Goal: Task Accomplishment & Management: Use online tool/utility

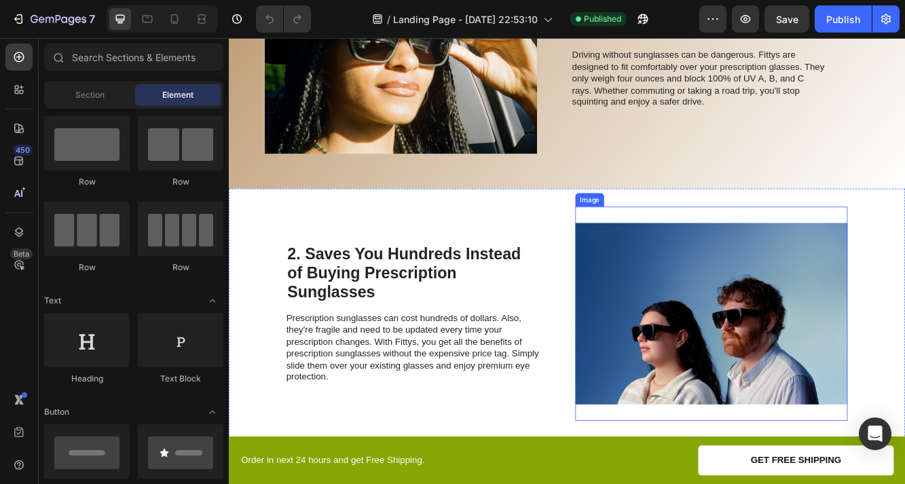
scroll to position [957, 0]
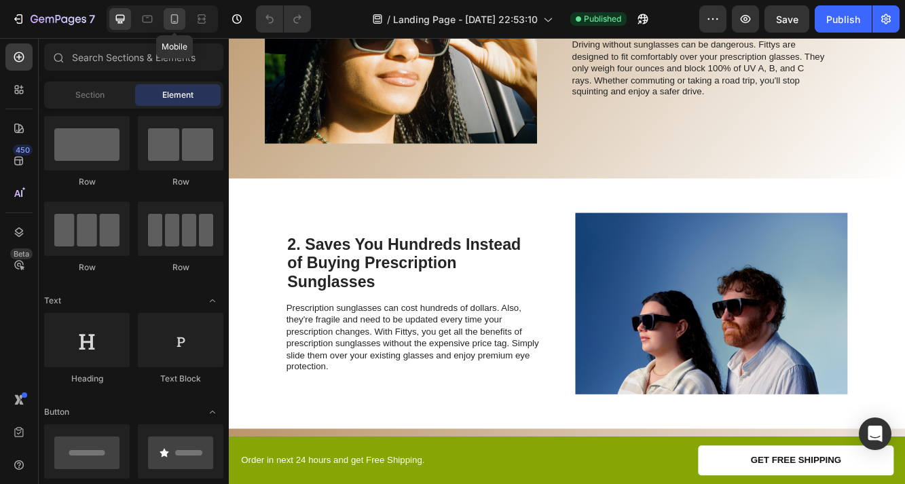
click at [176, 18] on icon at bounding box center [175, 19] width 14 height 14
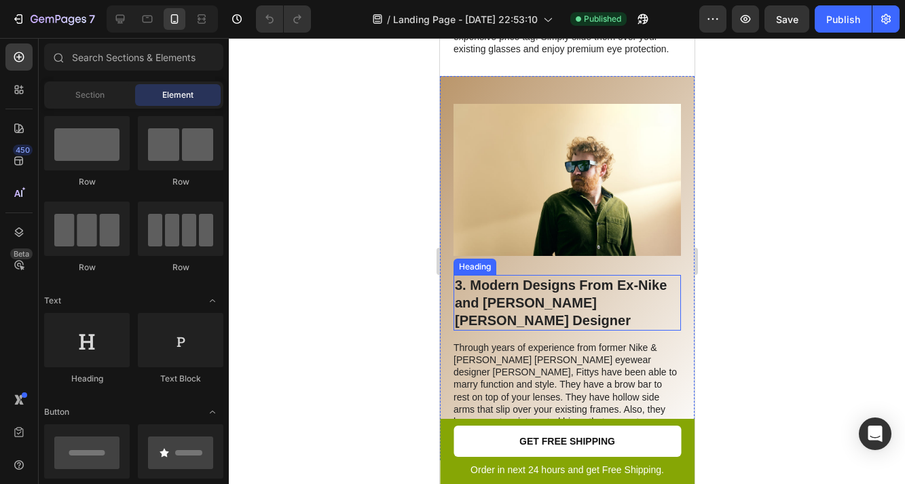
scroll to position [1287, 0]
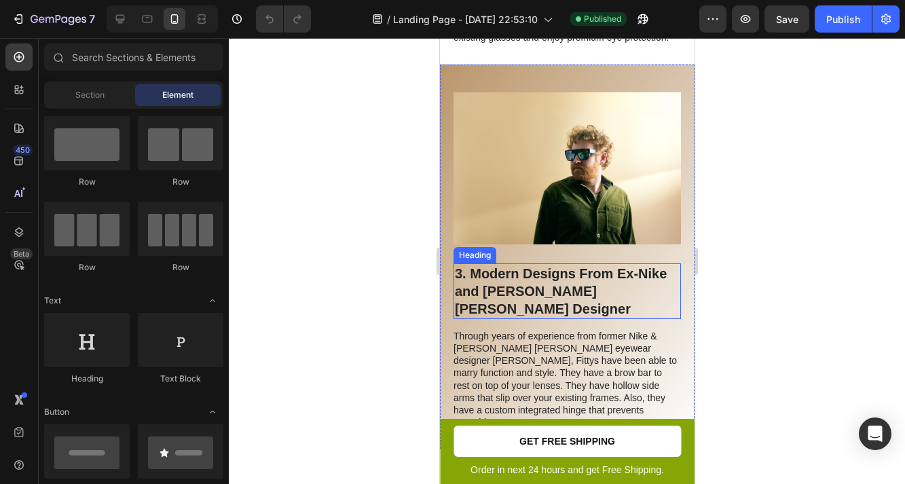
click at [591, 281] on h2 "3. Modern Designs From Ex-Nike and Calvin Klein Designer" at bounding box center [566, 291] width 227 height 56
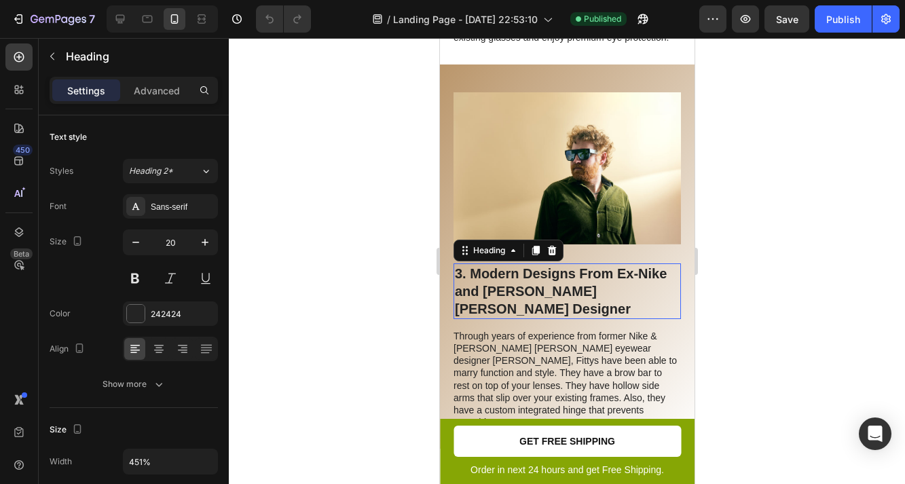
click at [591, 281] on p "3. Modern Designs From Ex-Nike and Calvin Klein Designer" at bounding box center [566, 291] width 225 height 53
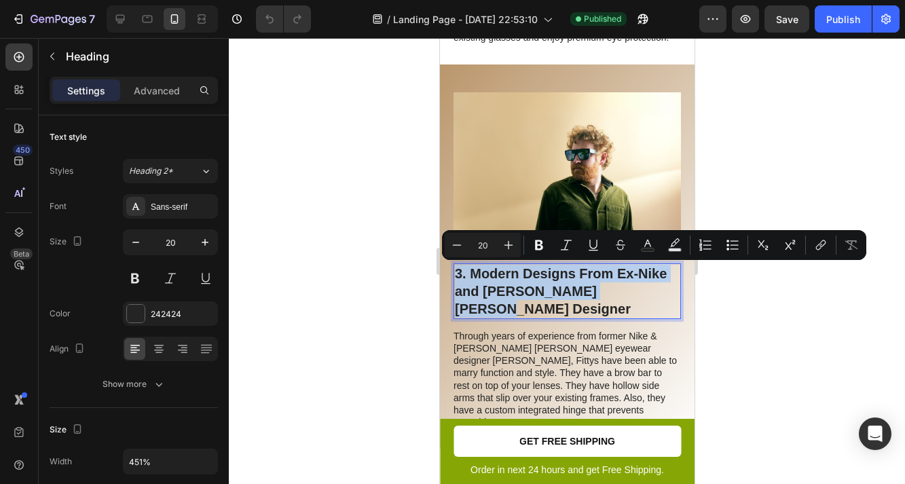
click at [614, 284] on p "3. Modern Designs From Ex-Nike and Calvin Klein Designer" at bounding box center [566, 291] width 225 height 53
drag, startPoint x: 627, startPoint y: 289, endPoint x: 471, endPoint y: 278, distance: 155.8
click at [471, 278] on p "3. Modern Designs From Ex-Nike and Calvin Klein Designer" at bounding box center [566, 291] width 225 height 53
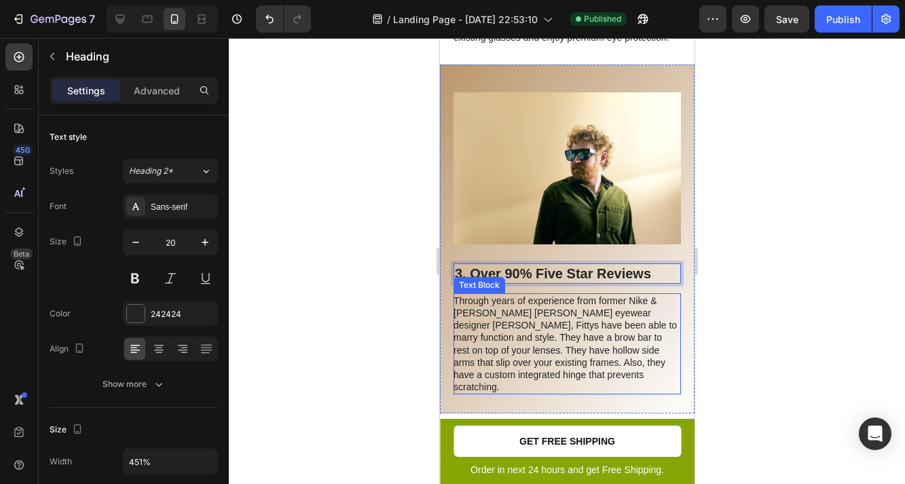
click at [528, 392] on div "Image 3. Over 90% Five Star Reviews Heading 14 Through years of experience from…" at bounding box center [566, 239] width 255 height 350
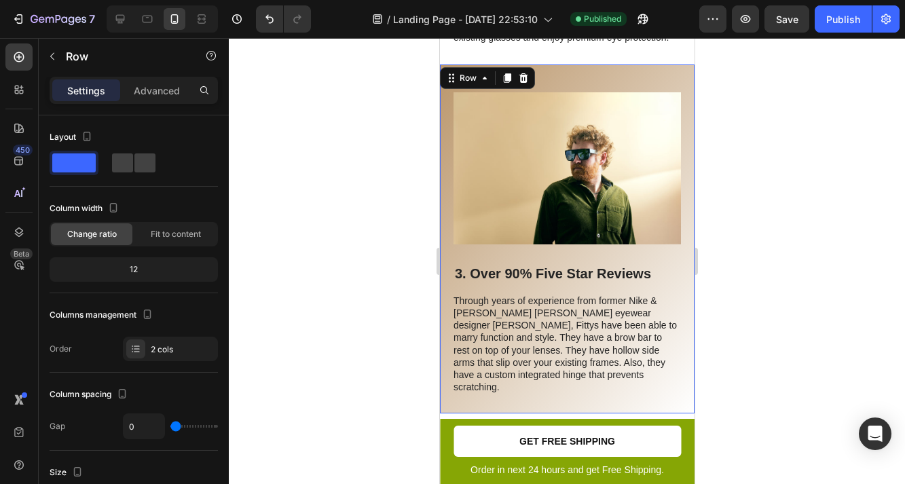
click at [526, 351] on p "Through years of experience from former Nike & Calvin Klein eyewear designer Ca…" at bounding box center [566, 344] width 226 height 99
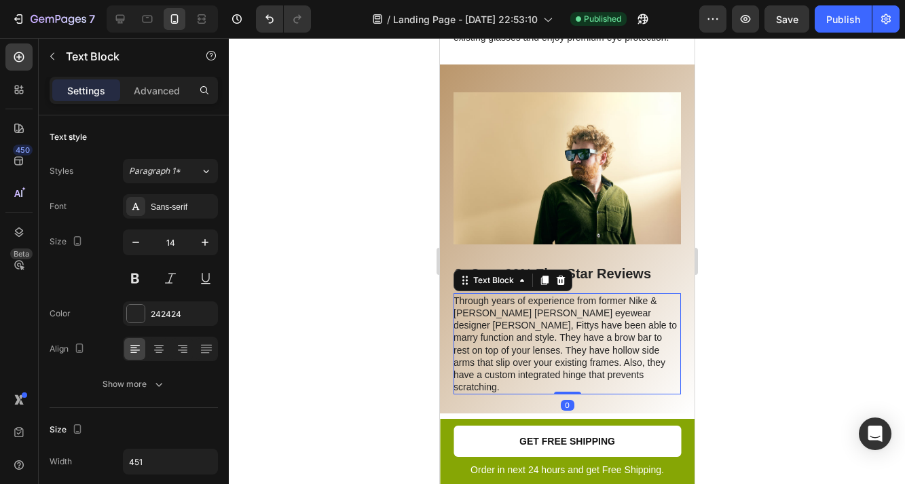
click at [526, 351] on p "Through years of experience from former Nike & Calvin Klein eyewear designer Ca…" at bounding box center [566, 344] width 226 height 99
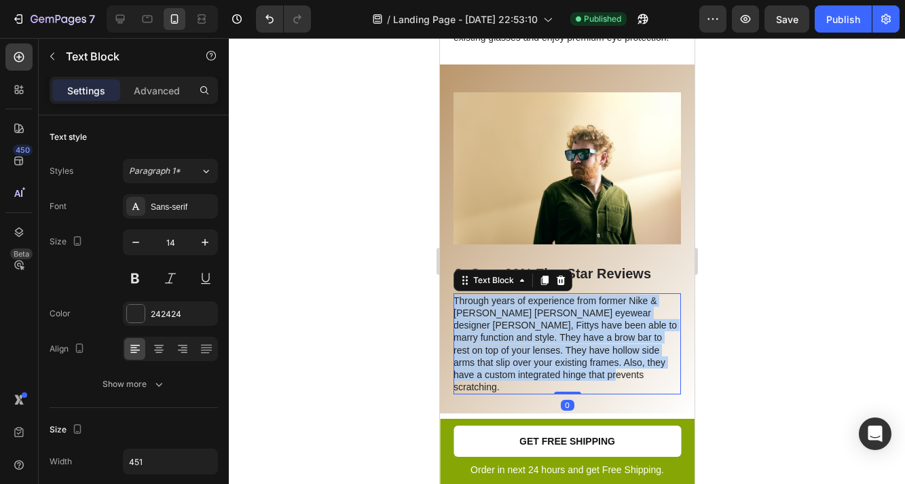
click at [526, 351] on p "Through years of experience from former Nike & Calvin Klein eyewear designer Ca…" at bounding box center [566, 344] width 226 height 99
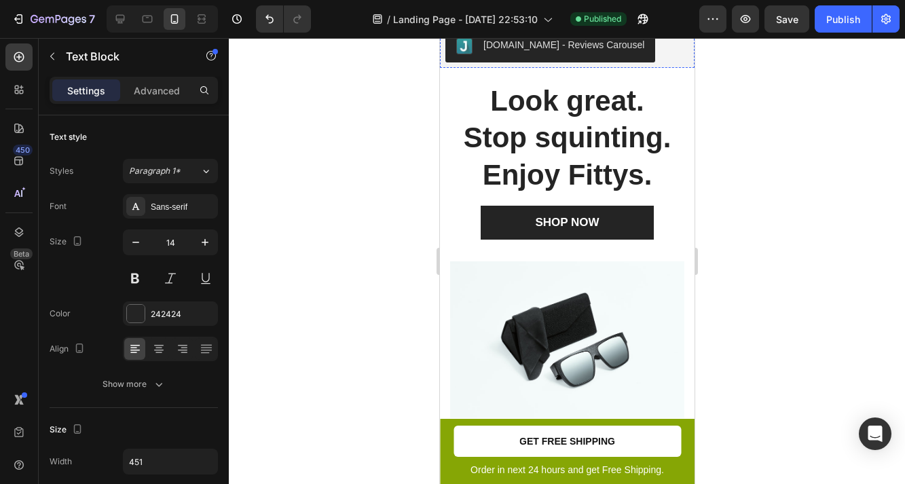
type input "16"
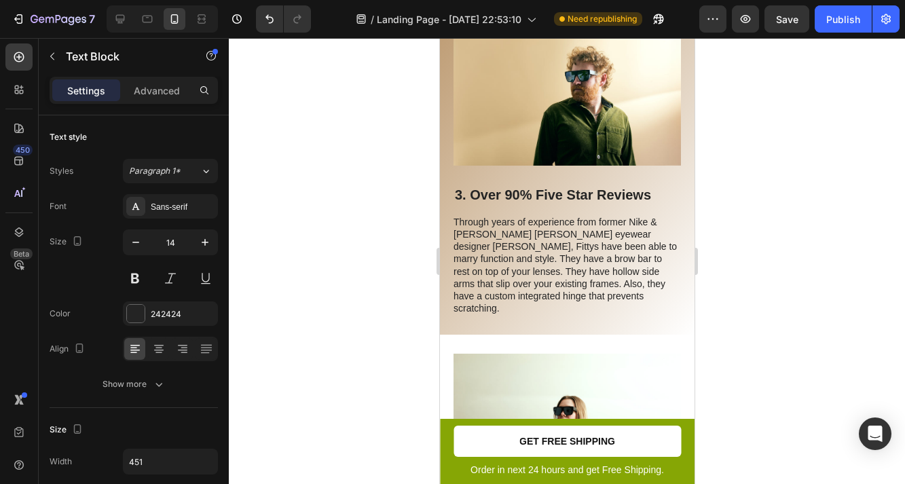
scroll to position [1378, 0]
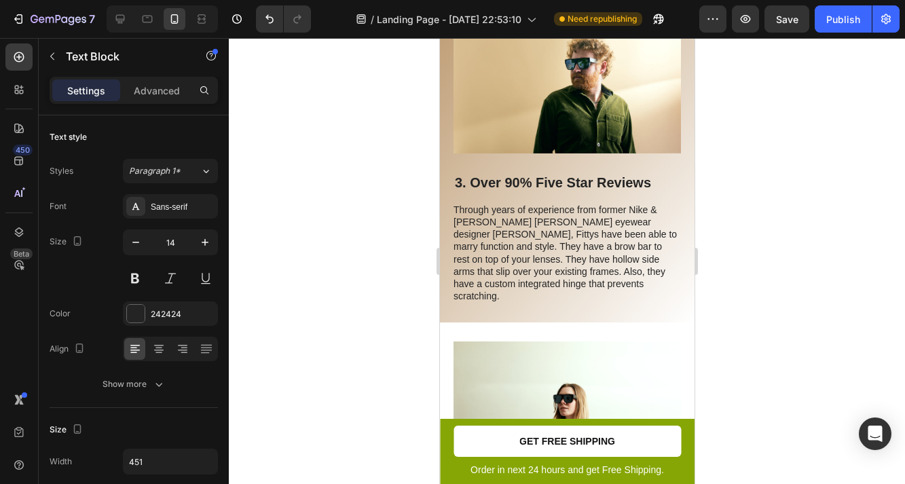
click at [531, 246] on p "Through years of experience from former Nike & Calvin Klein eyewear designer Ca…" at bounding box center [566, 253] width 226 height 99
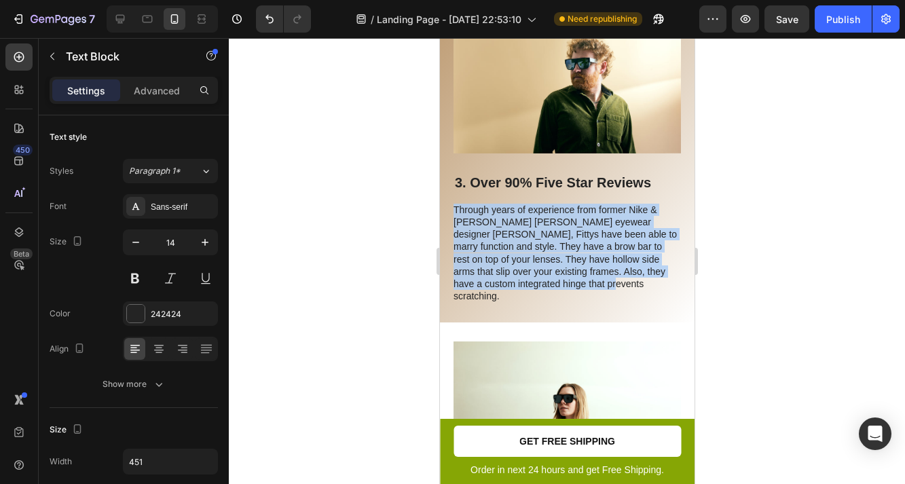
click at [531, 246] on p "Through years of experience from former Nike & Calvin Klein eyewear designer Ca…" at bounding box center [566, 253] width 226 height 99
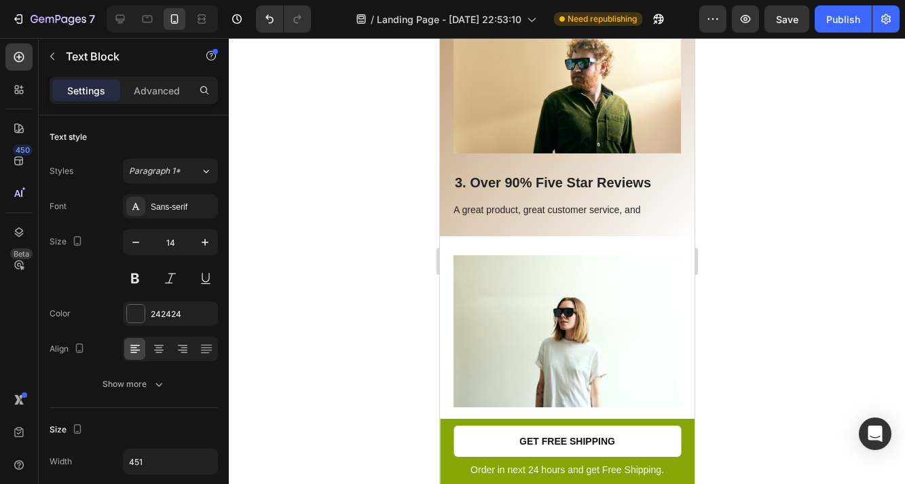
click at [464, 211] on p "A great product, great customer service, and" at bounding box center [566, 210] width 226 height 12
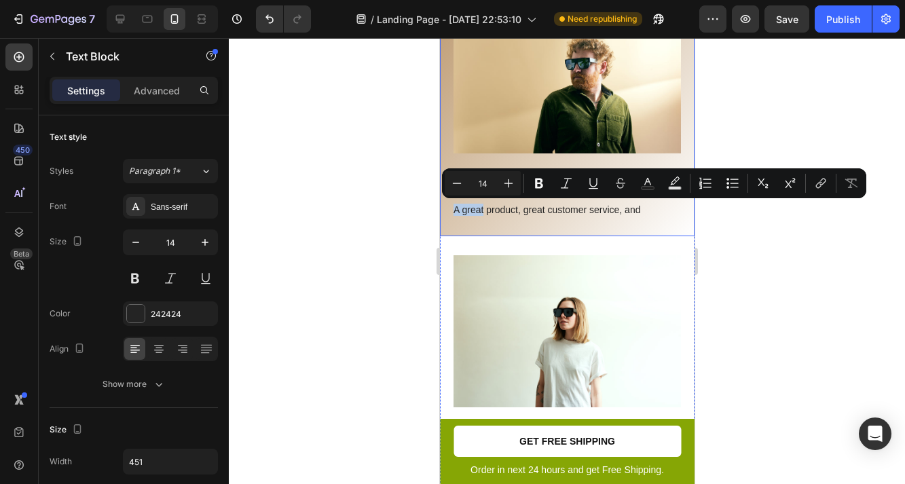
drag, startPoint x: 464, startPoint y: 211, endPoint x: 448, endPoint y: 211, distance: 16.3
click at [448, 211] on div "Image 3. Over 90% Five Star Reviews Heading A great product, great customer ser…" at bounding box center [566, 105] width 255 height 263
click at [475, 211] on p "A great product, great customer service, and" at bounding box center [566, 210] width 226 height 12
drag, startPoint x: 466, startPoint y: 212, endPoint x: 451, endPoint y: 212, distance: 14.3
click at [451, 212] on div "Image 3. Over 90% Five Star Reviews Heading A great product, great customer ser…" at bounding box center [566, 105] width 255 height 263
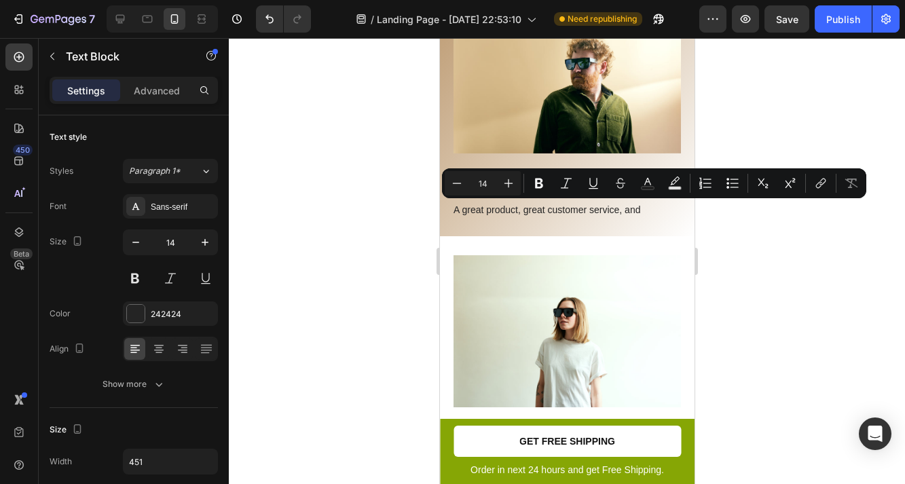
click at [610, 209] on p "A great product, great customer service, and" at bounding box center [566, 210] width 226 height 12
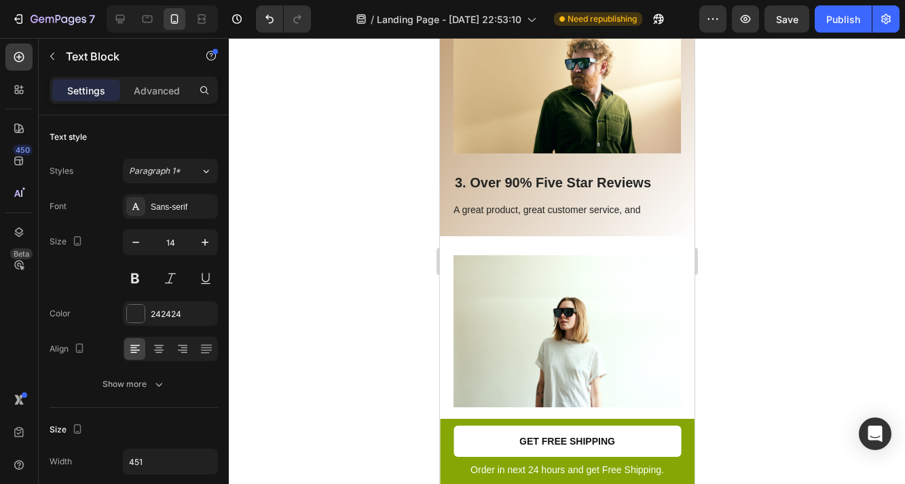
click at [466, 214] on p "A great product, great customer service, and" at bounding box center [566, 210] width 226 height 12
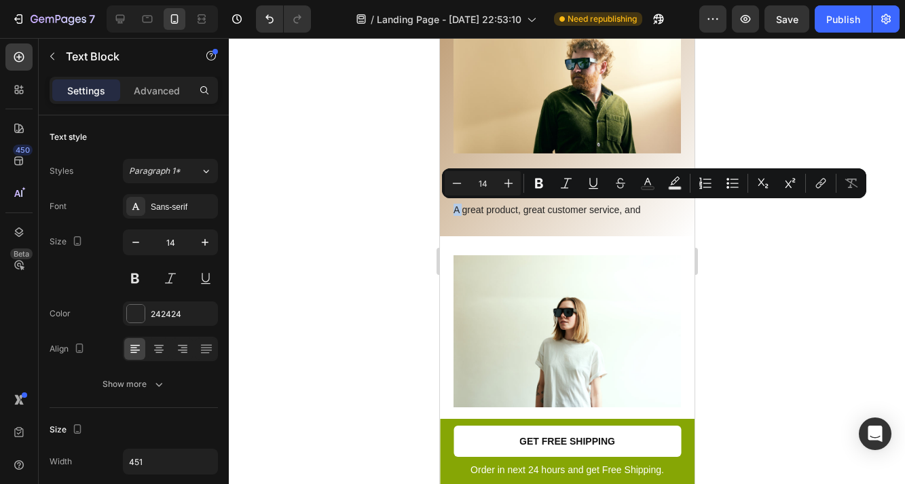
drag, startPoint x: 464, startPoint y: 209, endPoint x: 454, endPoint y: 209, distance: 9.5
click at [454, 209] on p "A great product, great customer service, and" at bounding box center [566, 210] width 226 height 12
click at [493, 211] on p "A great product, great customer service, and" at bounding box center [566, 210] width 226 height 12
drag, startPoint x: 484, startPoint y: 210, endPoint x: 462, endPoint y: 210, distance: 21.7
click at [462, 210] on p "A great product, great customer service, and" at bounding box center [566, 210] width 226 height 12
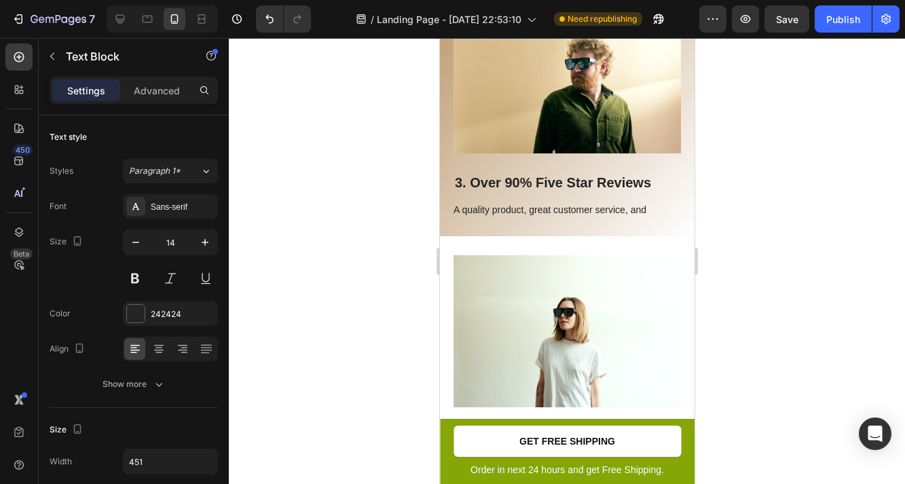
click at [659, 204] on p "A quality product, great customer service, and" at bounding box center [566, 210] width 226 height 12
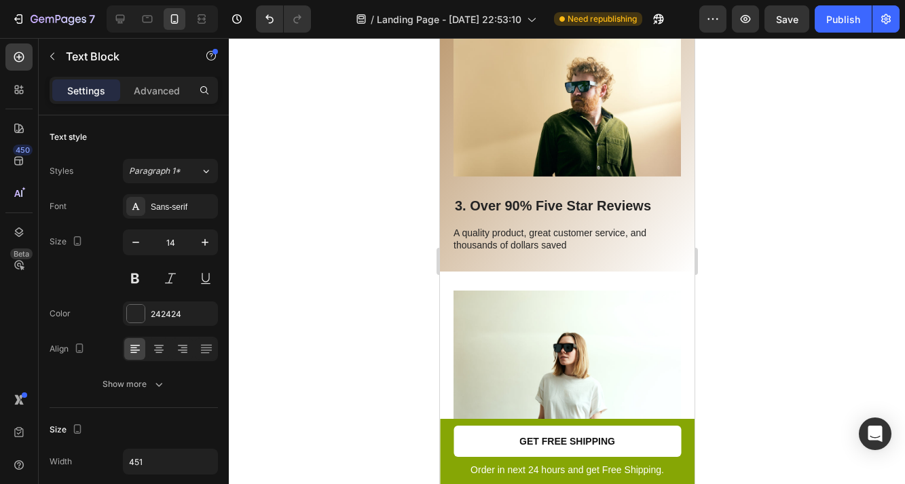
scroll to position [1339, 0]
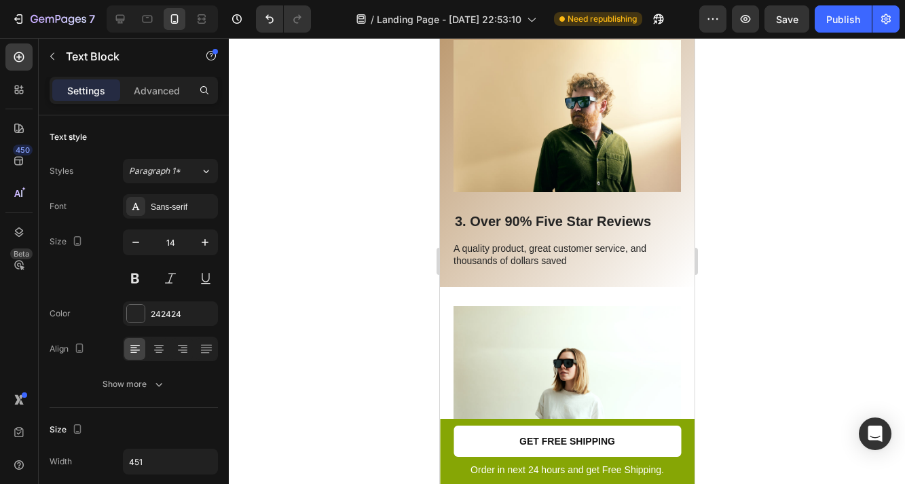
click at [463, 252] on p "A quality product, great customer service, and thousands of dollars saved" at bounding box center [566, 254] width 226 height 24
click at [582, 269] on div "Image 3. Over 90% Five Star Reviews Heading A luxury-quality product, great cus…" at bounding box center [566, 150] width 255 height 276
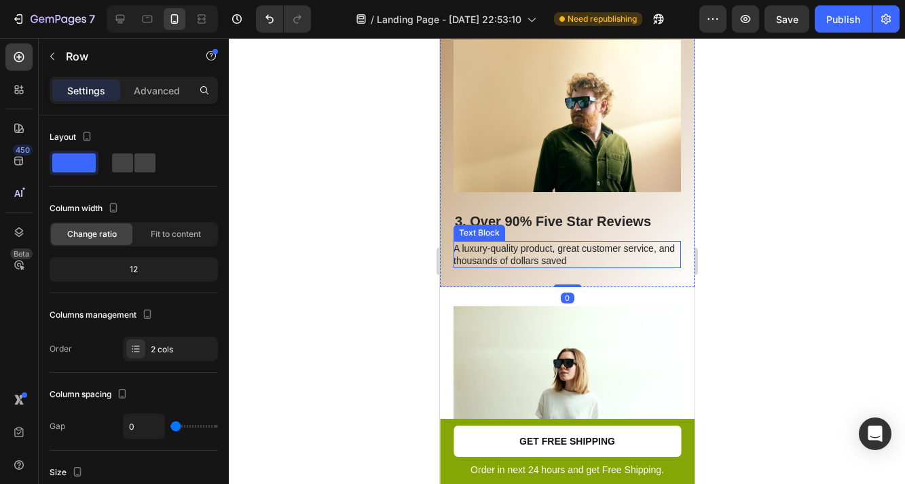
click at [582, 259] on p "A luxury-quality product, great customer service, and thousands of dollars saved" at bounding box center [566, 254] width 226 height 24
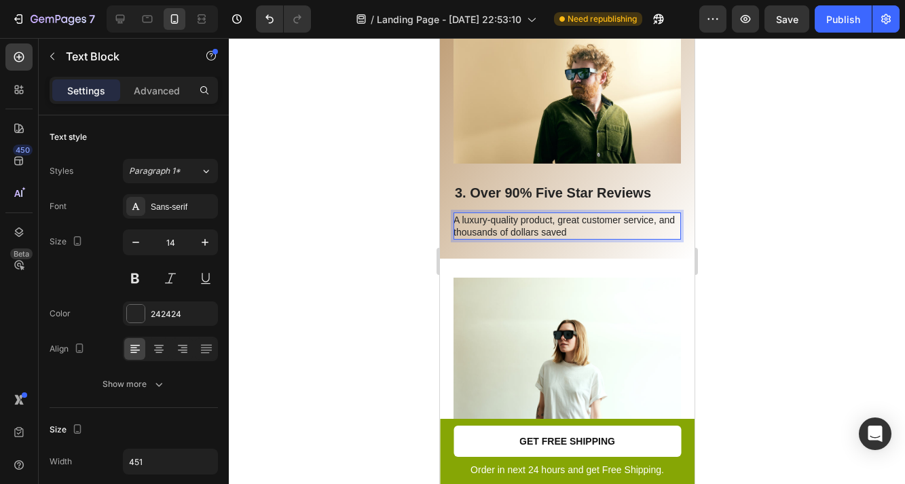
scroll to position [1319, 0]
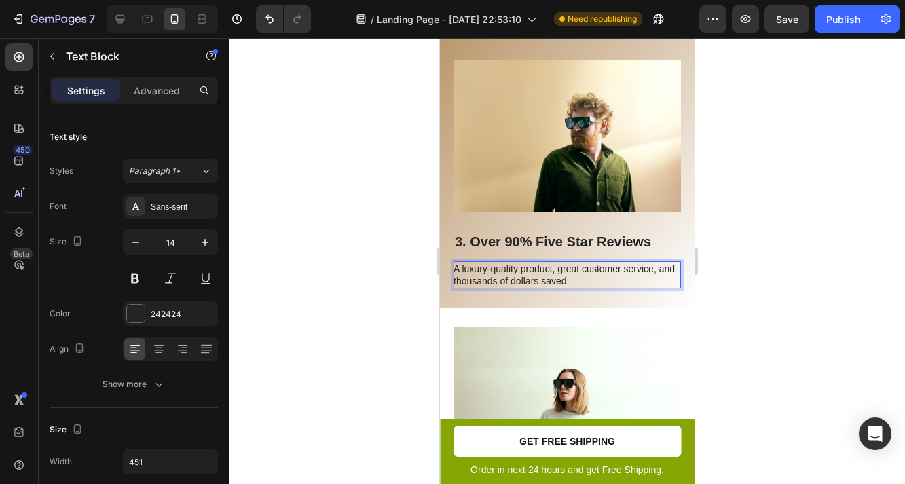
click at [462, 265] on p "A luxury-quality product, great customer service, and thousands of dollars saved" at bounding box center [566, 275] width 226 height 24
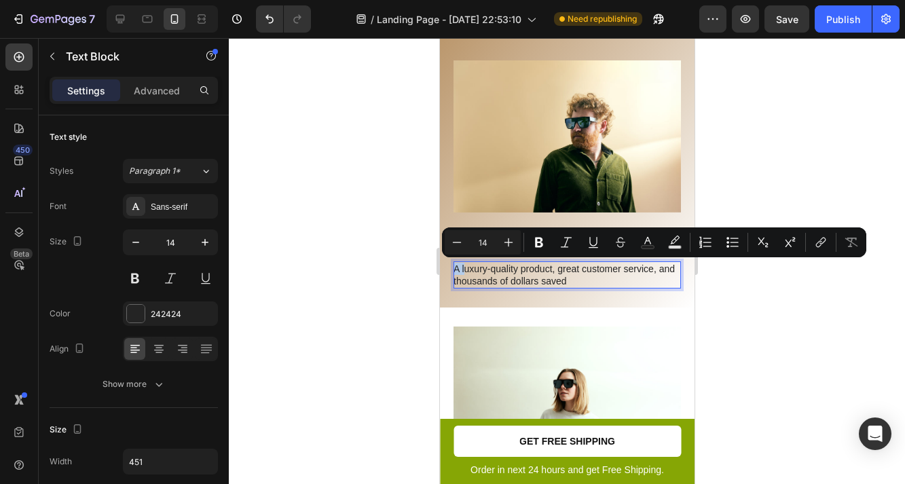
drag, startPoint x: 465, startPoint y: 270, endPoint x: 454, endPoint y: 270, distance: 11.5
click at [454, 270] on p "A luxury-quality product, great customer service, and thousands of dollars saved" at bounding box center [566, 275] width 226 height 24
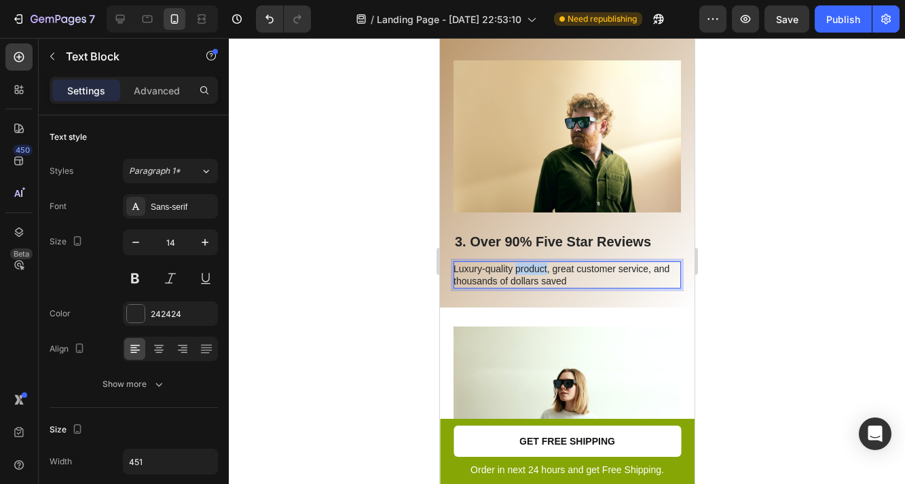
drag, startPoint x: 546, startPoint y: 268, endPoint x: 516, endPoint y: 270, distance: 29.9
click at [516, 270] on p "Luxury-quality product, great customer service, and thousands of dollars saved" at bounding box center [566, 275] width 226 height 24
click at [593, 275] on p "Luxury-quality materials, great customer service, and thousands of dollars saved" at bounding box center [566, 275] width 226 height 24
click at [584, 274] on p "Luxury-quality materials, great customer service, and thousands of dollars save…" at bounding box center [566, 275] width 226 height 24
click at [585, 276] on p "Luxury-quality materials, great customer service, and thousands of dollars save…" at bounding box center [566, 275] width 226 height 24
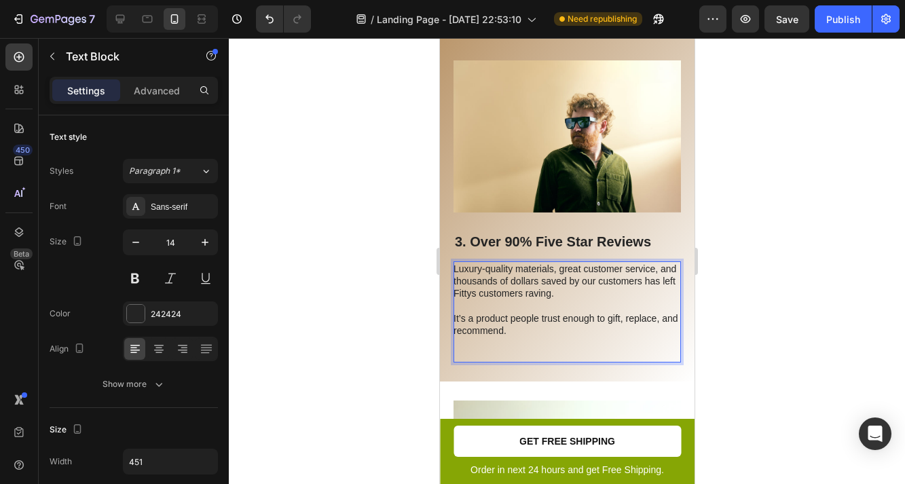
click at [528, 362] on div "Luxury-quality materials, great customer service, and thousands of dollars save…" at bounding box center [566, 312] width 227 height 102
click at [500, 348] on p "Rich Text Editor. Editing area: main" at bounding box center [566, 349] width 226 height 24
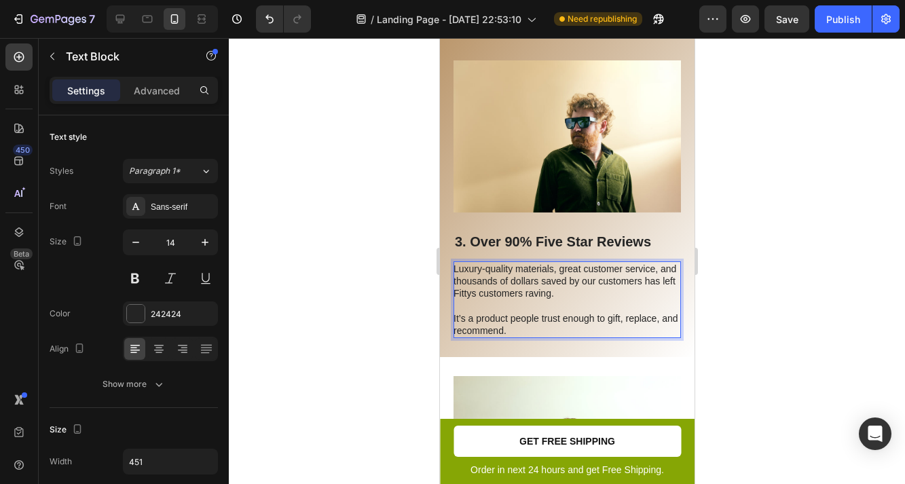
click at [504, 323] on p "Luxury-quality materials, great customer service, and thousands of dollars save…" at bounding box center [566, 300] width 226 height 74
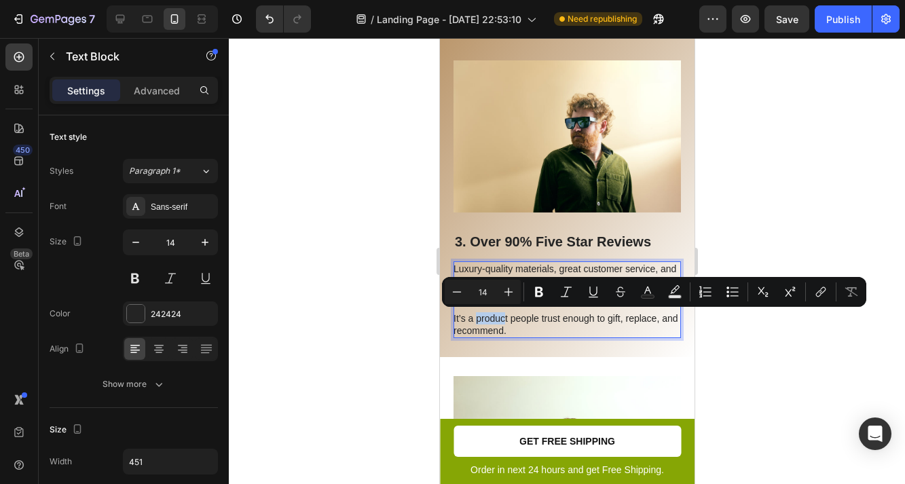
drag, startPoint x: 504, startPoint y: 312, endPoint x: 475, endPoint y: 316, distance: 29.5
click at [475, 316] on p "Luxury-quality materials, great customer service, and thousands of dollars save…" at bounding box center [566, 300] width 226 height 74
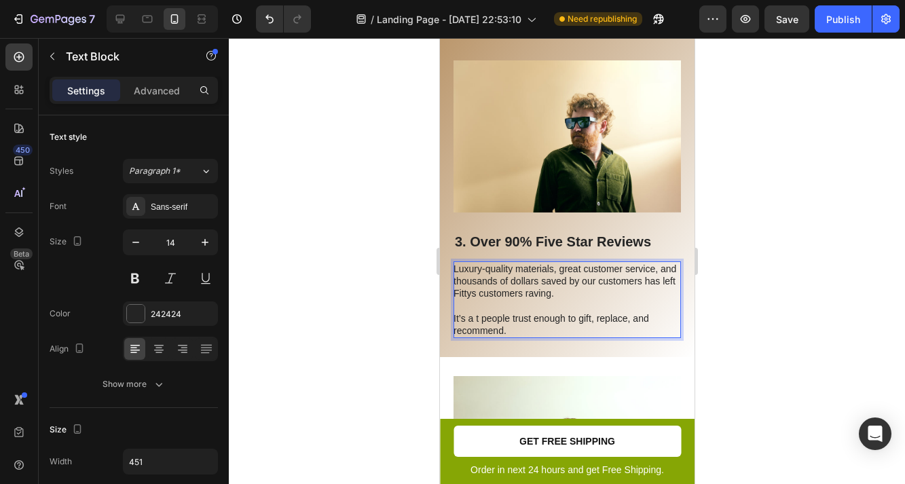
click at [477, 319] on p "Luxury-quality materials, great customer service, and thousands of dollars save…" at bounding box center [566, 300] width 226 height 74
click at [523, 330] on p "Luxury-quality materials, great customer service, and thousands of dollars save…" at bounding box center [566, 300] width 226 height 74
click at [584, 284] on p "Luxury-quality materials, great customer service, and thousands of dollars save…" at bounding box center [566, 300] width 226 height 74
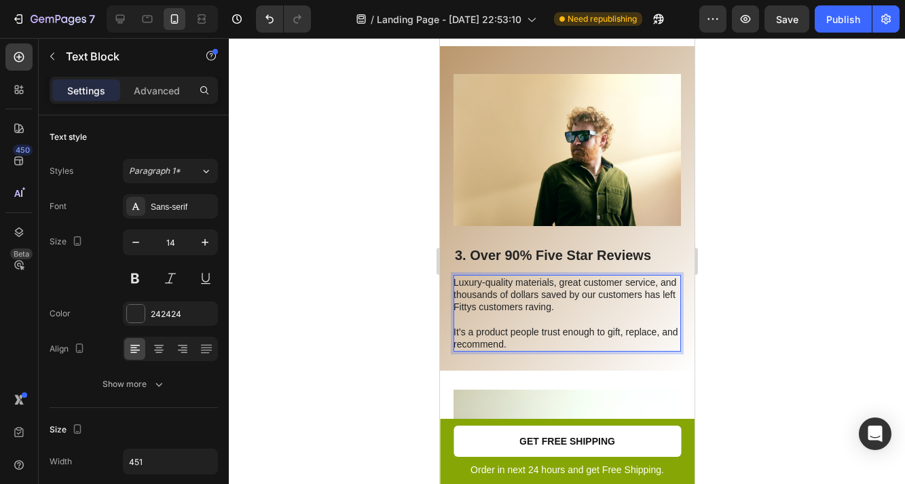
scroll to position [1296, 0]
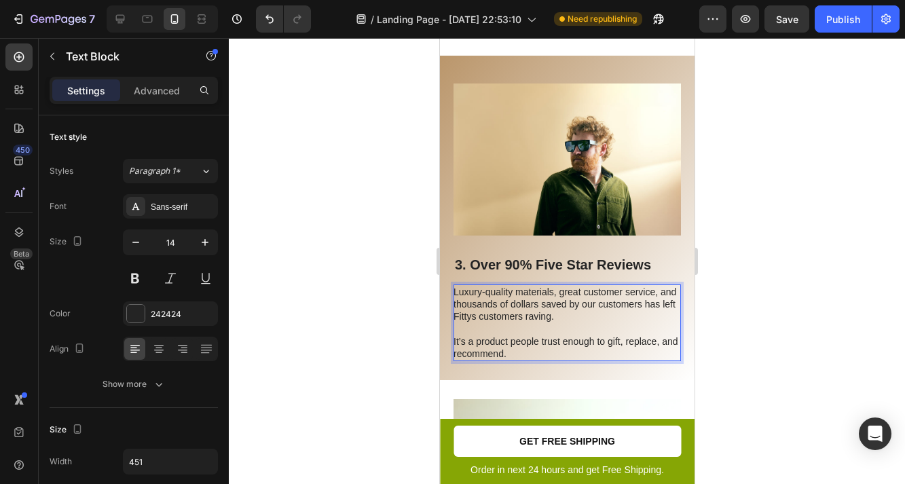
click at [587, 317] on p "Luxury-quality materials, great customer service, and thousands of dollars save…" at bounding box center [566, 323] width 226 height 74
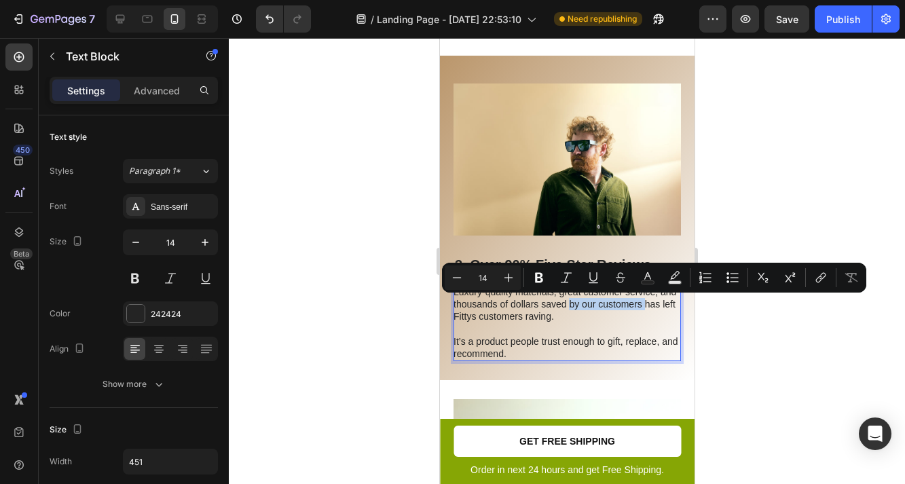
drag, startPoint x: 644, startPoint y: 306, endPoint x: 568, endPoint y: 306, distance: 75.4
click at [568, 306] on p "Luxury-quality materials, great customer service, and thousands of dollars save…" at bounding box center [566, 323] width 226 height 74
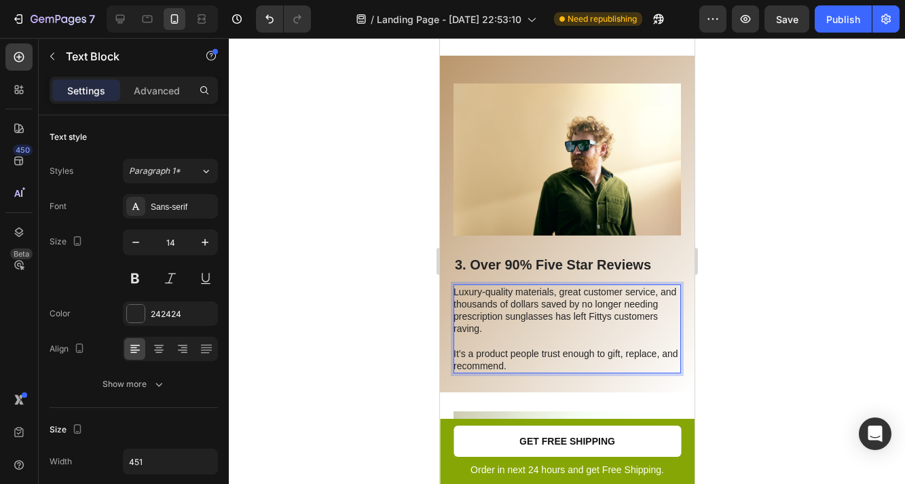
click at [600, 367] on p "Luxury-quality materials, great customer service, and thousands of dollars save…" at bounding box center [566, 329] width 226 height 86
click at [616, 304] on p "Luxury-quality materials, great customer service, and thousands of dollars save…" at bounding box center [566, 329] width 226 height 86
drag, startPoint x: 620, startPoint y: 304, endPoint x: 580, endPoint y: 305, distance: 39.4
click at [580, 305] on p "Luxury-quality materials, great customer service, and thousands of dollars save…" at bounding box center [566, 329] width 226 height 86
drag, startPoint x: 489, startPoint y: 318, endPoint x: 460, endPoint y: 318, distance: 29.2
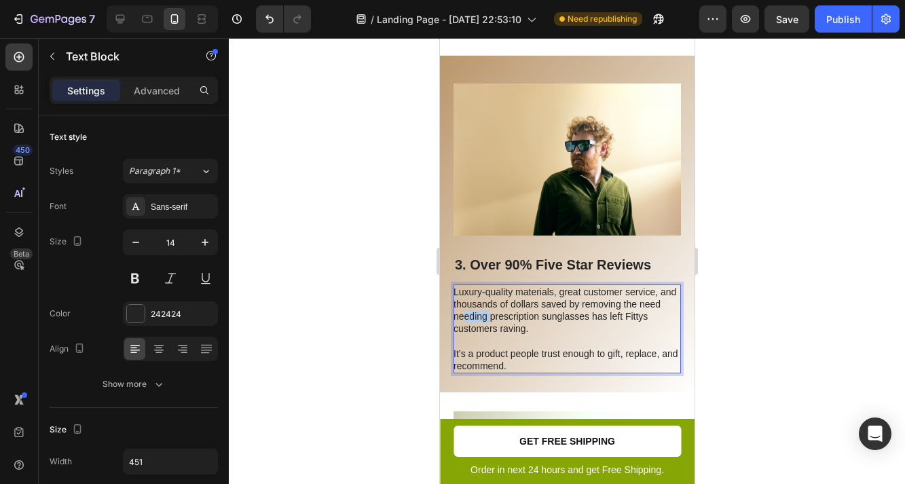
click at [460, 318] on p "Luxury-quality materials, great customer service, and thousands of dollars save…" at bounding box center [566, 329] width 226 height 86
click at [554, 337] on p "Luxury-quality materials, great customer service, and thousands of dollars save…" at bounding box center [566, 329] width 226 height 86
click at [566, 360] on p "Luxury-quality materials, great customer service, and thousands of dollars save…" at bounding box center [566, 329] width 226 height 86
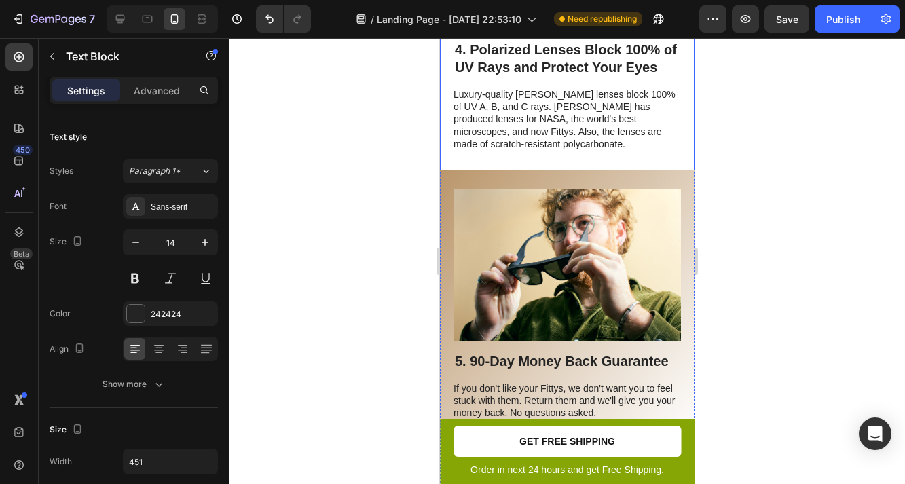
scroll to position [2000, 0]
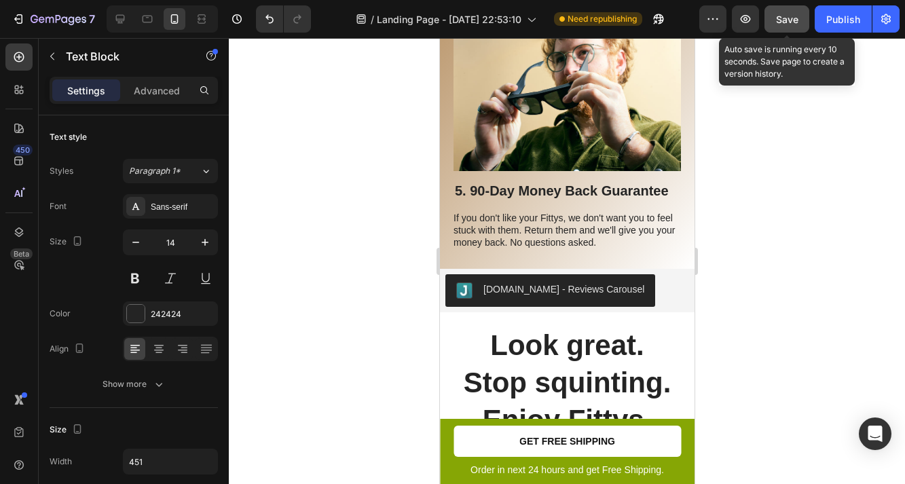
click at [784, 23] on span "Save" at bounding box center [787, 20] width 22 height 12
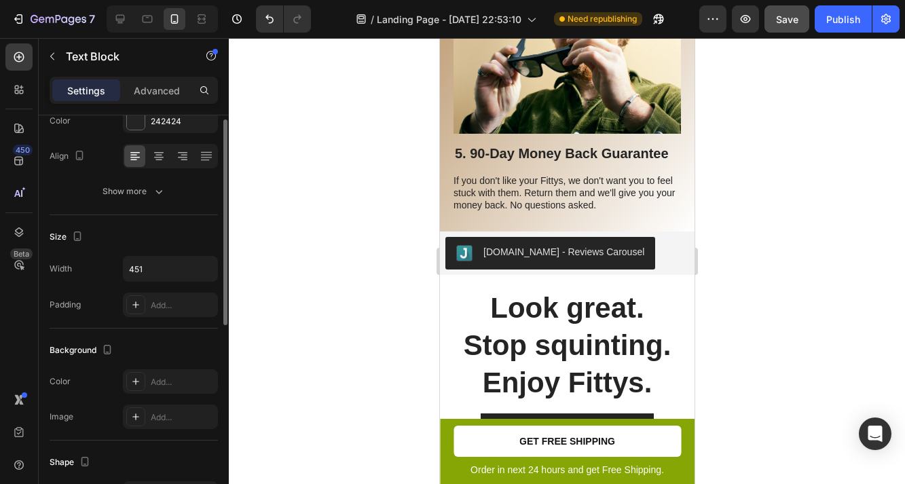
scroll to position [256, 0]
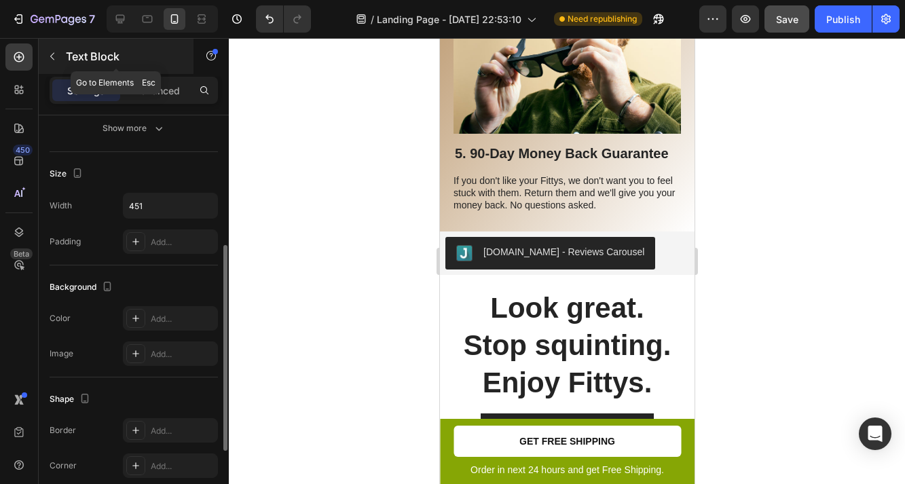
click at [58, 61] on button "button" at bounding box center [52, 56] width 22 height 22
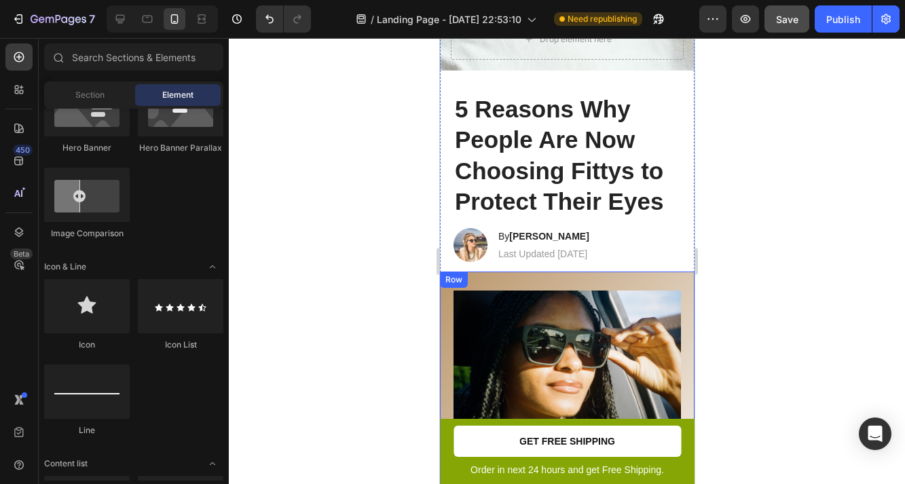
scroll to position [509, 0]
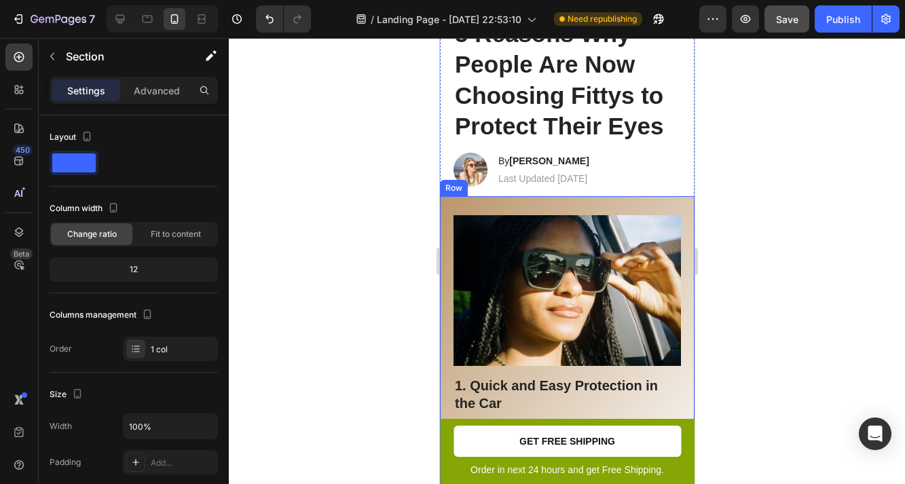
click at [552, 196] on div "Image 1. Quick and Easy Protection in the Car Heading Driving without sunglasse…" at bounding box center [566, 357] width 255 height 322
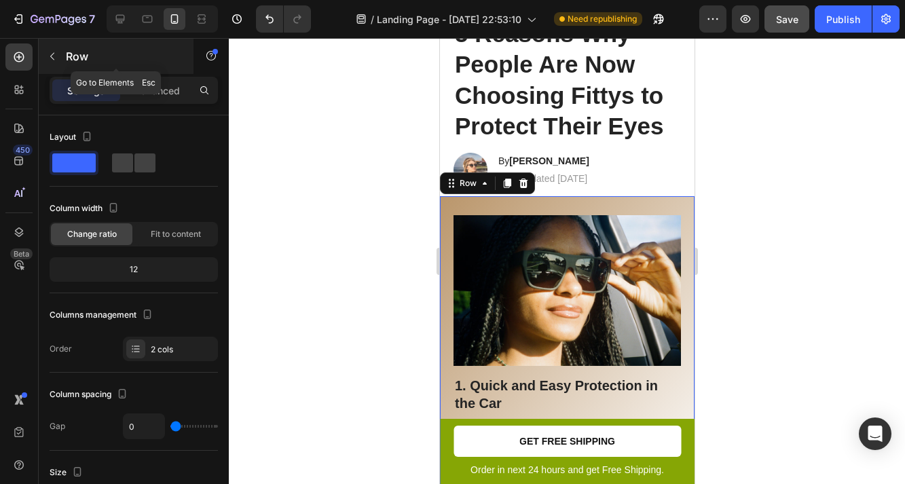
click at [70, 58] on p "Row" at bounding box center [123, 56] width 115 height 16
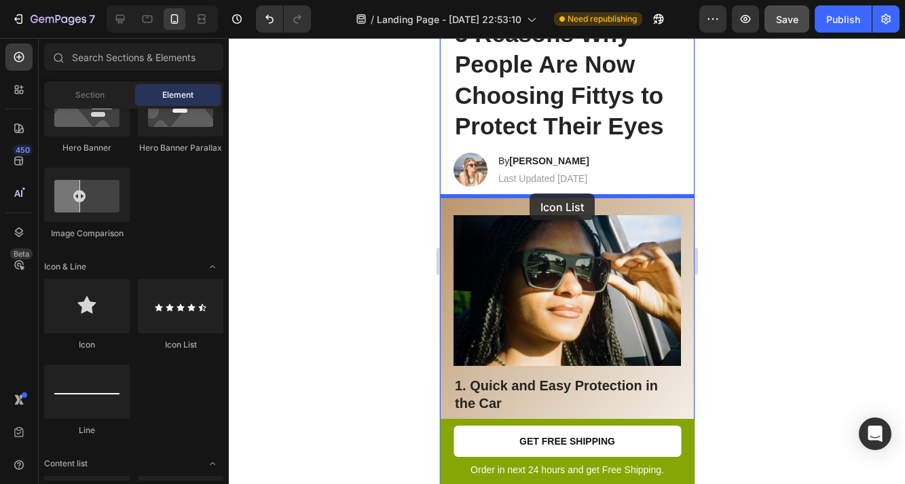
drag, startPoint x: 619, startPoint y: 351, endPoint x: 529, endPoint y: 193, distance: 181.6
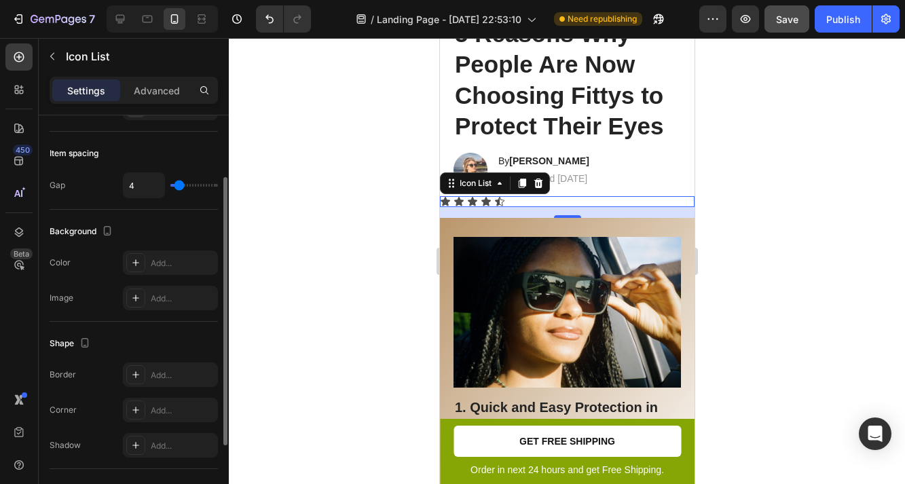
scroll to position [88, 0]
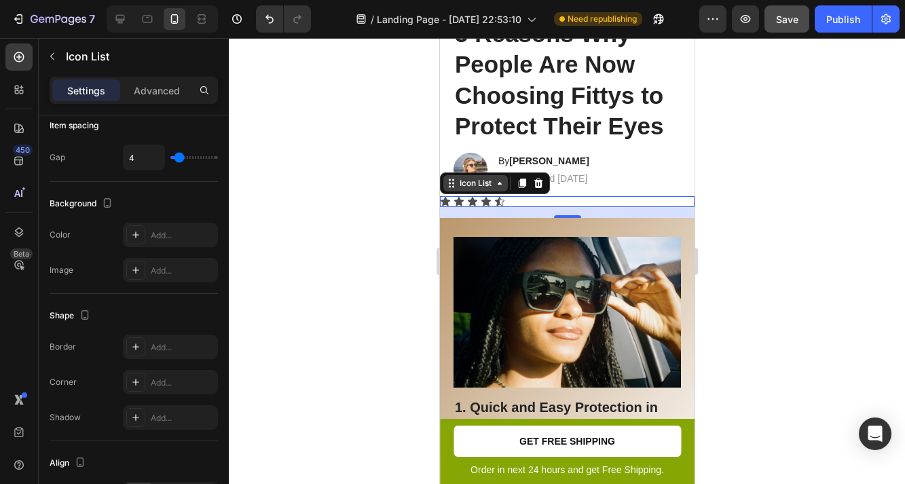
click at [494, 185] on icon at bounding box center [499, 183] width 11 height 11
click at [449, 190] on div "Icon List" at bounding box center [475, 183] width 64 height 16
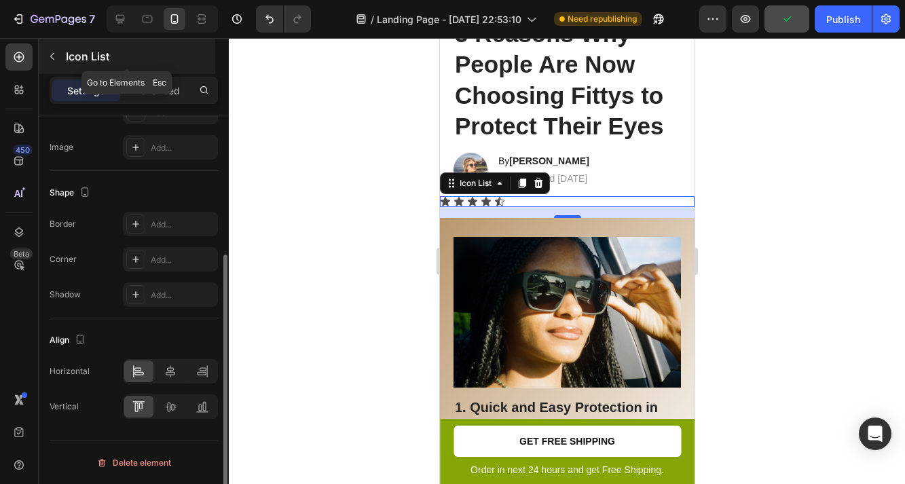
click at [54, 56] on icon "button" at bounding box center [52, 56] width 11 height 11
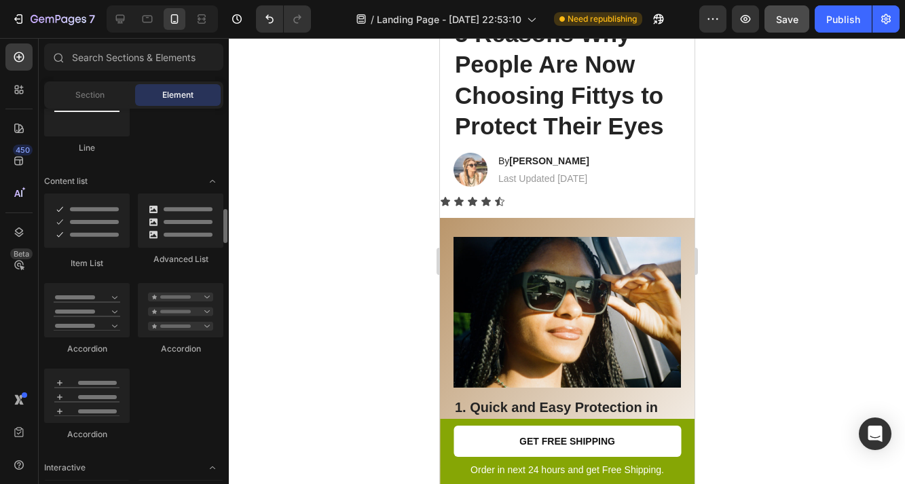
scroll to position [1021, 0]
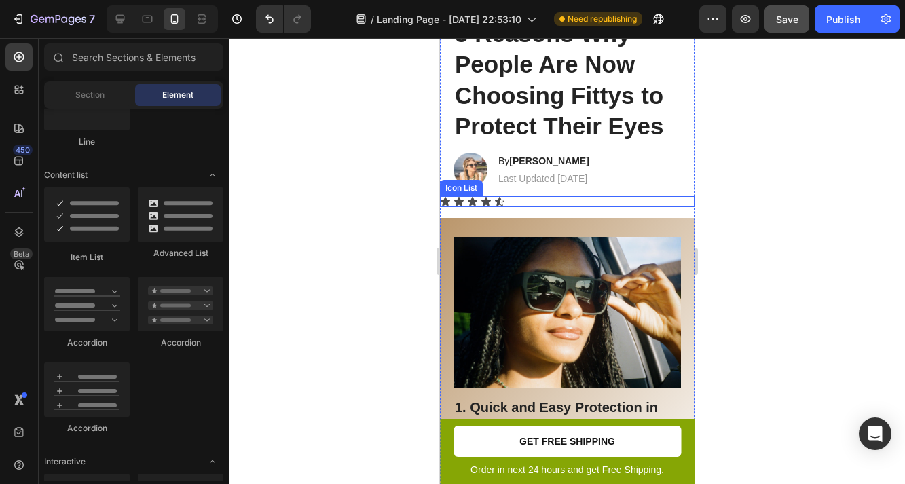
click at [530, 202] on div "Icon Icon Icon Icon Icon" at bounding box center [566, 201] width 255 height 11
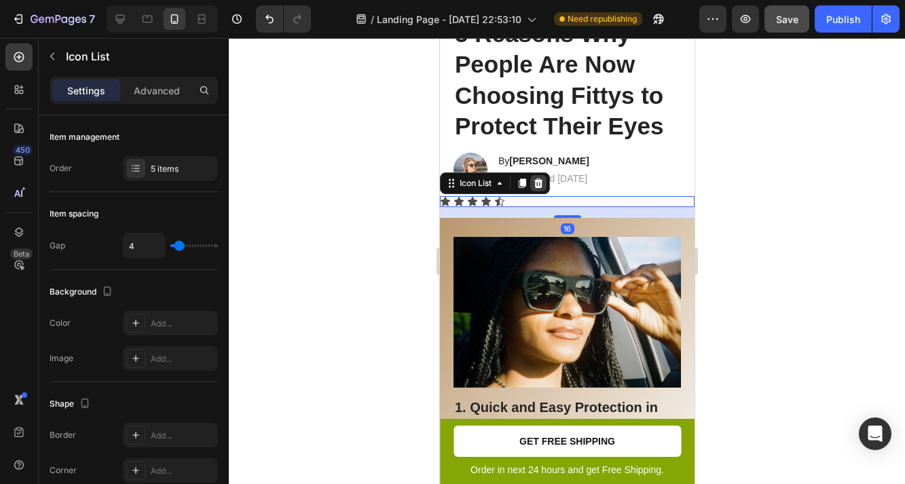
click at [536, 180] on icon at bounding box center [538, 184] width 9 height 10
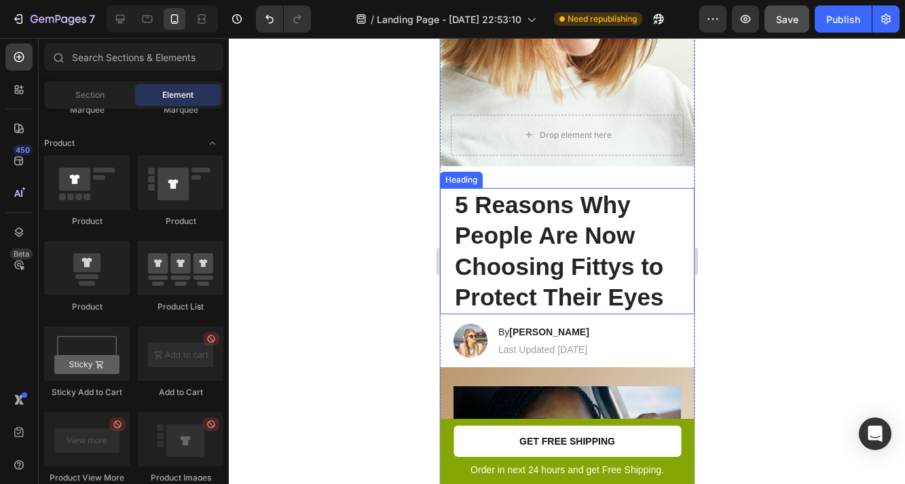
scroll to position [413, 0]
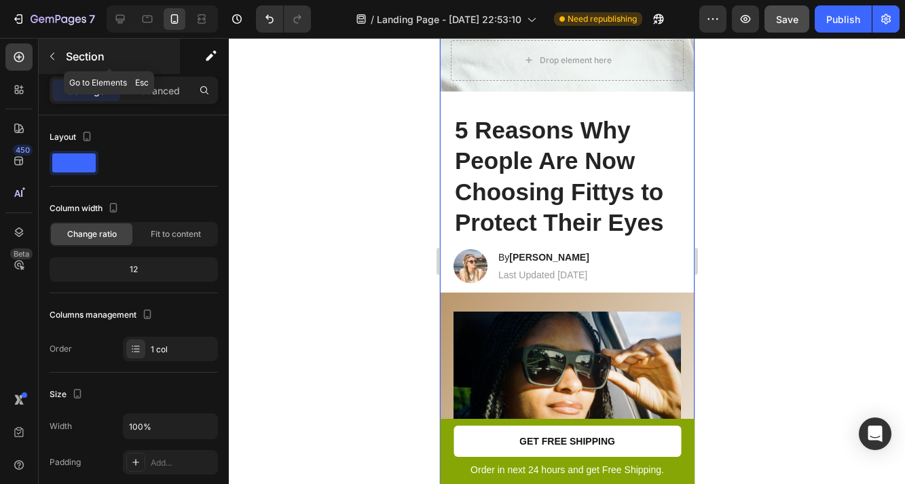
click at [50, 48] on button "button" at bounding box center [52, 56] width 22 height 22
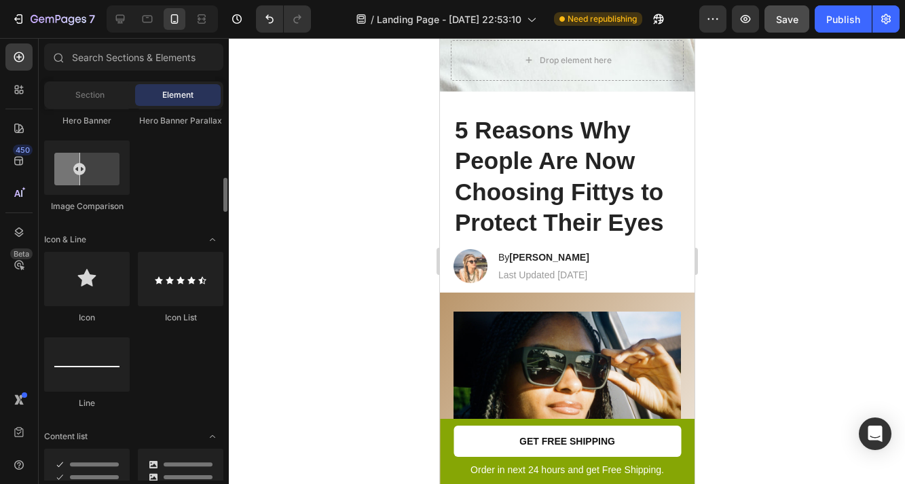
scroll to position [759, 0]
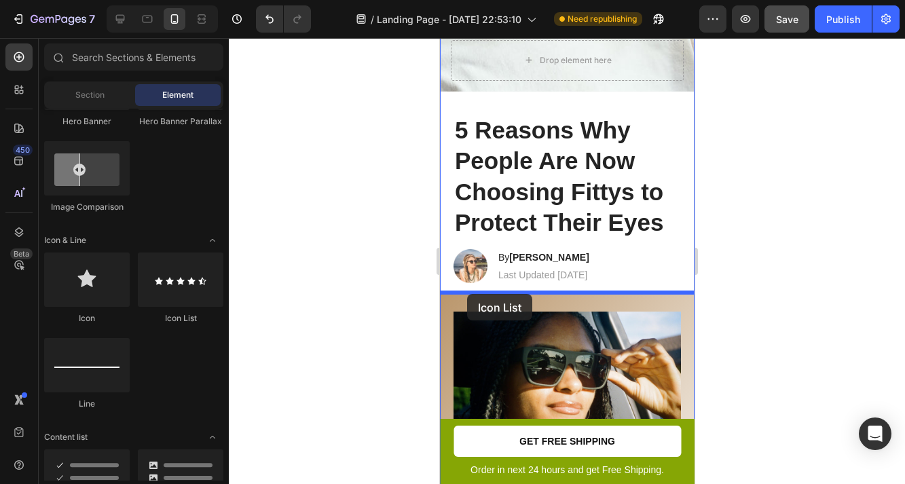
drag, startPoint x: 623, startPoint y: 302, endPoint x: 466, endPoint y: 294, distance: 156.4
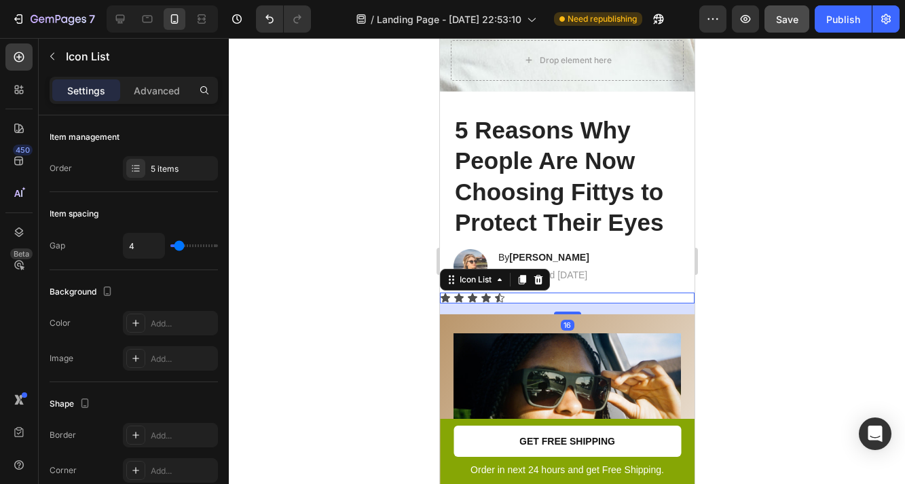
click at [519, 299] on div "Icon Icon Icon Icon Icon" at bounding box center [566, 298] width 255 height 11
type input "13"
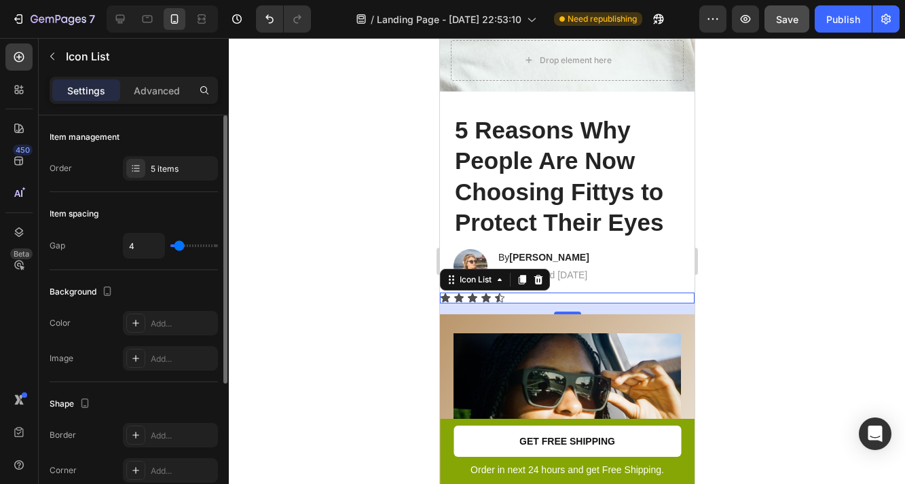
type input "13"
type input "17"
type input "32"
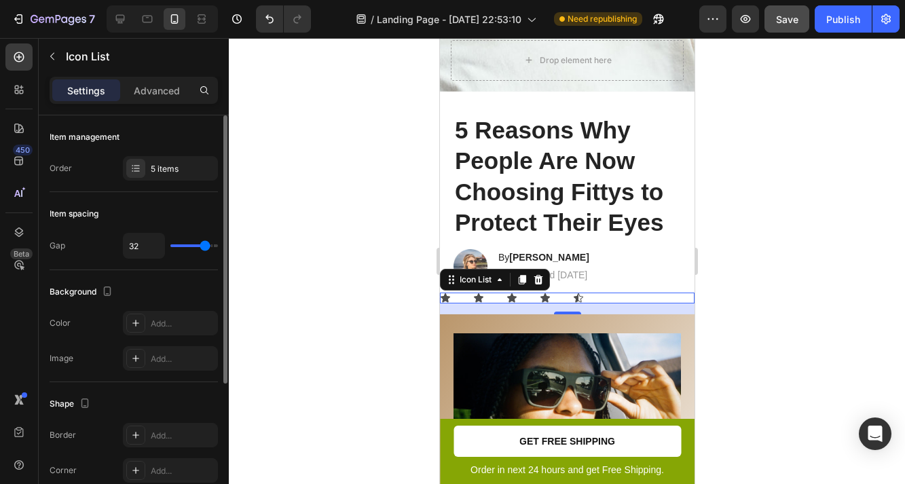
type input "33"
type input "0"
drag, startPoint x: 181, startPoint y: 243, endPoint x: 154, endPoint y: 248, distance: 27.6
type input "0"
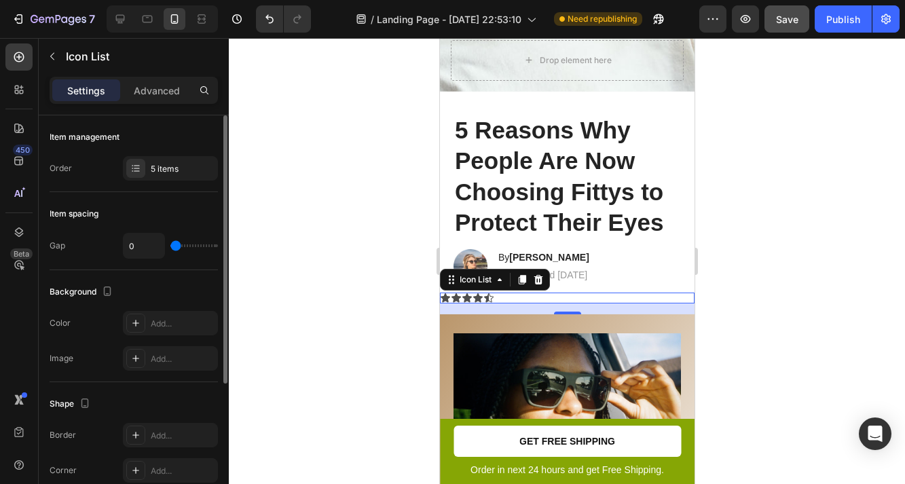
click at [170, 247] on input "range" at bounding box center [194, 245] width 48 height 3
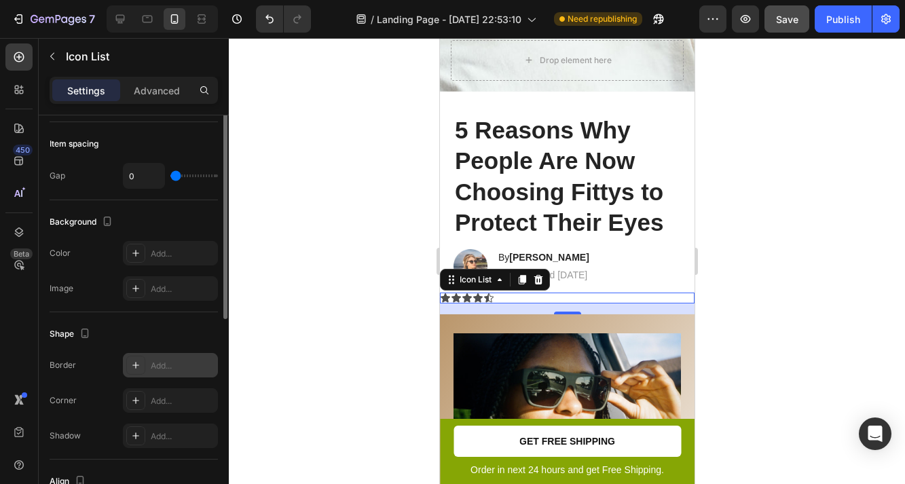
scroll to position [0, 0]
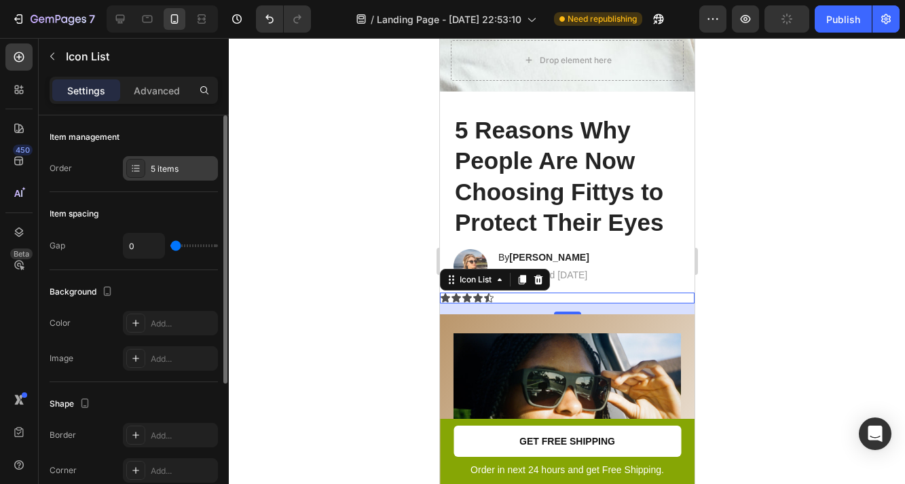
click at [155, 169] on div "5 items" at bounding box center [183, 169] width 64 height 12
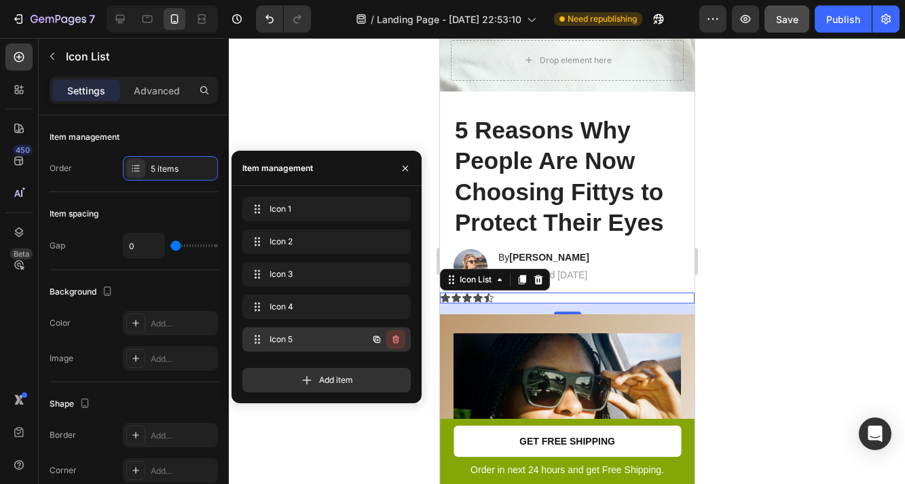
click at [403, 338] on button "button" at bounding box center [395, 339] width 19 height 19
click at [390, 341] on div "Delete" at bounding box center [386, 339] width 25 height 12
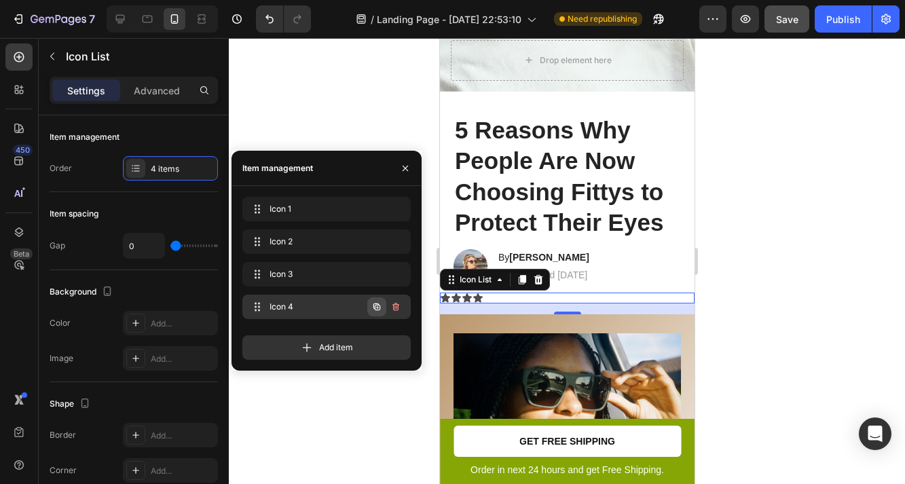
click at [375, 308] on icon "button" at bounding box center [376, 306] width 7 height 7
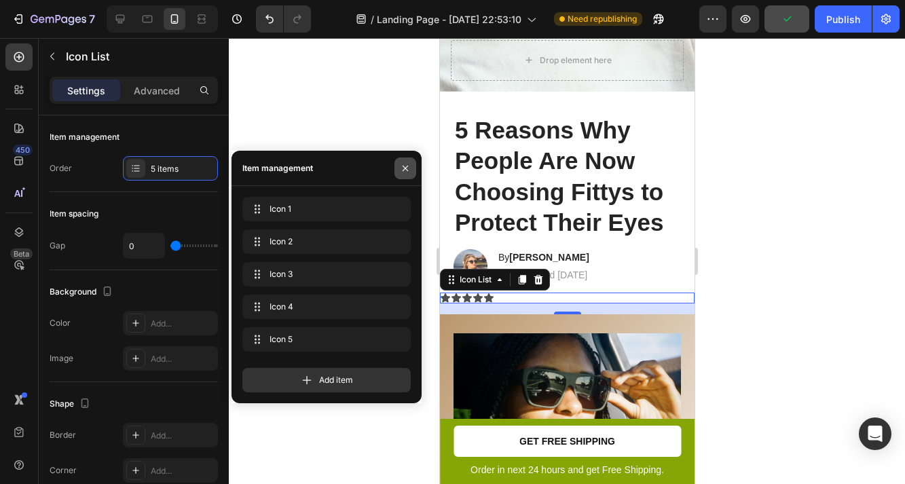
click at [401, 168] on icon "button" at bounding box center [405, 168] width 11 height 11
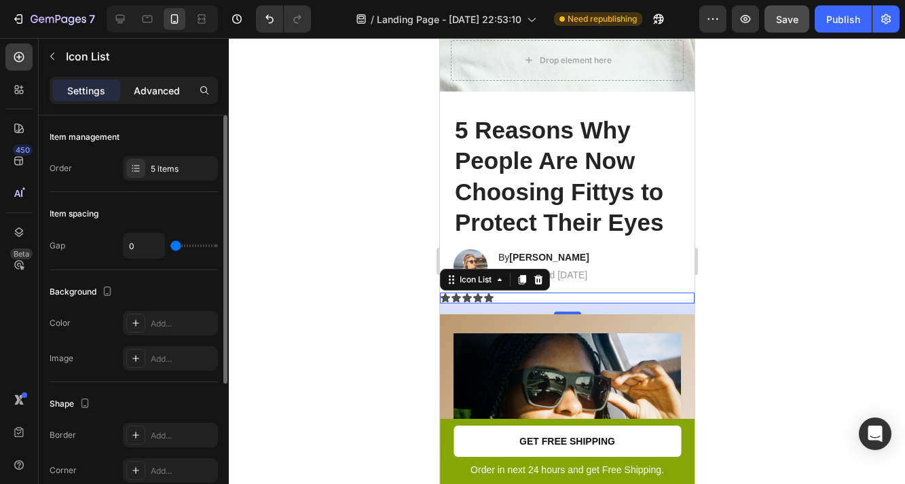
click at [154, 91] on p "Advanced" at bounding box center [157, 91] width 46 height 14
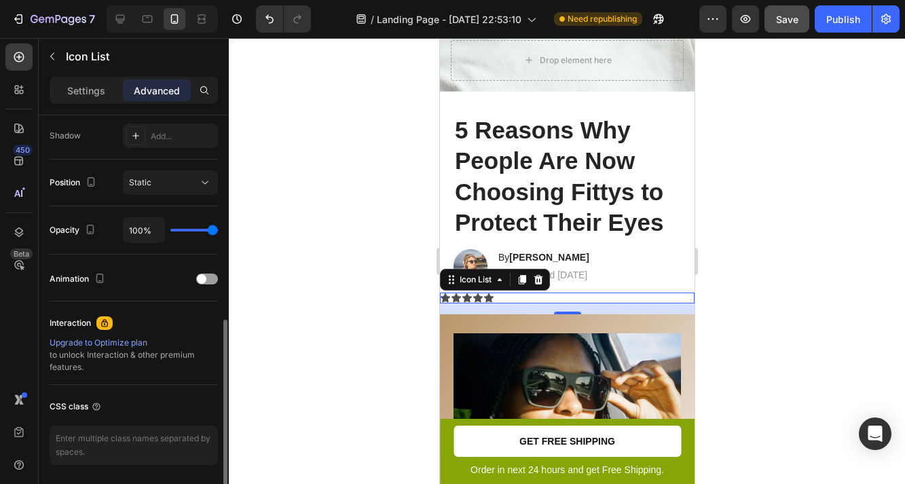
scroll to position [470, 0]
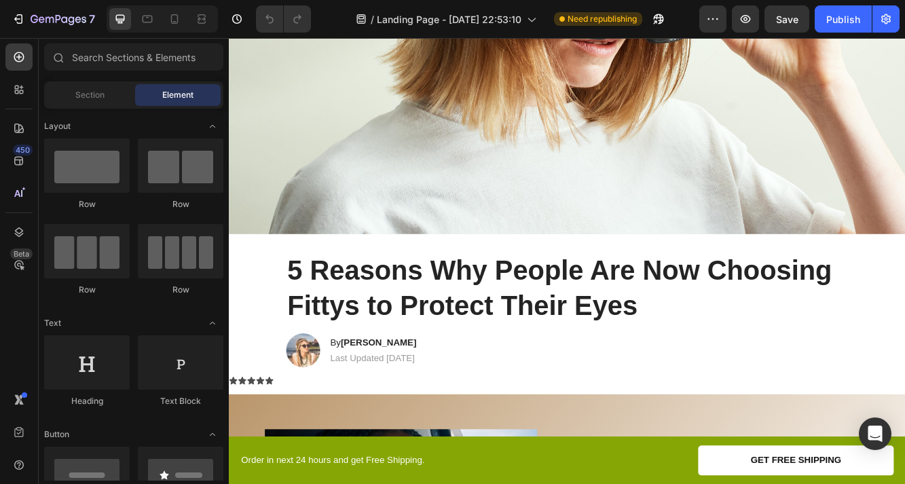
scroll to position [532, 0]
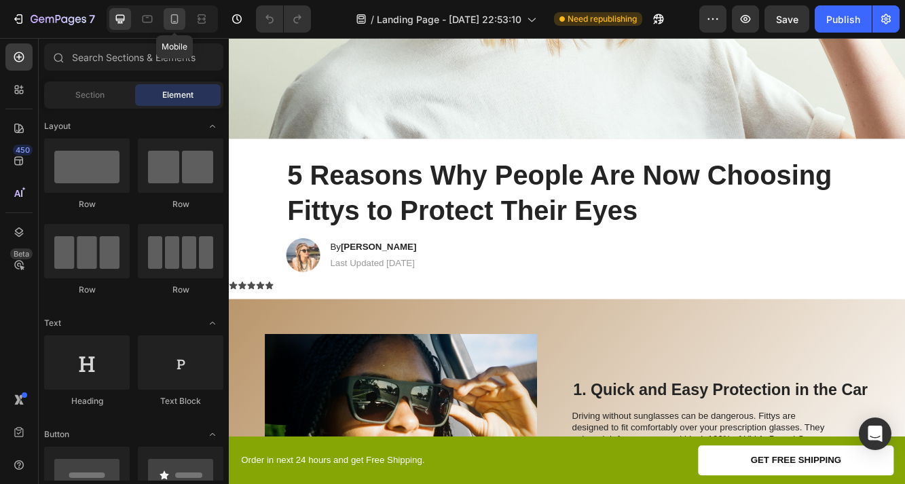
click at [177, 24] on icon at bounding box center [175, 19] width 14 height 14
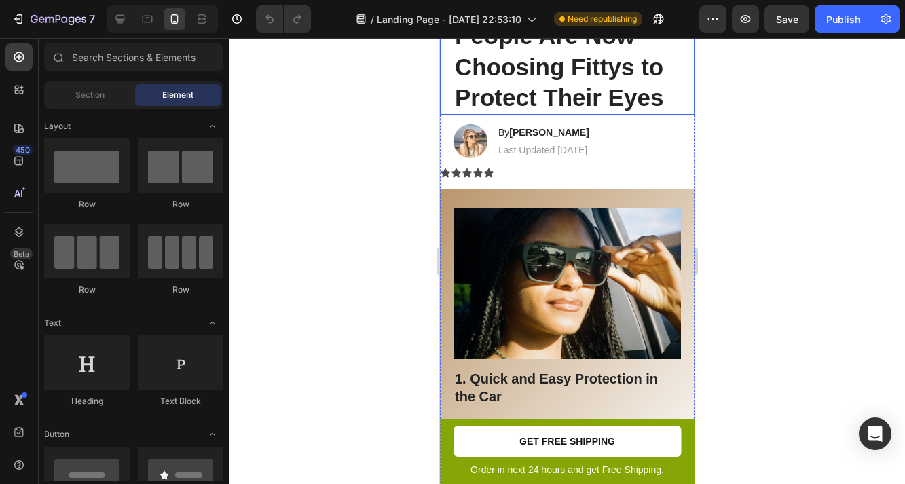
scroll to position [525, 0]
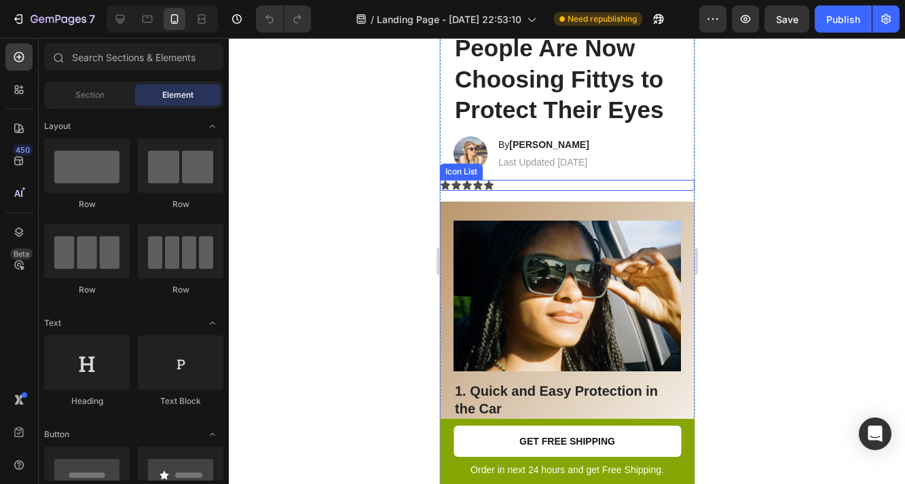
click at [521, 187] on div "Icon Icon Icon Icon Icon" at bounding box center [566, 185] width 255 height 11
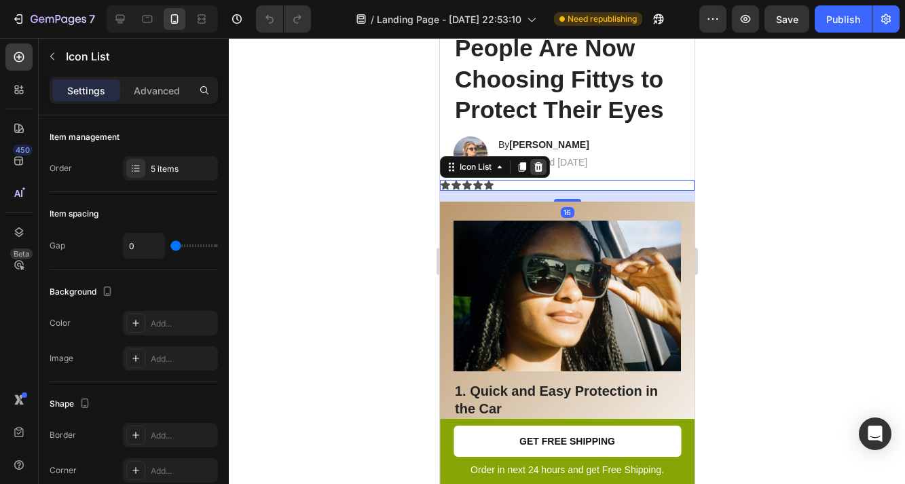
click at [536, 170] on icon at bounding box center [538, 167] width 9 height 10
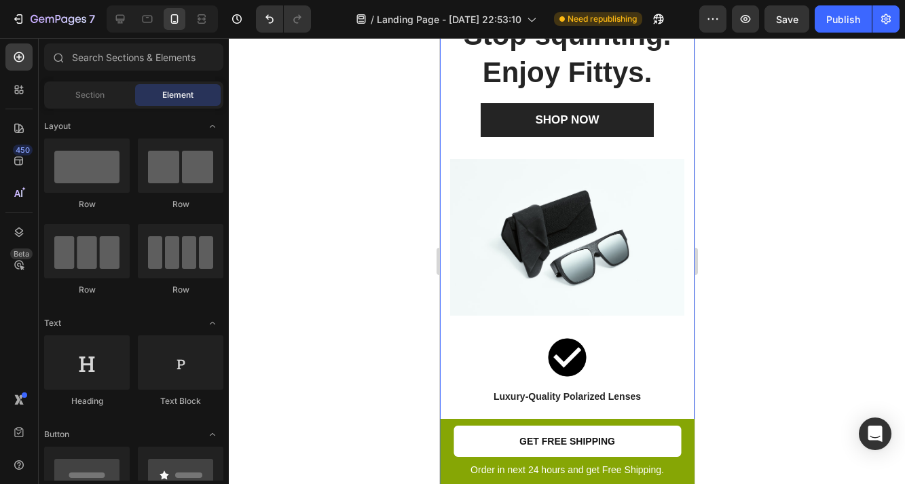
scroll to position [2365, 0]
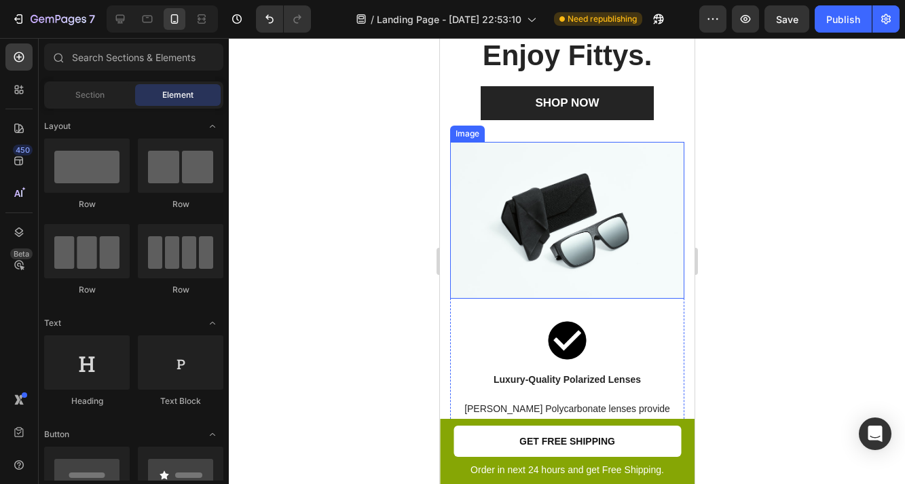
click at [574, 187] on img at bounding box center [566, 220] width 234 height 156
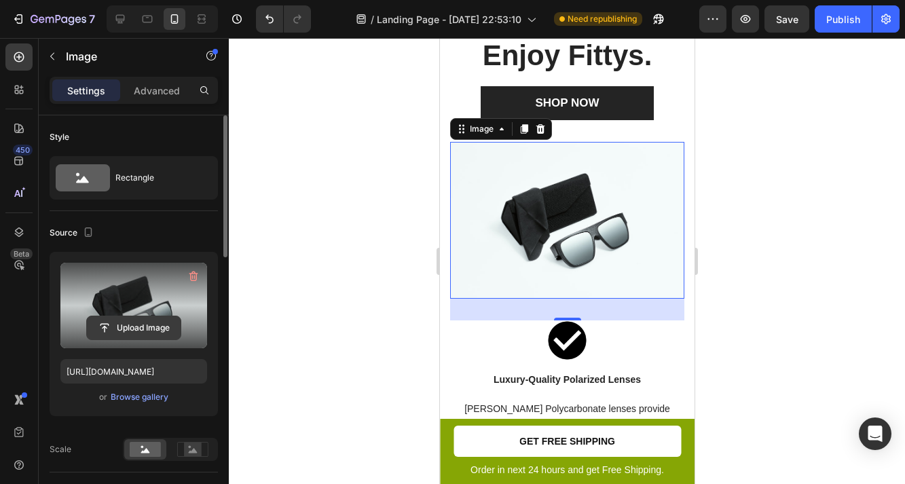
click at [141, 316] on input "file" at bounding box center [134, 327] width 94 height 23
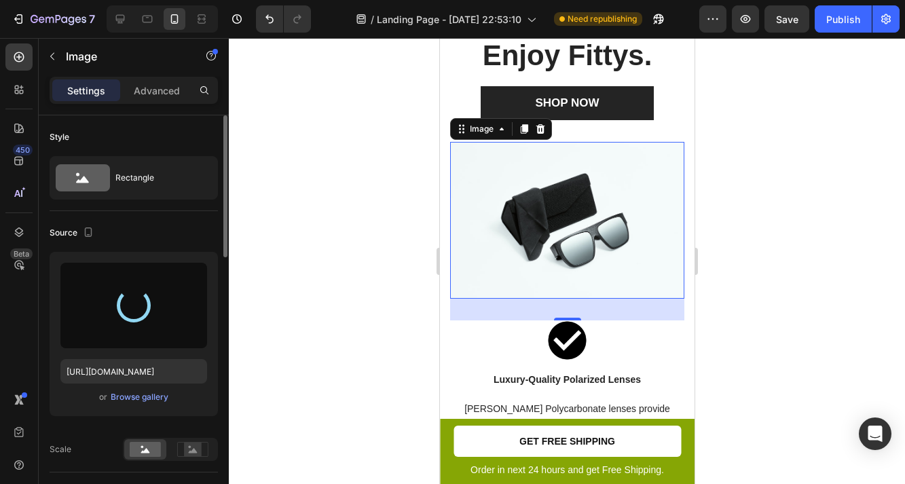
type input "[URL][DOMAIN_NAME]"
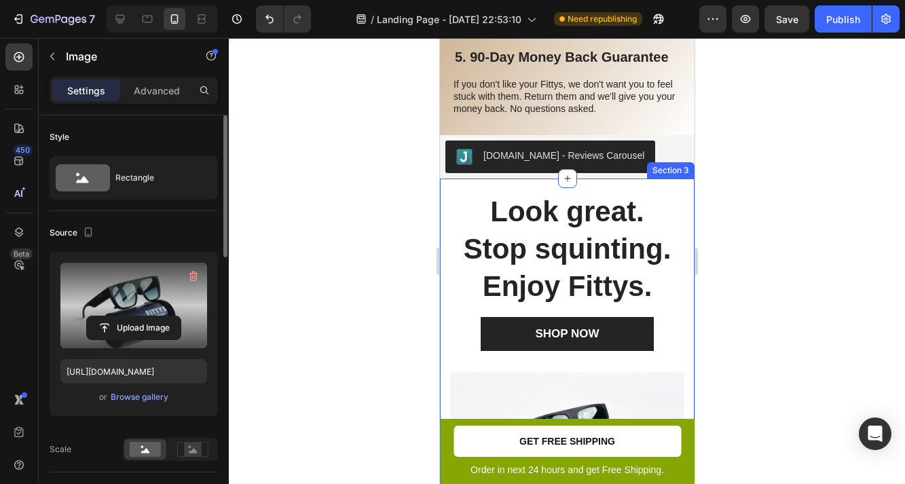
scroll to position [2129, 0]
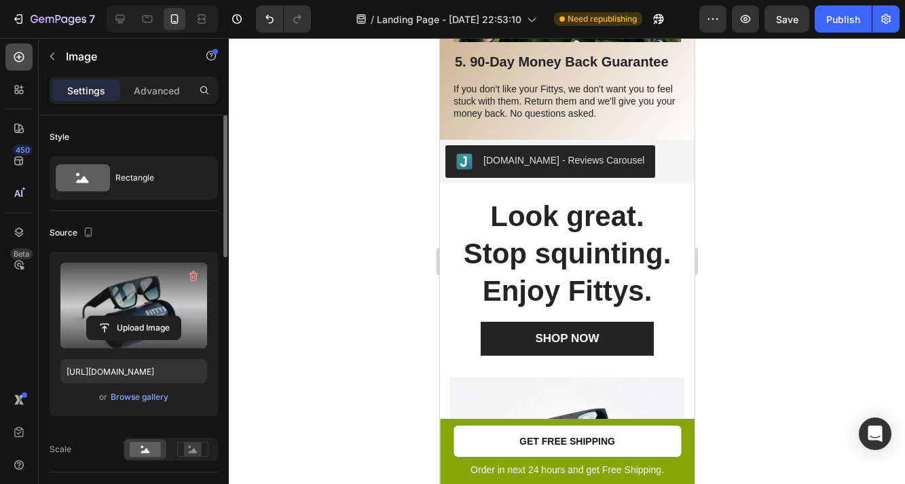
click at [24, 59] on icon at bounding box center [19, 57] width 14 height 14
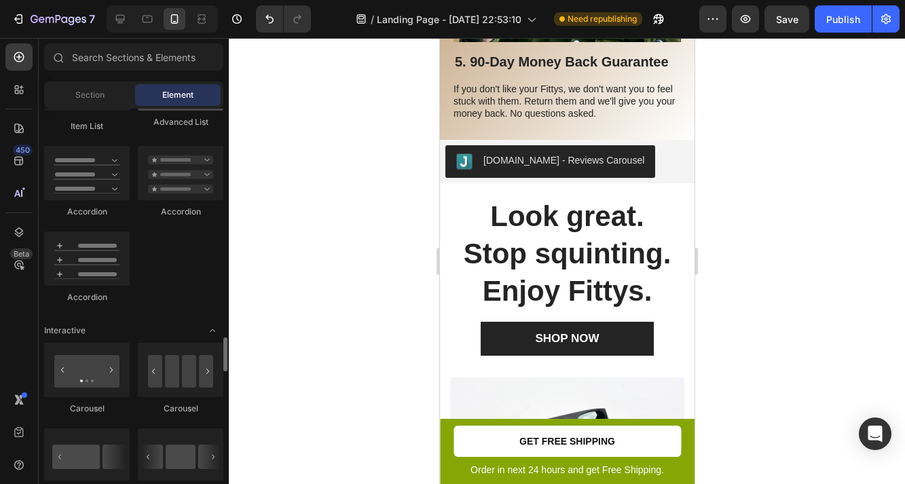
scroll to position [1264, 0]
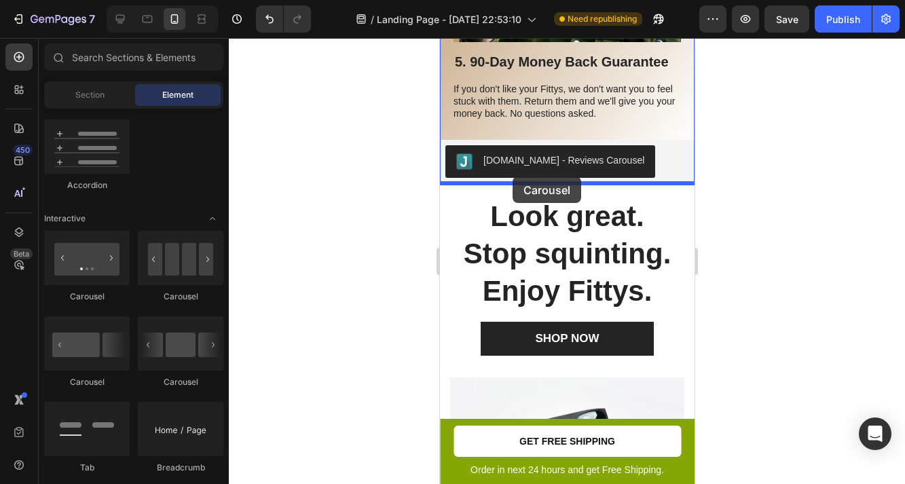
drag, startPoint x: 975, startPoint y: 245, endPoint x: 512, endPoint y: 177, distance: 468.1
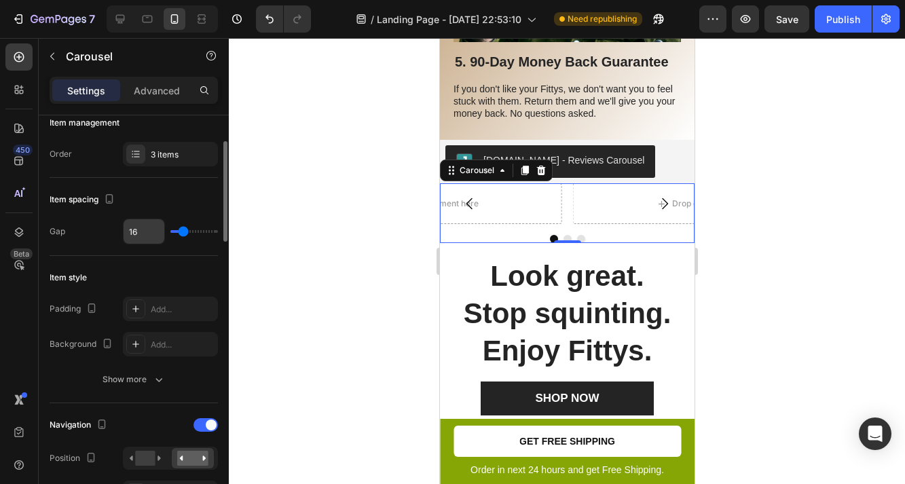
scroll to position [231, 0]
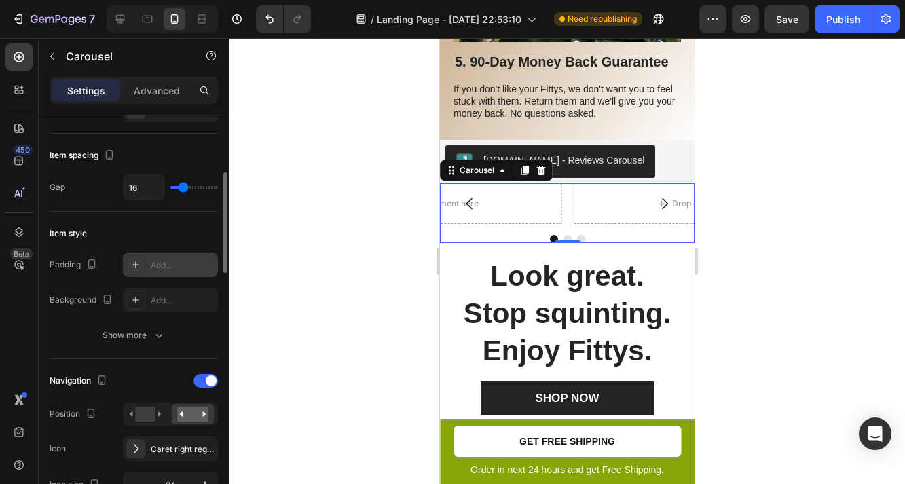
click at [139, 263] on icon at bounding box center [135, 264] width 11 height 11
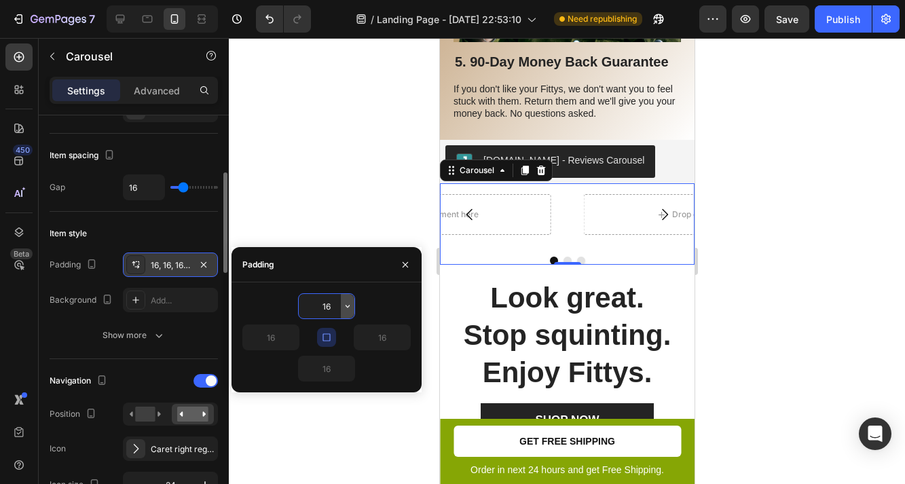
click at [346, 306] on icon "button" at bounding box center [348, 306] width 4 height 3
click at [355, 263] on div "Padding" at bounding box center [327, 264] width 190 height 35
click at [334, 308] on input "16" at bounding box center [327, 306] width 56 height 24
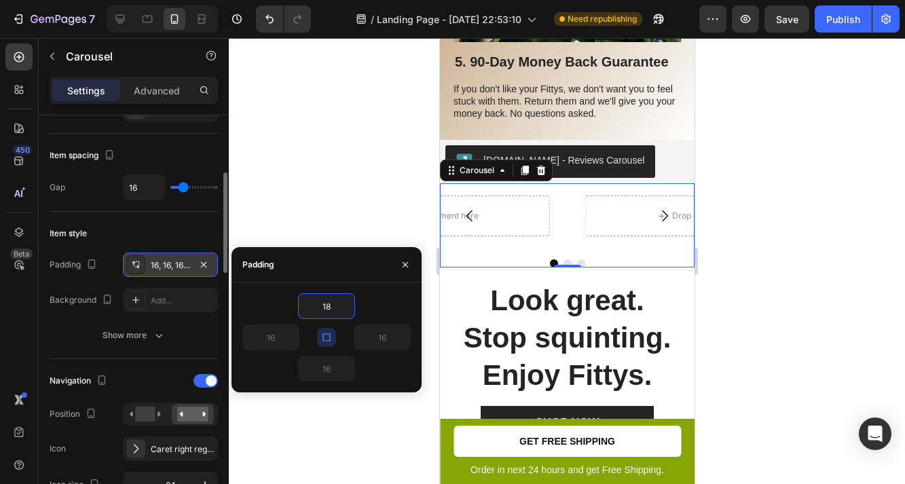
type input "18"
click at [328, 335] on icon "button" at bounding box center [326, 337] width 11 height 11
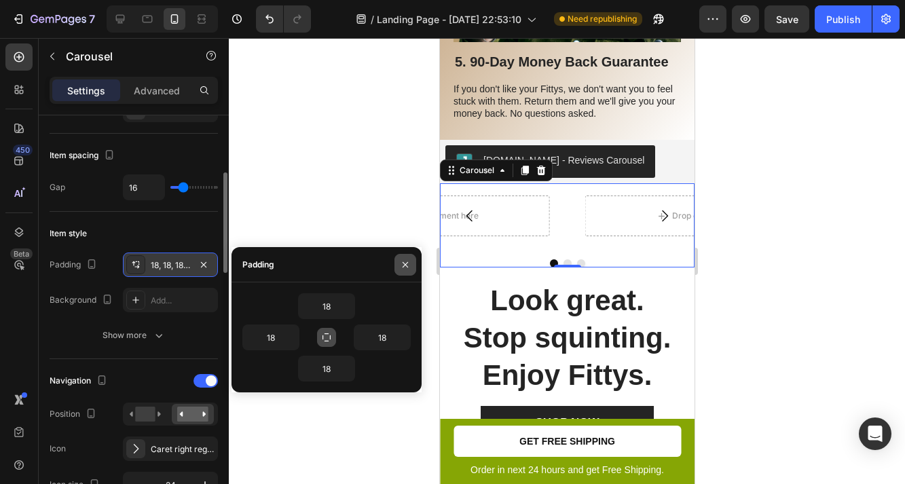
click at [407, 267] on icon "button" at bounding box center [405, 264] width 11 height 11
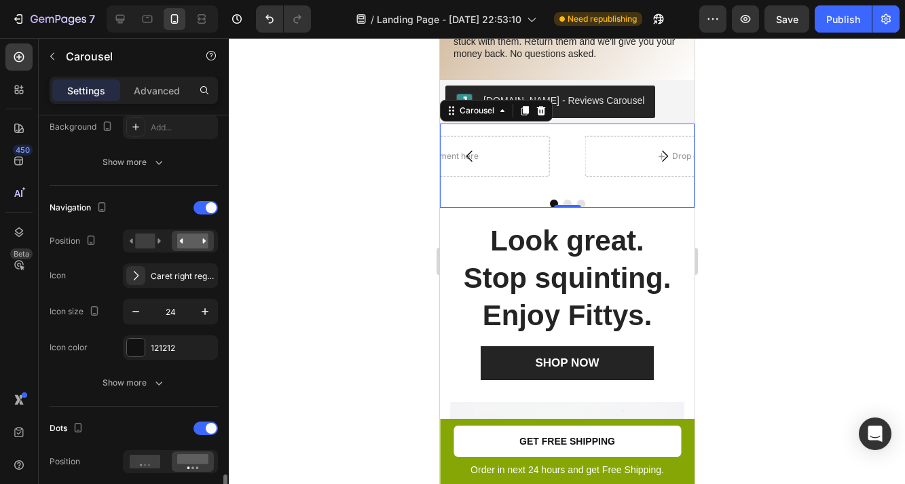
scroll to position [0, 0]
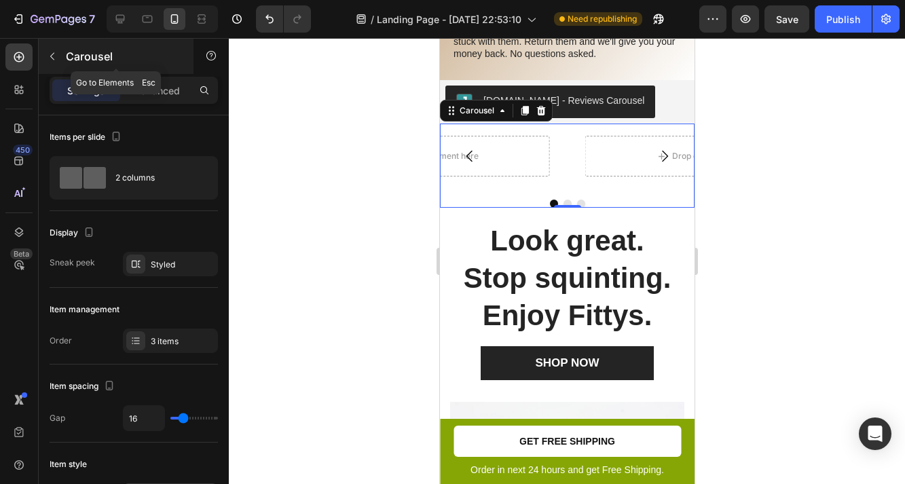
click at [52, 50] on button "button" at bounding box center [52, 56] width 22 height 22
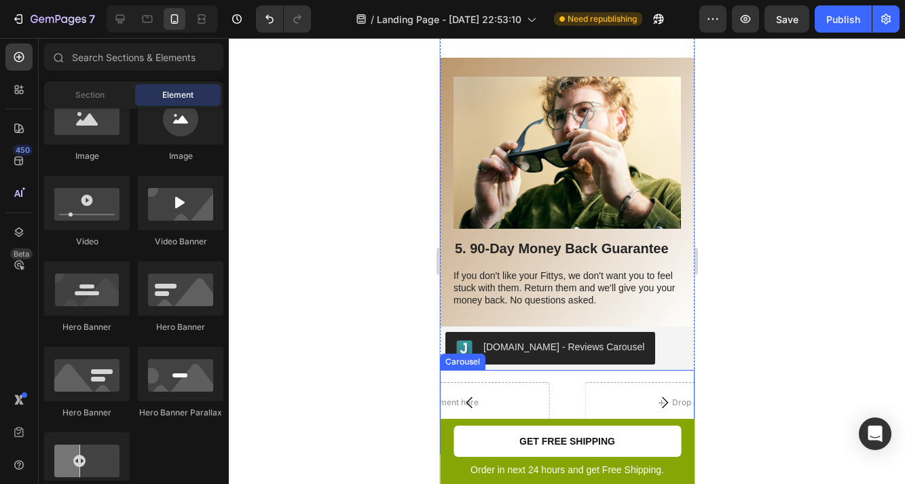
scroll to position [2022, 0]
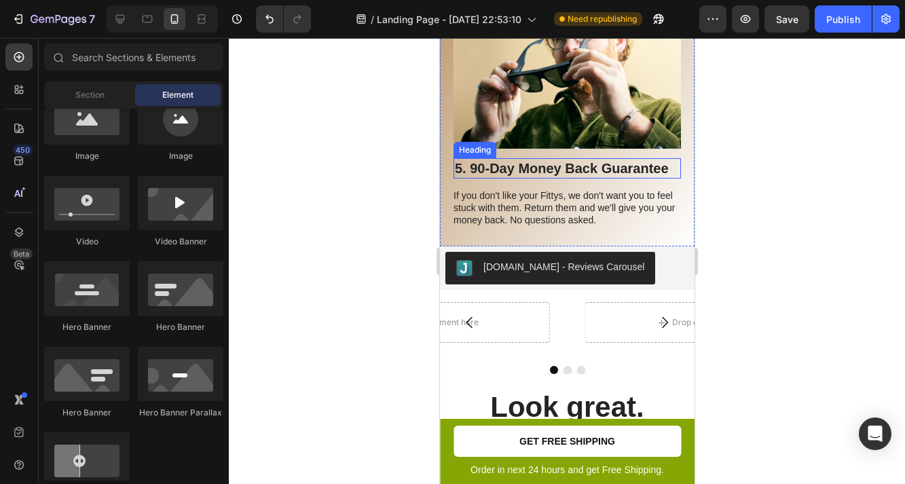
click at [527, 166] on h2 "5. 90-Day Money Back Guarantee" at bounding box center [566, 168] width 227 height 20
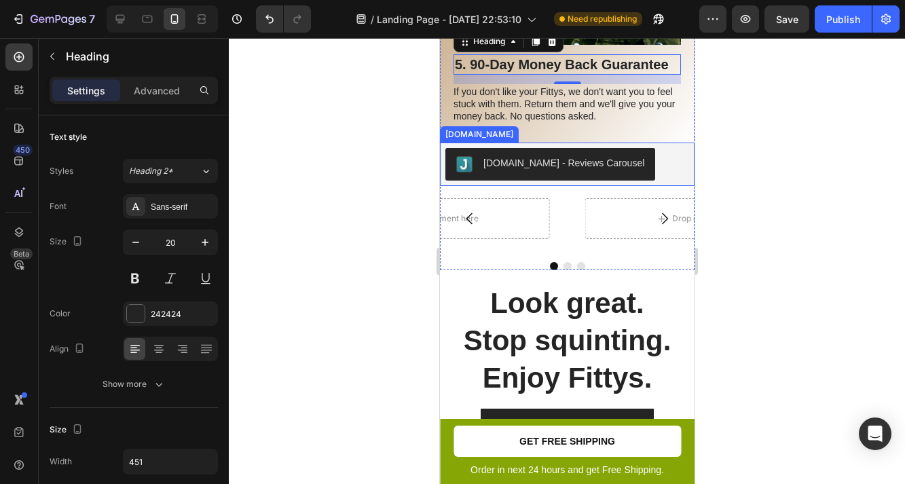
scroll to position [2161, 0]
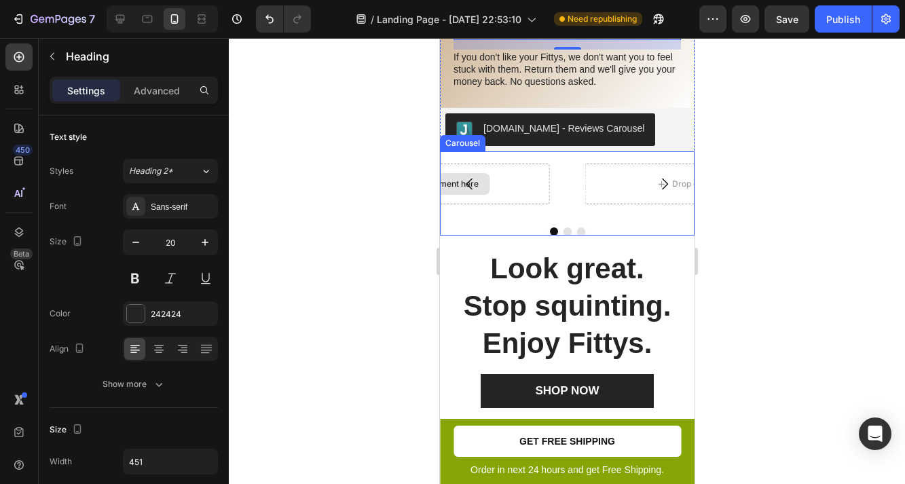
click at [500, 181] on div "Drop element here" at bounding box center [434, 184] width 230 height 41
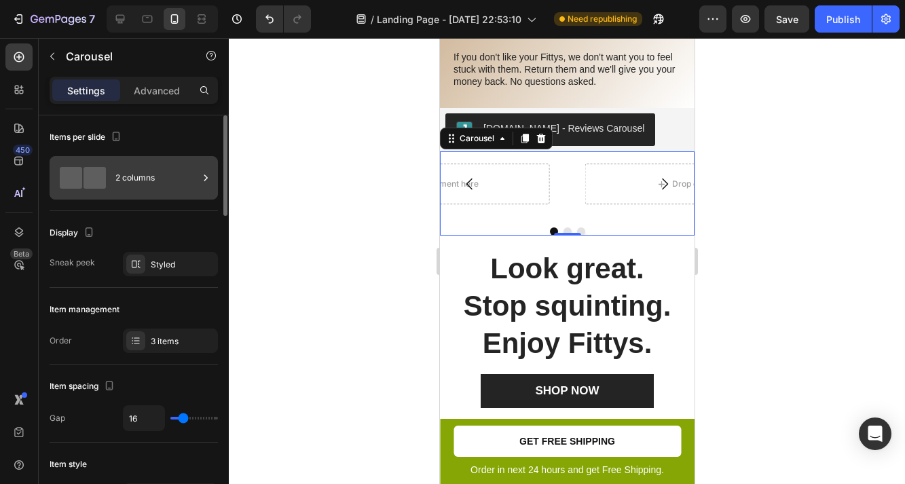
click at [170, 184] on div "2 columns" at bounding box center [156, 177] width 83 height 31
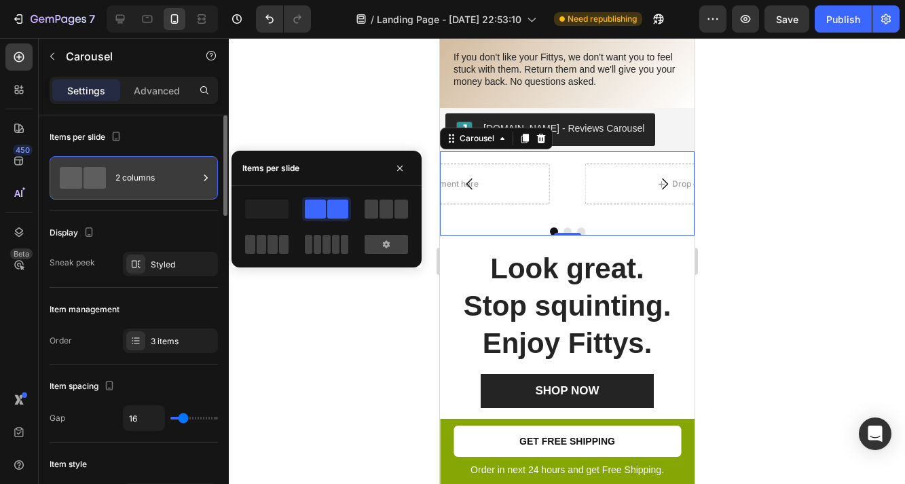
click at [170, 184] on div "2 columns" at bounding box center [156, 177] width 83 height 31
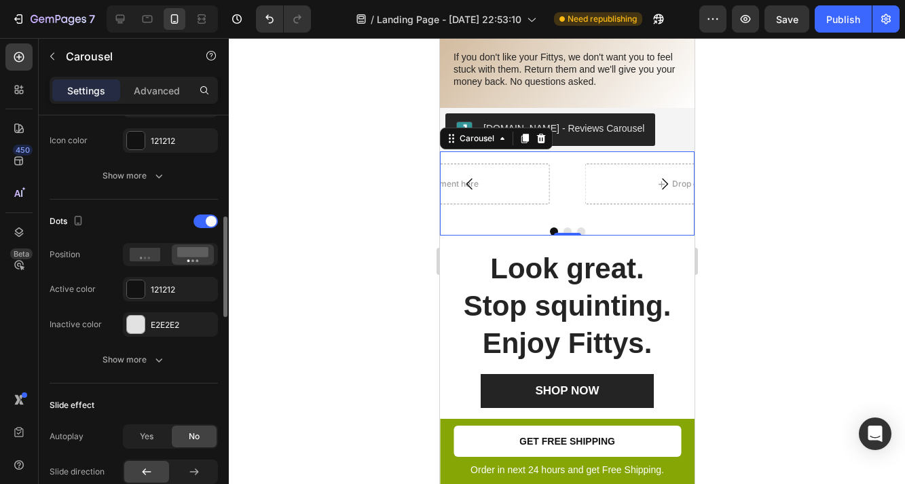
scroll to position [0, 0]
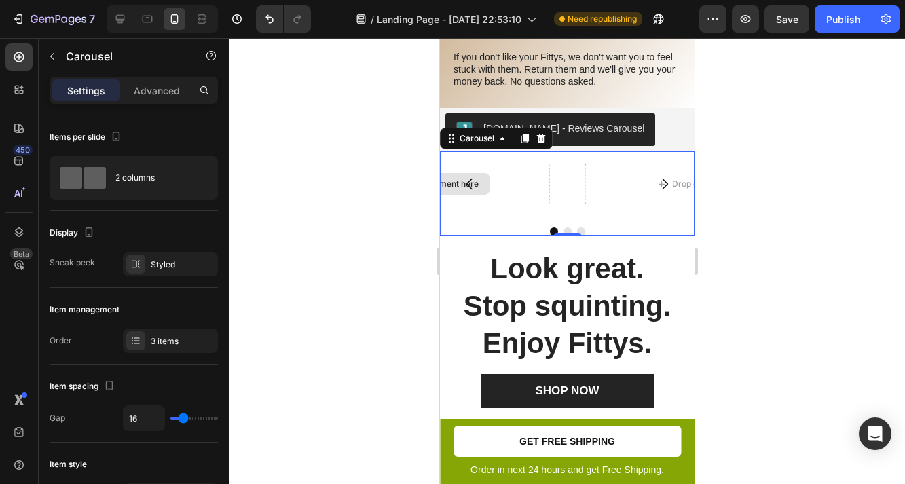
click at [501, 183] on div "Drop element here" at bounding box center [434, 184] width 230 height 41
click at [454, 183] on button "Carousel Back Arrow" at bounding box center [469, 184] width 38 height 38
click at [661, 186] on icon "Carousel Next Arrow" at bounding box center [664, 184] width 16 height 16
click at [652, 187] on button "Carousel Next Arrow" at bounding box center [664, 184] width 38 height 38
click at [653, 187] on button "Carousel Next Arrow" at bounding box center [664, 184] width 38 height 38
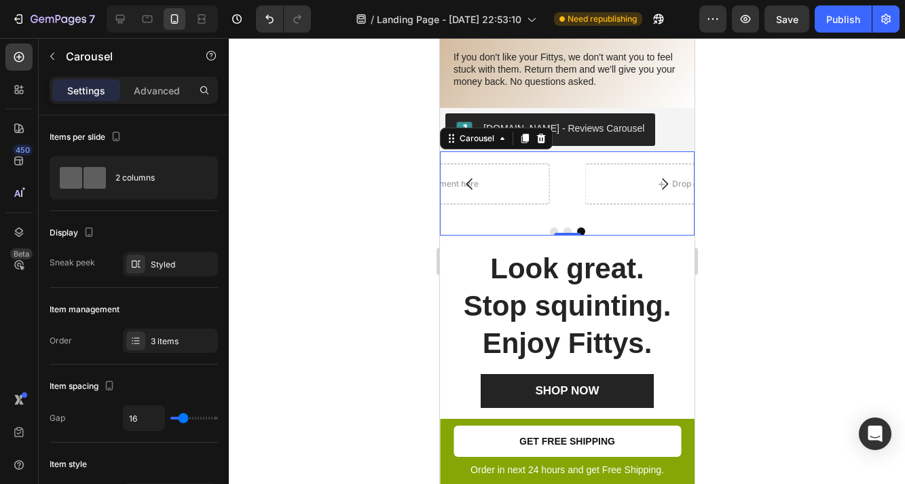
click at [676, 183] on button "Carousel Next Arrow" at bounding box center [664, 184] width 38 height 38
click at [502, 136] on icon at bounding box center [501, 138] width 11 height 11
click at [488, 189] on div "Drop element here" at bounding box center [434, 184] width 110 height 22
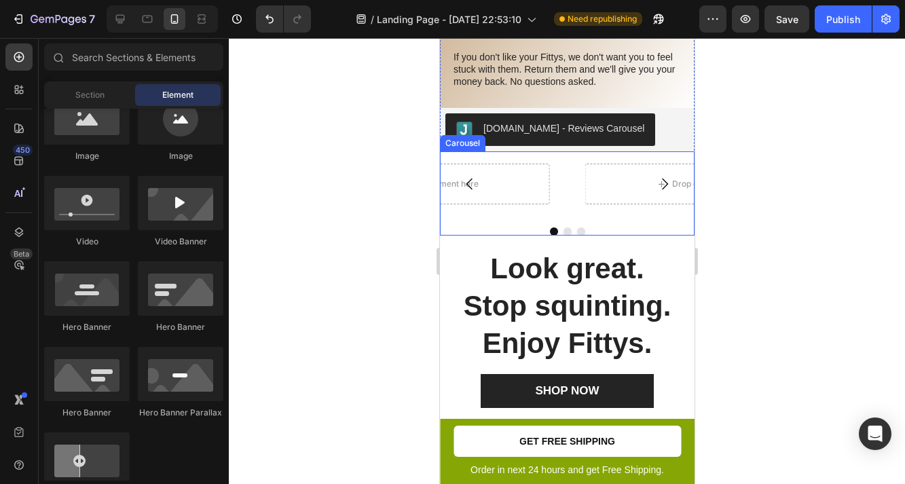
click at [452, 183] on button "Carousel Back Arrow" at bounding box center [469, 184] width 38 height 38
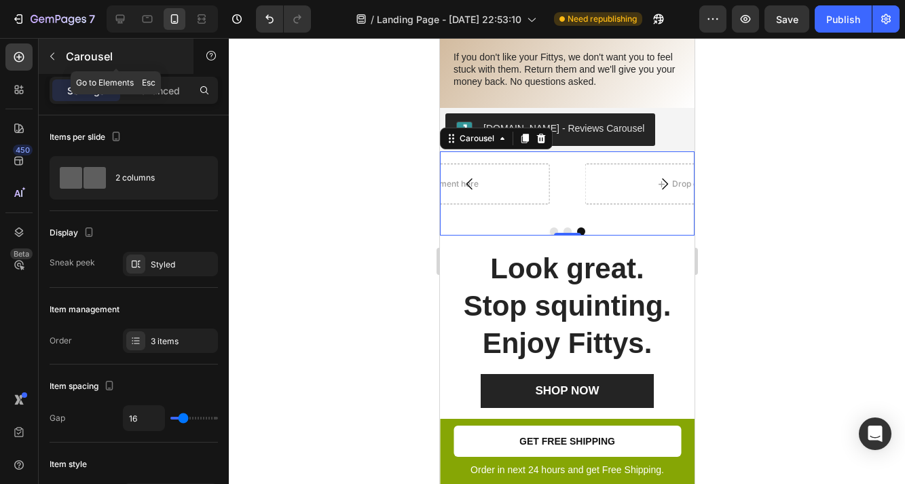
click at [52, 55] on icon "button" at bounding box center [52, 56] width 11 height 11
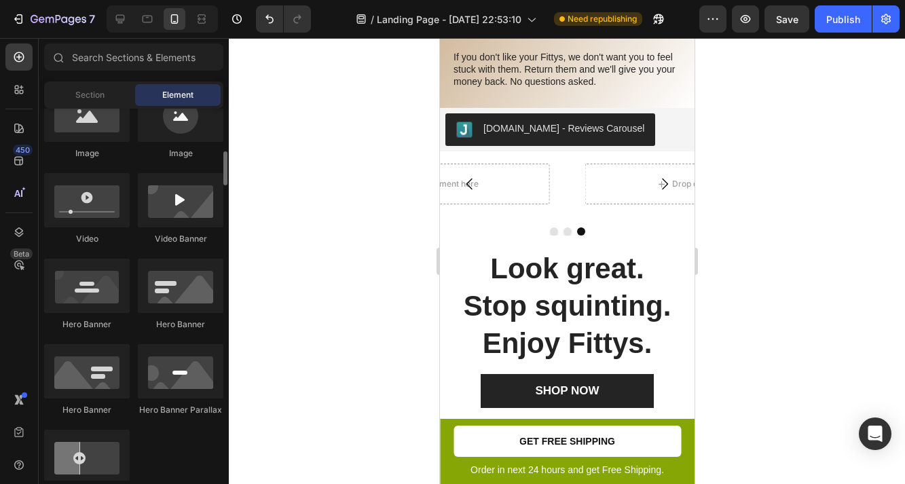
scroll to position [422, 0]
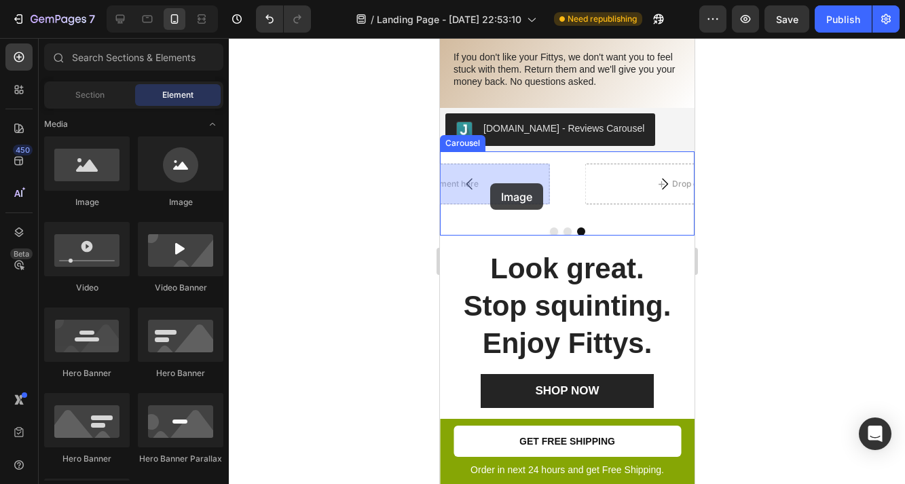
drag, startPoint x: 529, startPoint y: 203, endPoint x: 682, endPoint y: 171, distance: 156.7
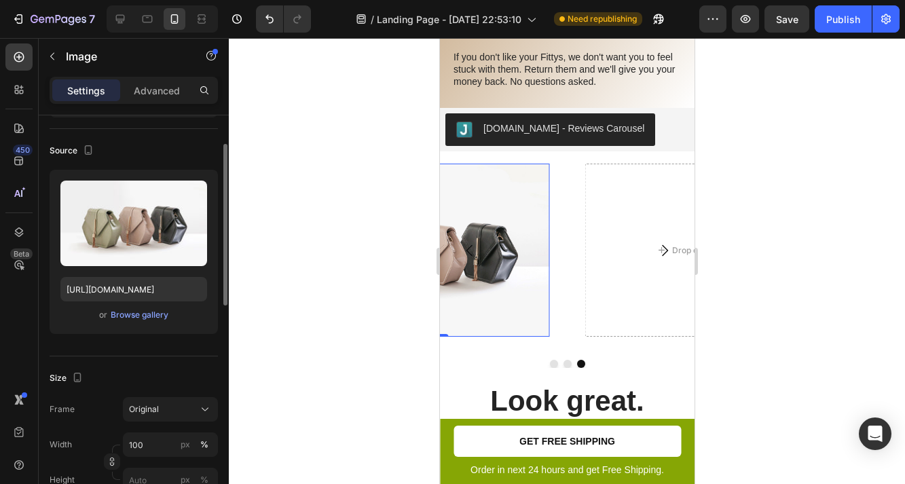
scroll to position [85, 0]
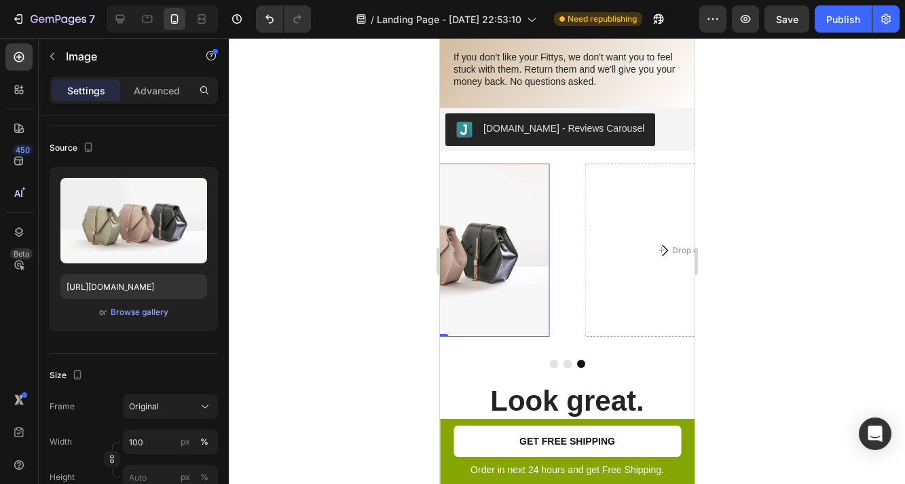
click at [508, 248] on img at bounding box center [434, 250] width 230 height 172
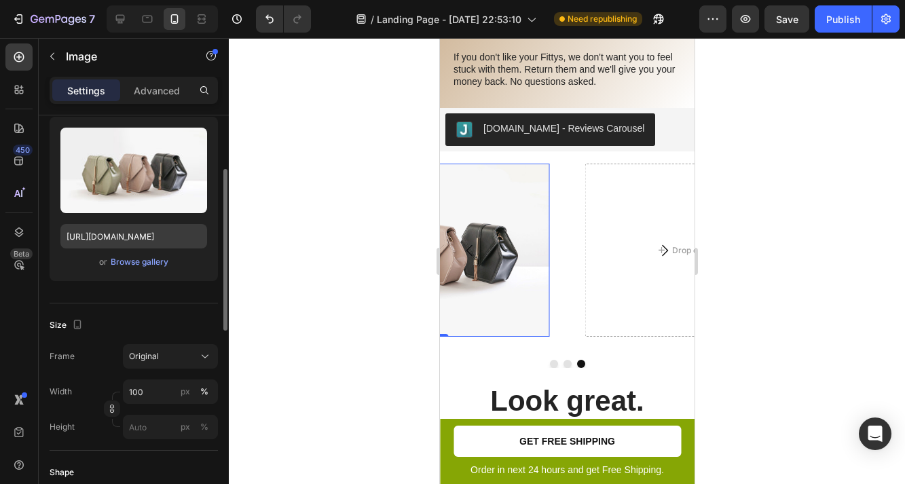
scroll to position [136, 0]
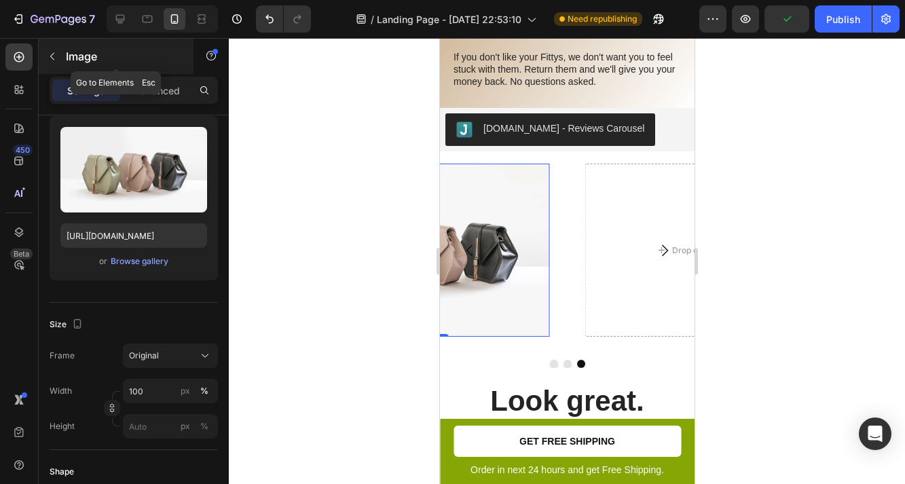
click at [54, 49] on button "button" at bounding box center [52, 56] width 22 height 22
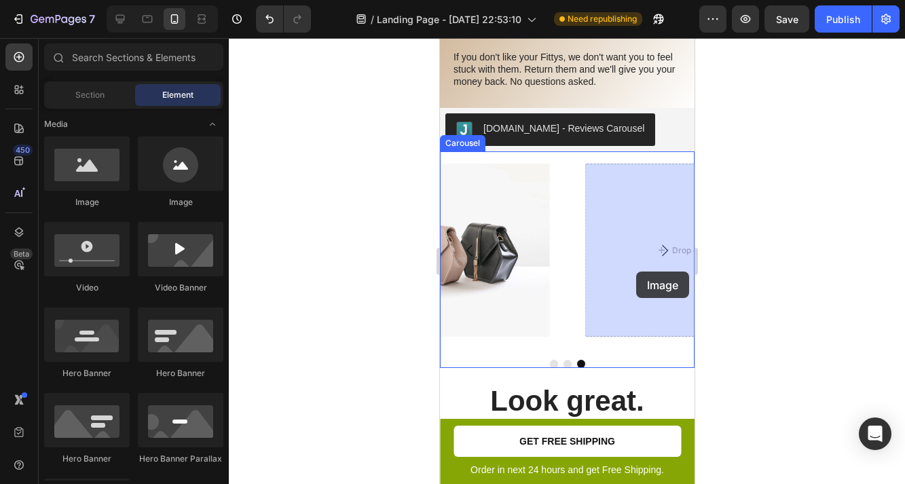
drag, startPoint x: 520, startPoint y: 225, endPoint x: 871, endPoint y: 194, distance: 352.3
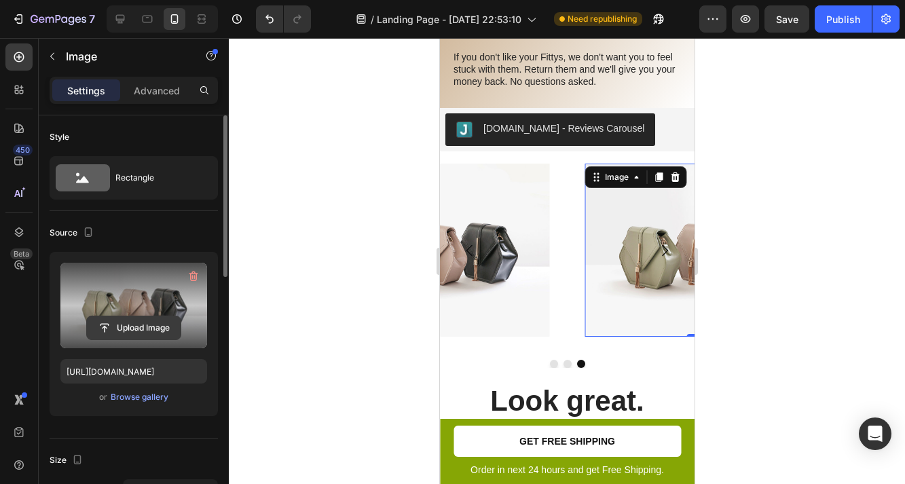
click at [134, 326] on input "file" at bounding box center [134, 327] width 94 height 23
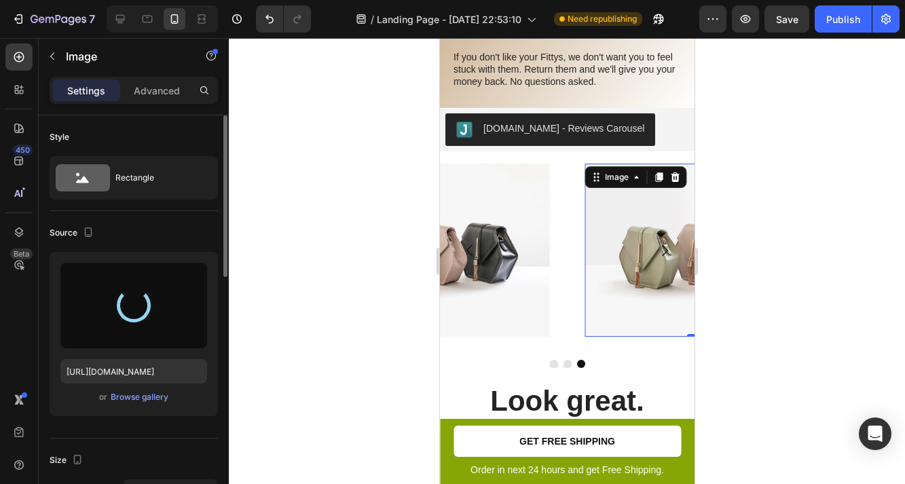
type input "[URL][DOMAIN_NAME]"
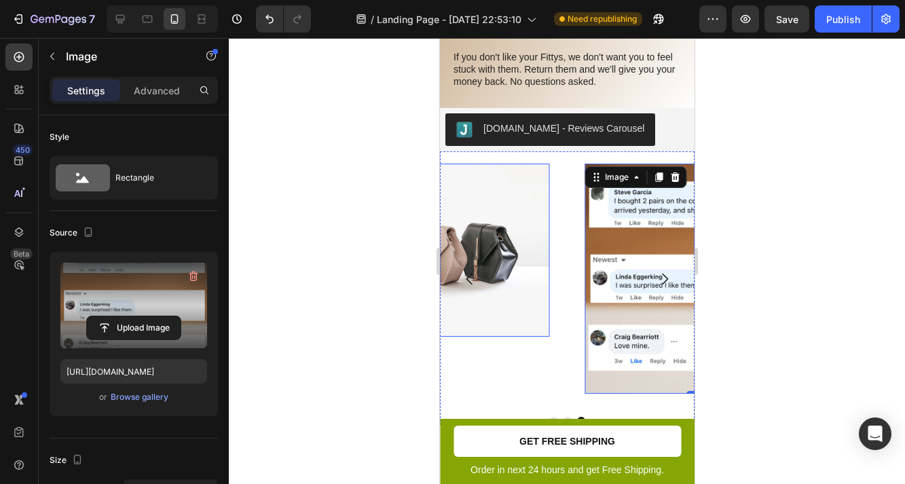
click at [502, 255] on img at bounding box center [434, 250] width 230 height 172
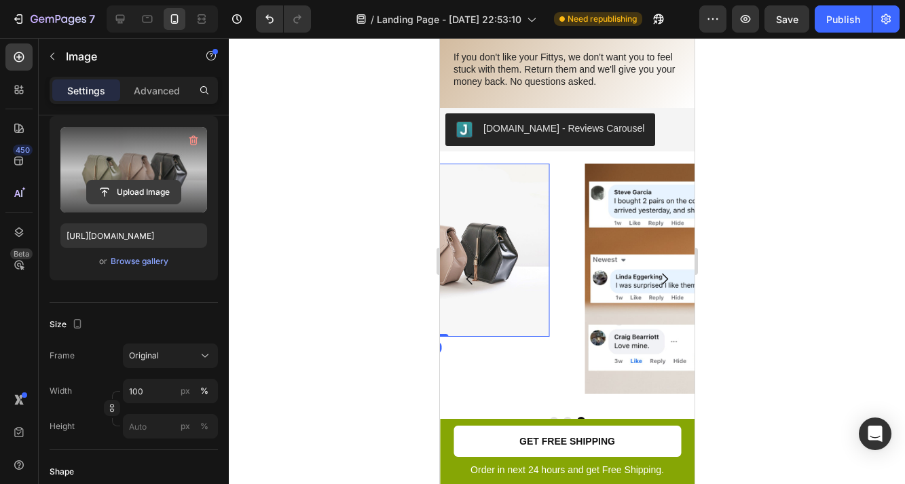
click at [139, 185] on input "file" at bounding box center [134, 192] width 94 height 23
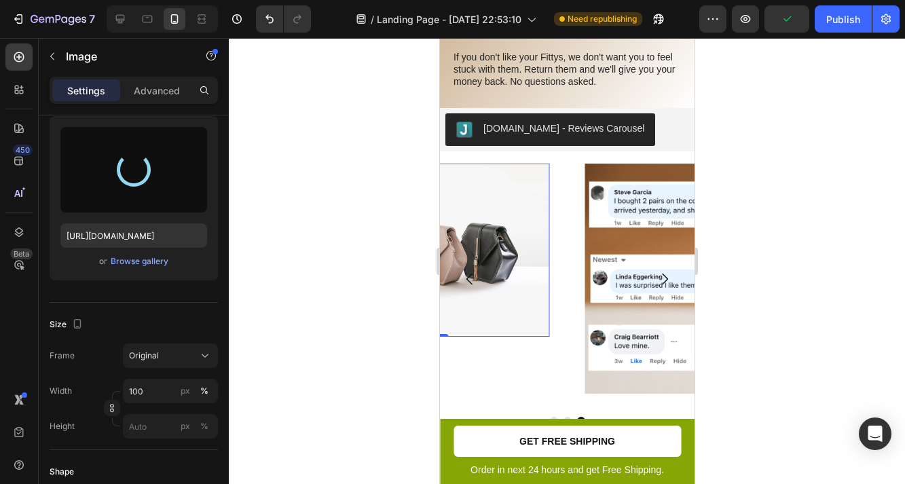
type input "[URL][DOMAIN_NAME]"
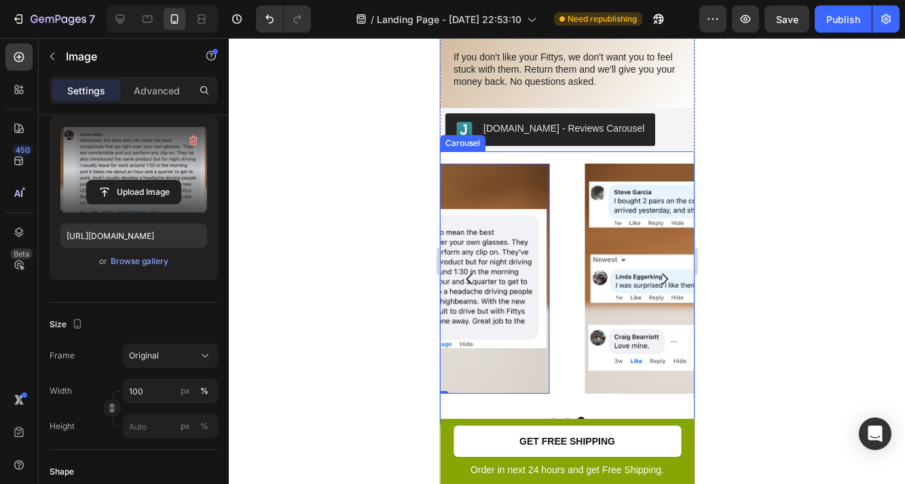
click at [667, 274] on icon "Carousel Next Arrow" at bounding box center [664, 279] width 16 height 16
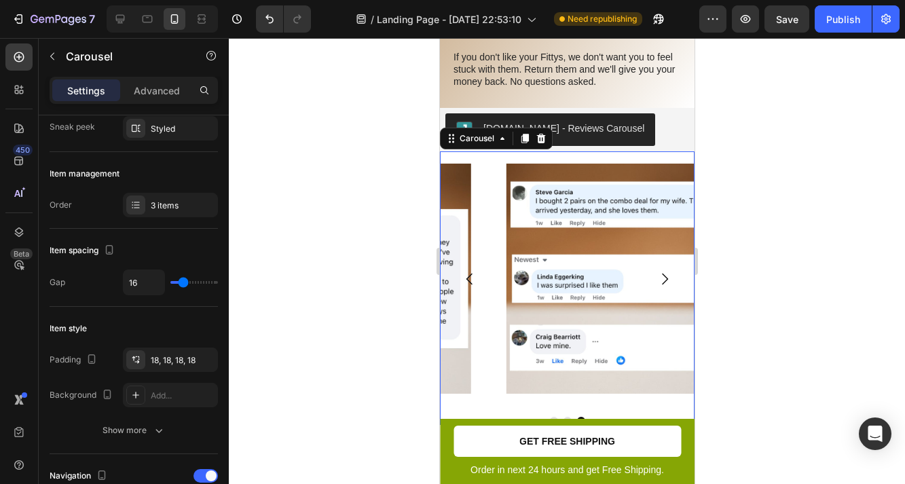
scroll to position [0, 0]
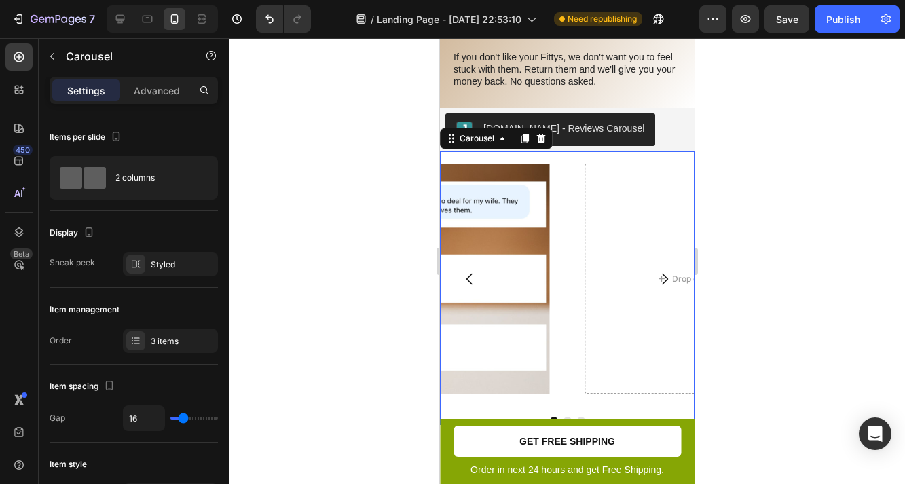
click at [659, 266] on button "Carousel Next Arrow" at bounding box center [664, 279] width 38 height 38
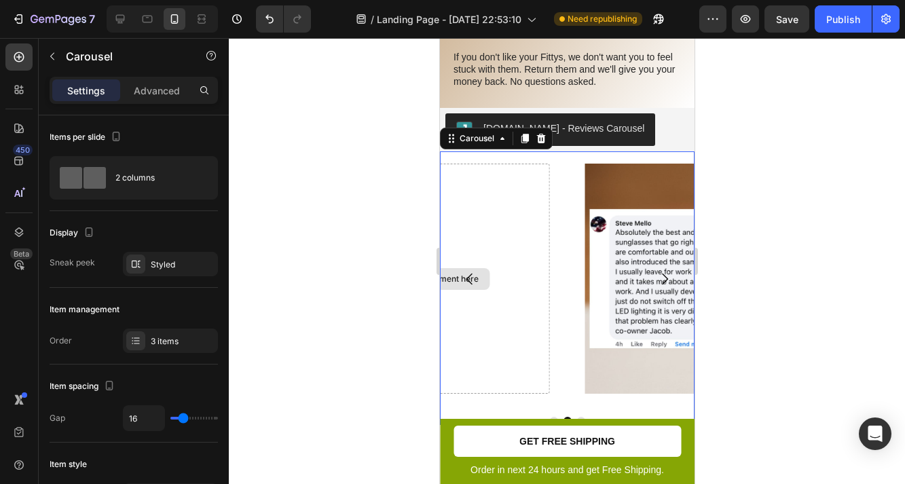
click at [488, 264] on div "Drop element here" at bounding box center [434, 279] width 230 height 230
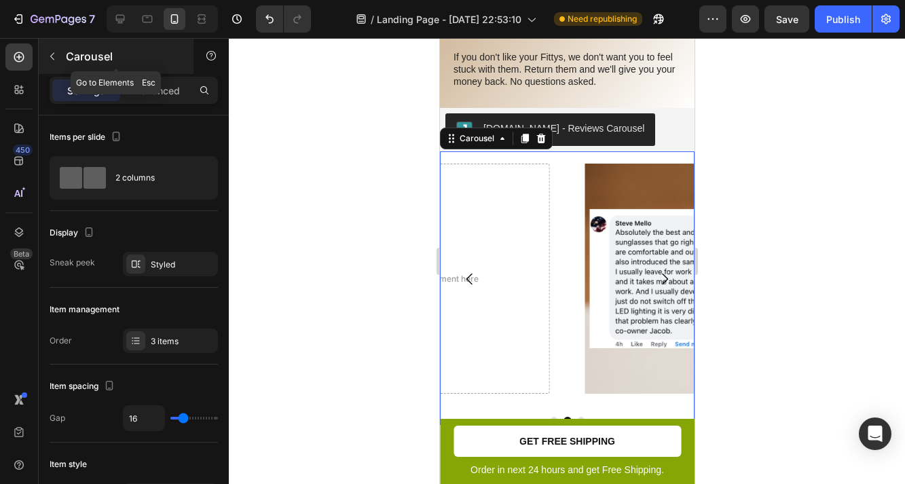
click at [55, 52] on icon "button" at bounding box center [52, 56] width 11 height 11
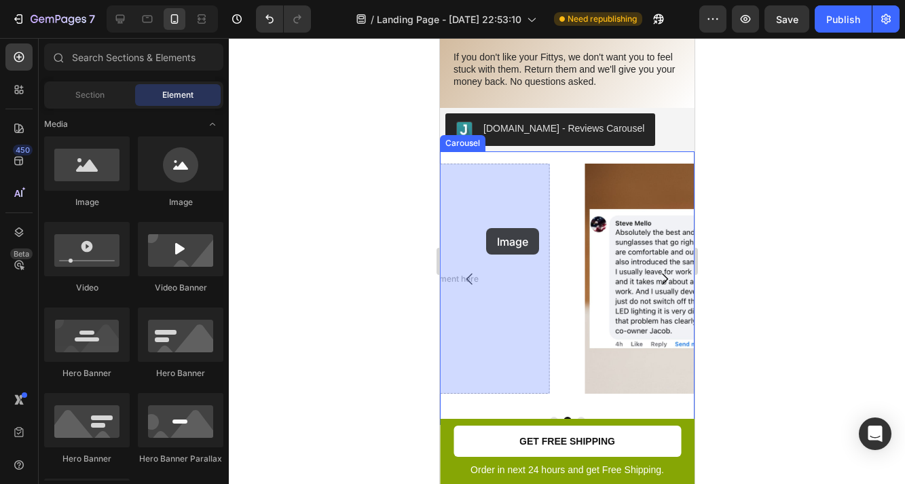
drag, startPoint x: 476, startPoint y: 219, endPoint x: 485, endPoint y: 228, distance: 13.0
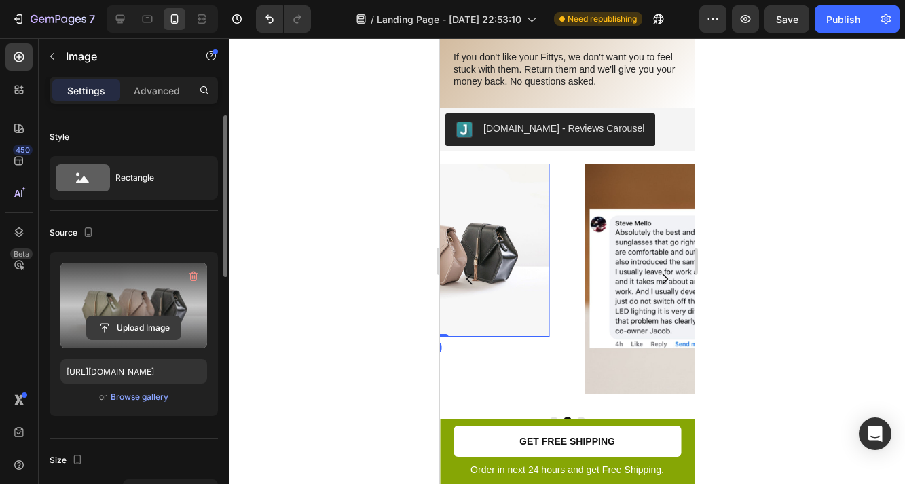
click at [150, 319] on input "file" at bounding box center [134, 327] width 94 height 23
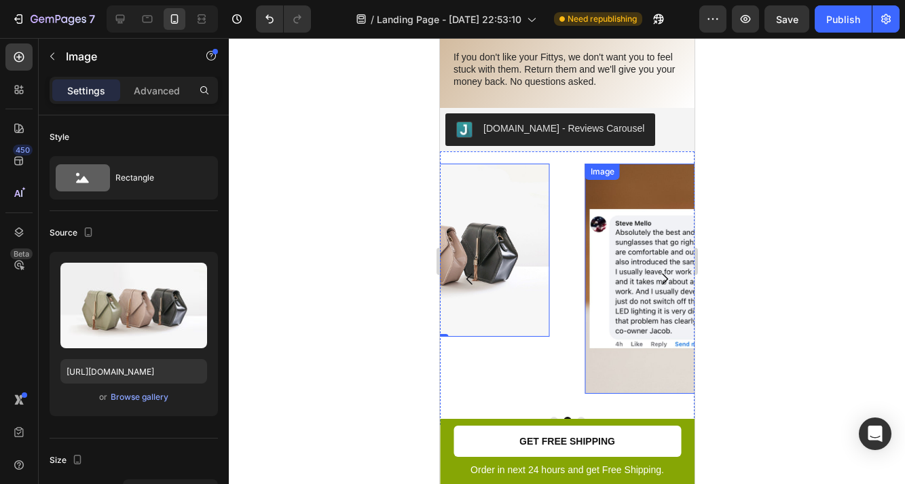
type input "[URL][DOMAIN_NAME]"
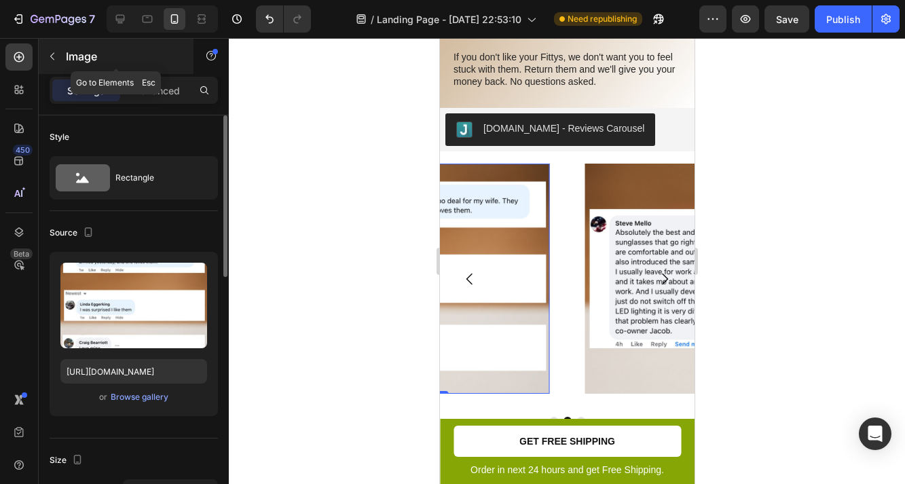
click at [63, 52] on div "Image" at bounding box center [116, 56] width 155 height 35
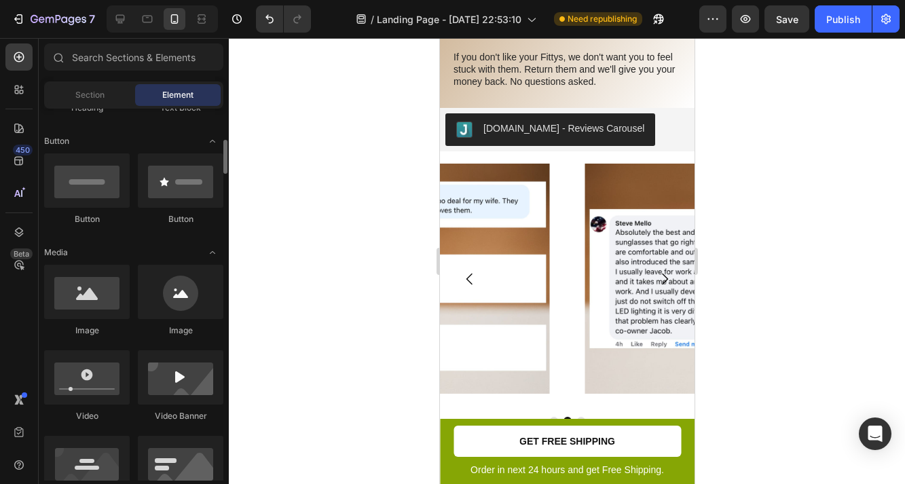
scroll to position [292, 0]
click at [666, 274] on icon "Carousel Next Arrow" at bounding box center [664, 279] width 16 height 16
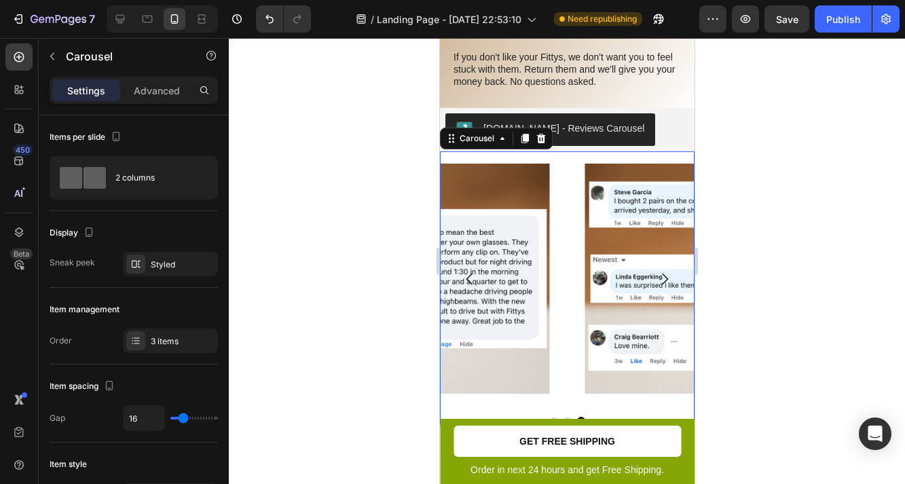
click at [660, 275] on icon "Carousel Next Arrow" at bounding box center [664, 279] width 16 height 16
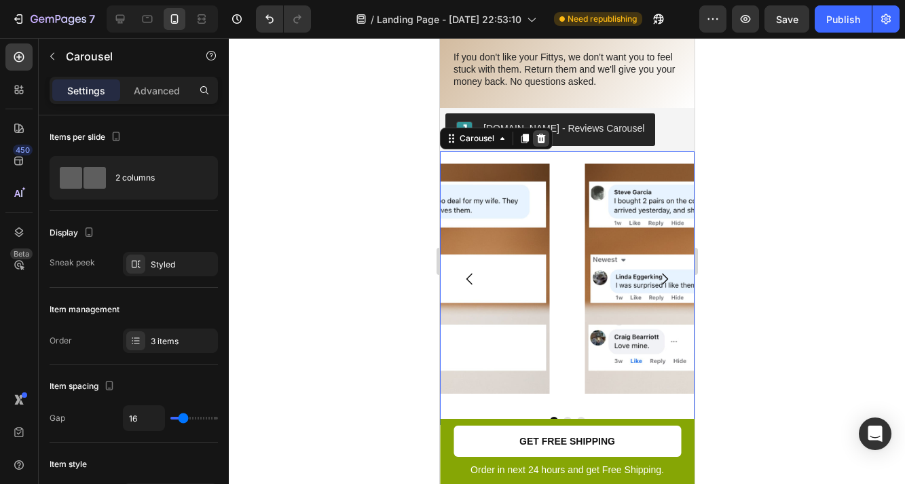
click at [542, 135] on icon at bounding box center [540, 139] width 9 height 10
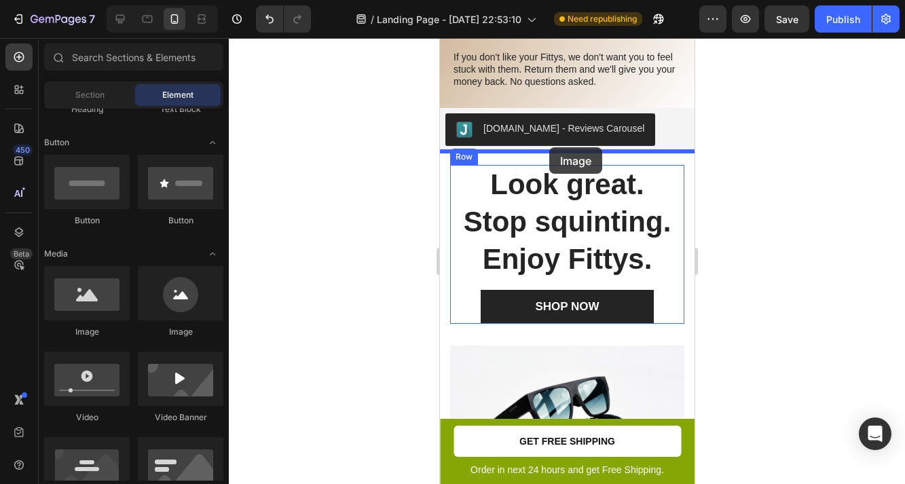
drag, startPoint x: 524, startPoint y: 343, endPoint x: 548, endPoint y: 147, distance: 197.0
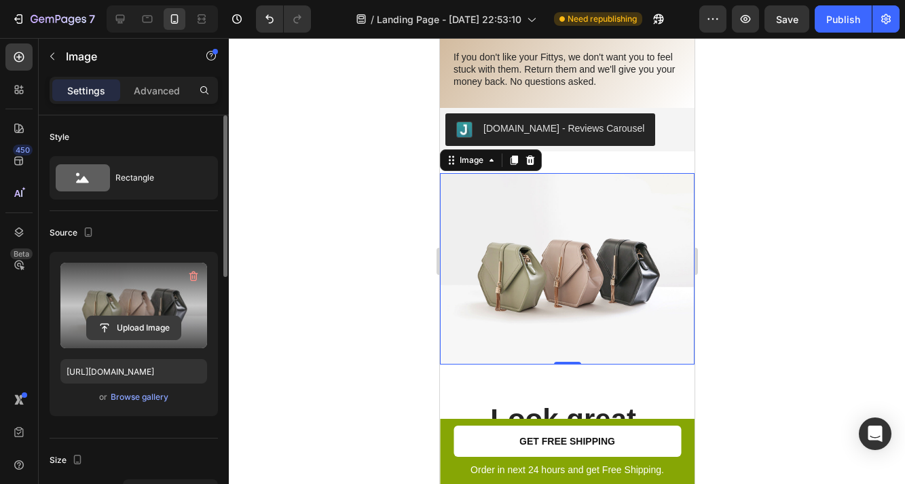
click at [148, 326] on input "file" at bounding box center [134, 327] width 94 height 23
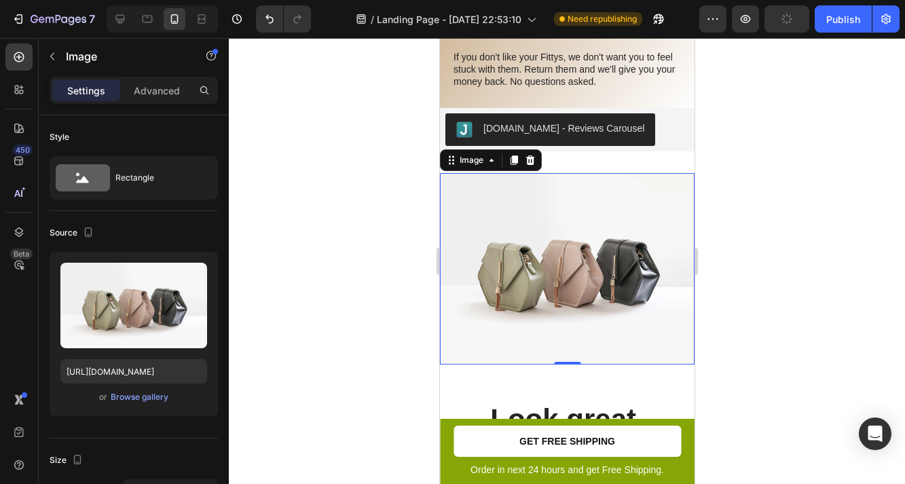
type input "[URL][DOMAIN_NAME]"
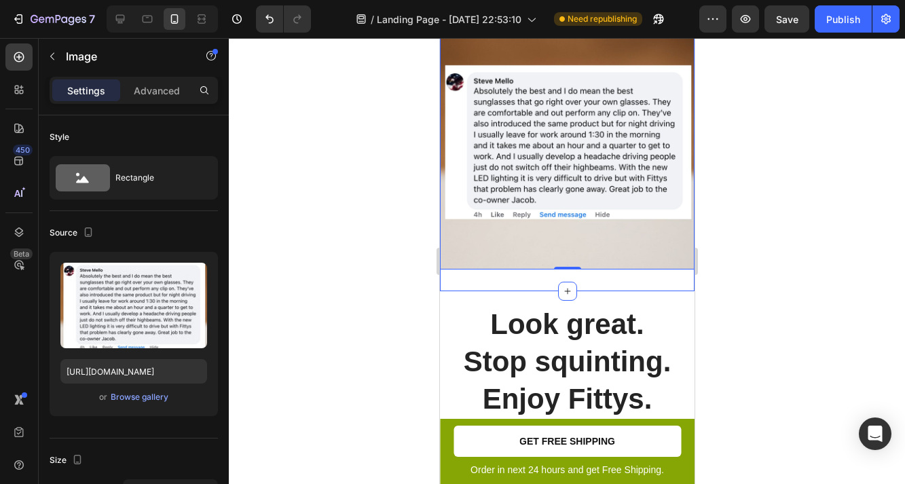
scroll to position [2175, 0]
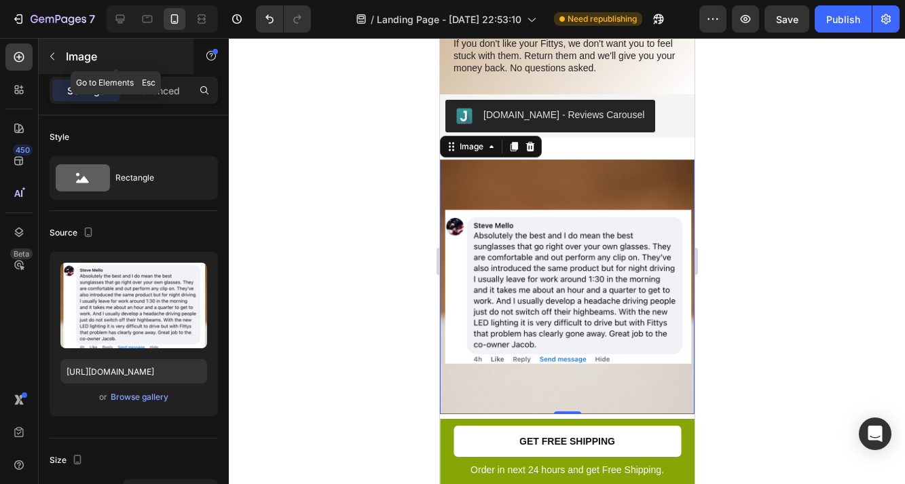
click at [57, 54] on icon "button" at bounding box center [52, 56] width 11 height 11
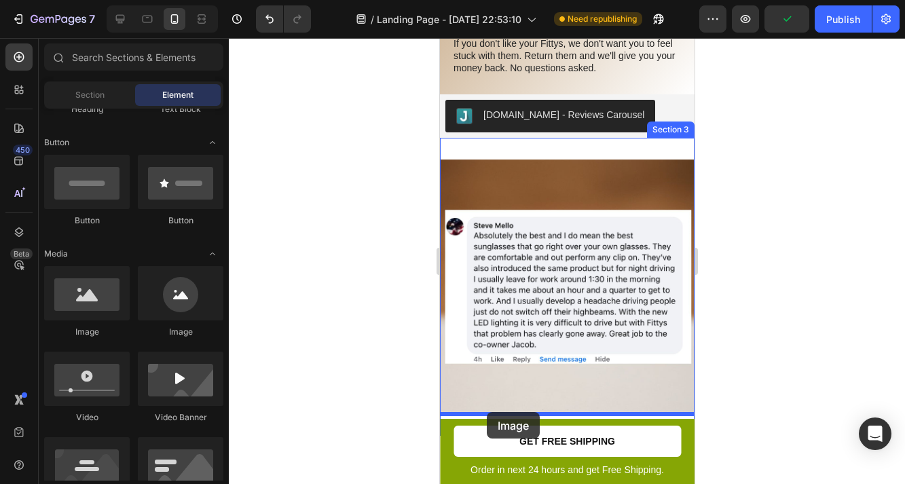
drag, startPoint x: 938, startPoint y: 320, endPoint x: 486, endPoint y: 412, distance: 461.5
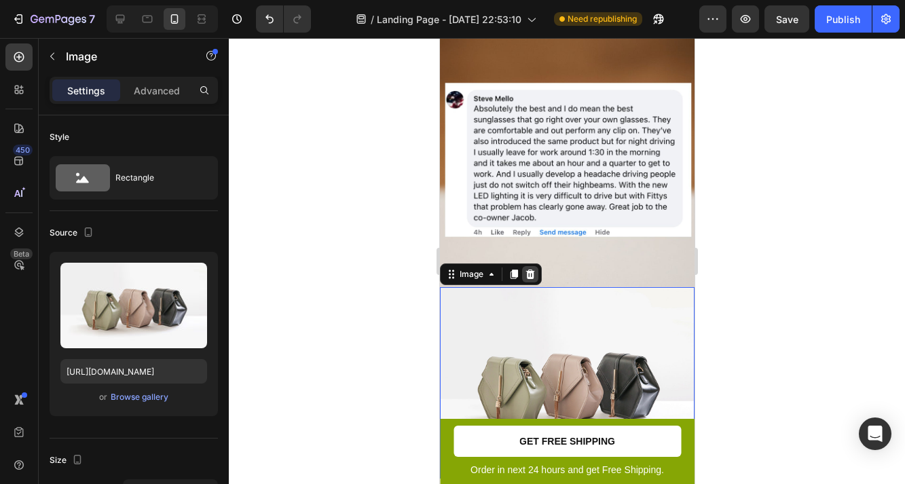
scroll to position [2485, 0]
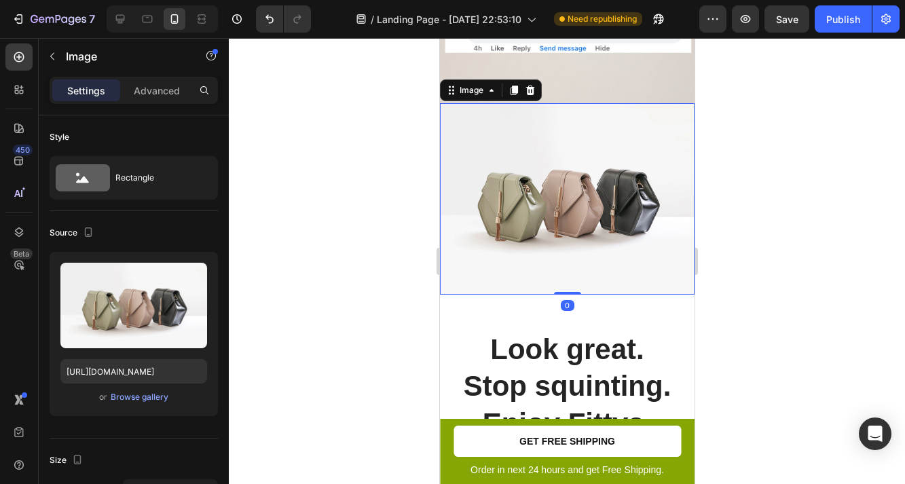
click at [523, 213] on img at bounding box center [566, 198] width 255 height 191
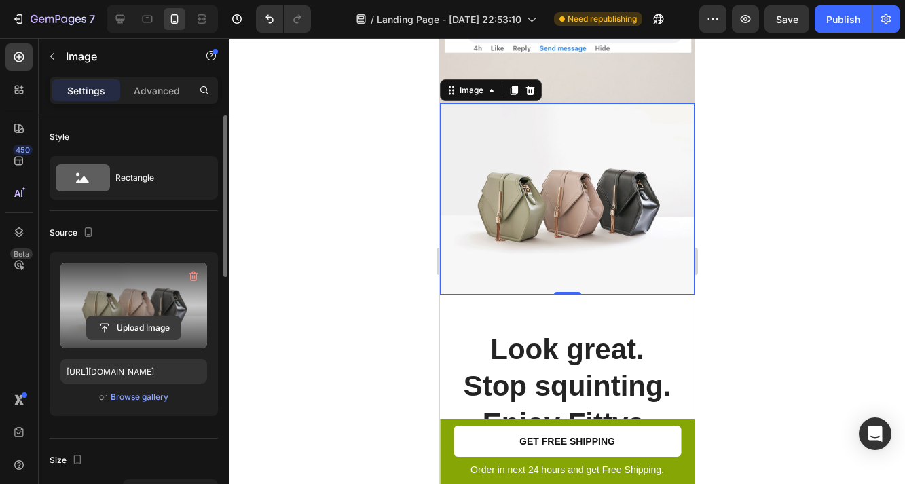
click at [126, 326] on input "file" at bounding box center [134, 327] width 94 height 23
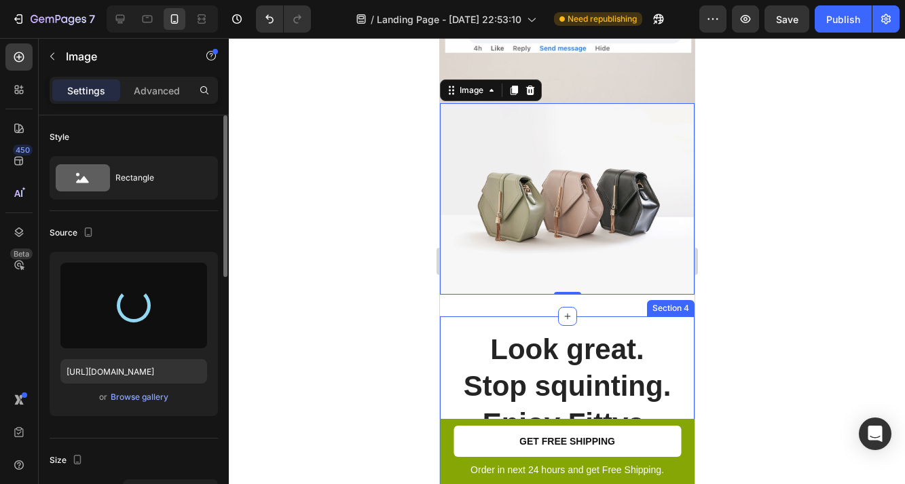
type input "[URL][DOMAIN_NAME]"
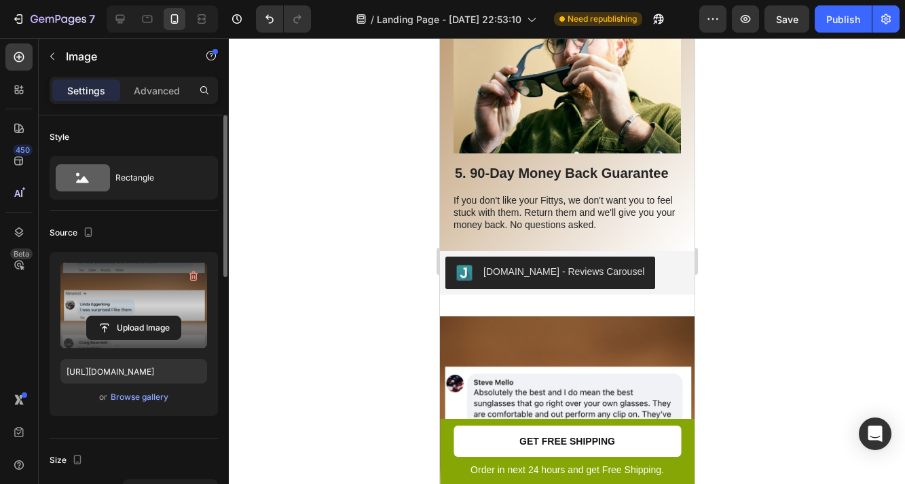
scroll to position [1982, 0]
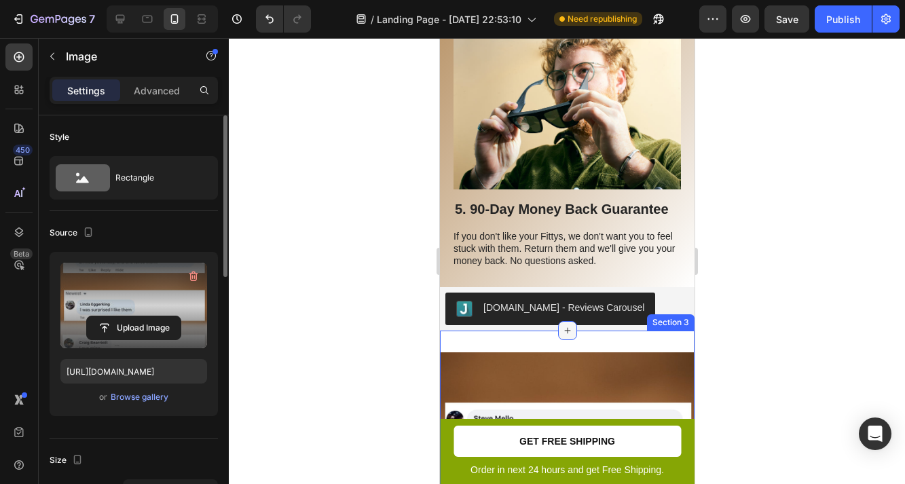
click at [565, 333] on icon at bounding box center [566, 330] width 11 height 11
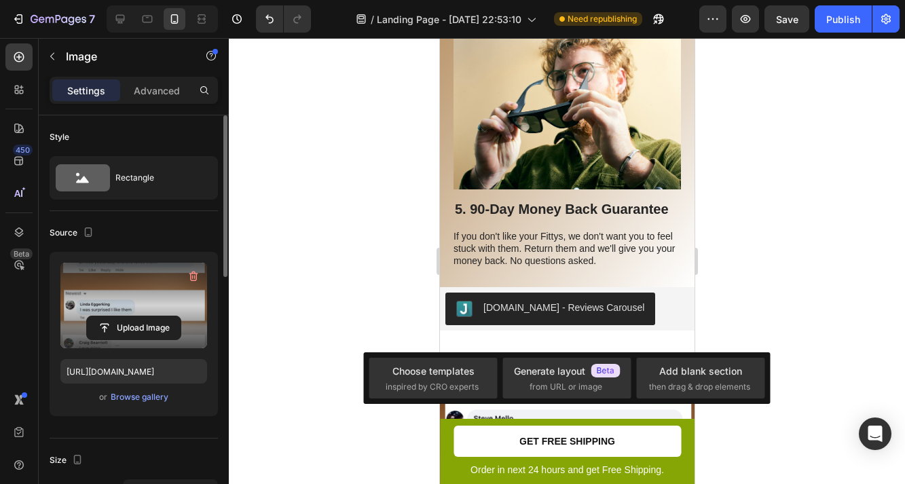
click at [399, 307] on div at bounding box center [567, 261] width 676 height 446
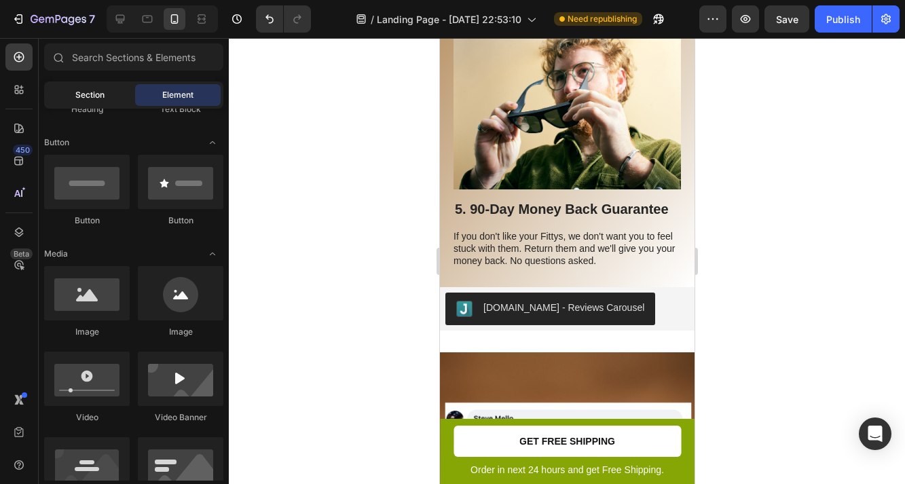
click at [102, 98] on span "Section" at bounding box center [89, 95] width 29 height 12
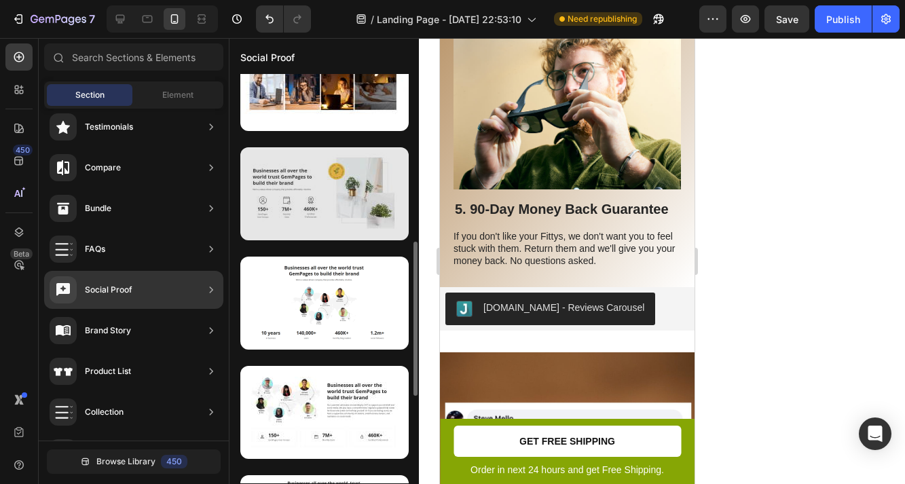
scroll to position [86, 0]
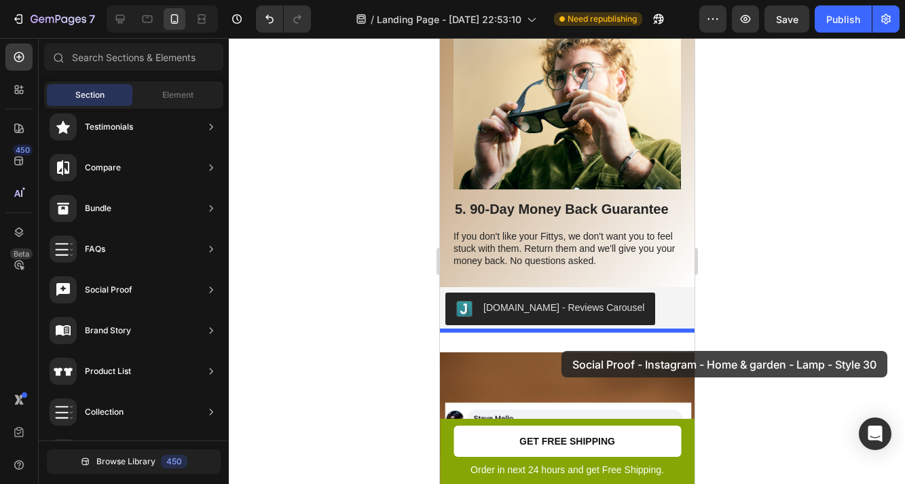
drag, startPoint x: 772, startPoint y: 178, endPoint x: 561, endPoint y: 351, distance: 273.0
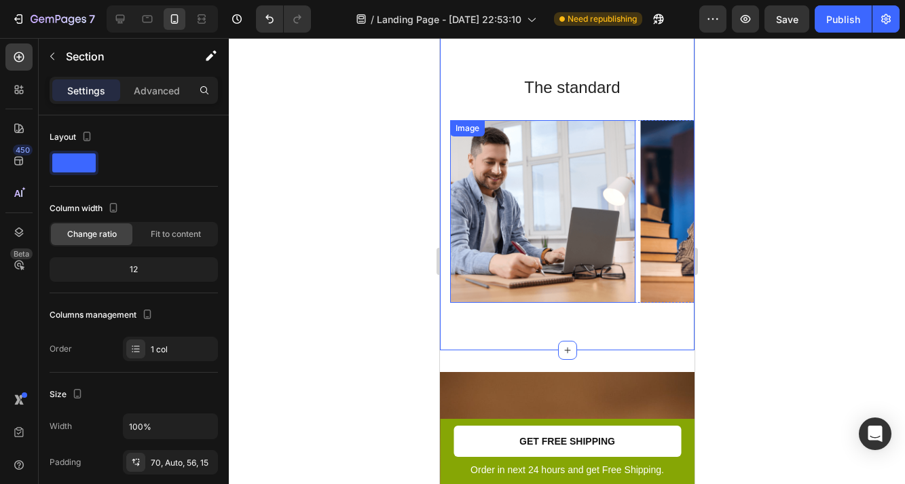
scroll to position [2291, 0]
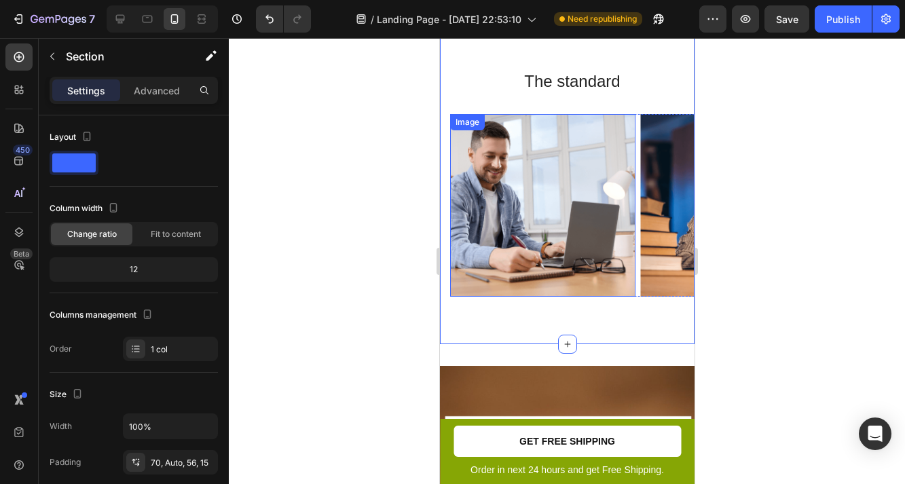
click at [552, 181] on img at bounding box center [541, 205] width 185 height 183
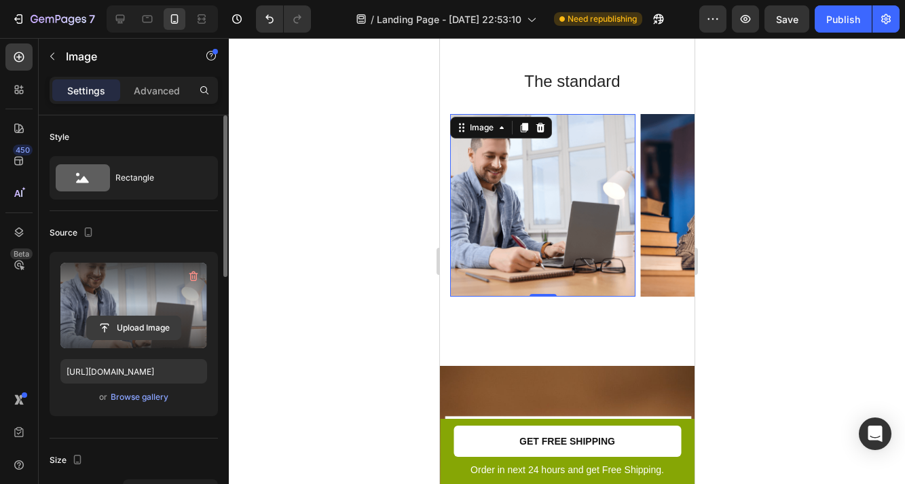
click at [134, 330] on input "file" at bounding box center [134, 327] width 94 height 23
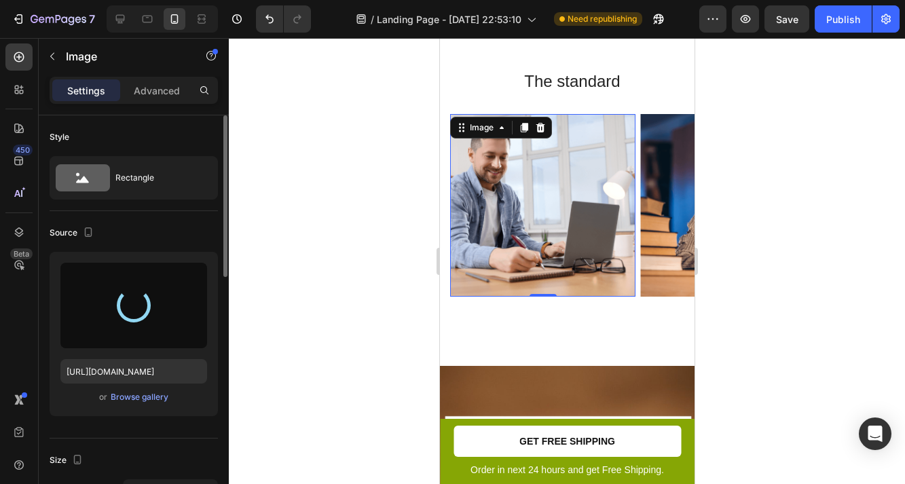
type input "[URL][DOMAIN_NAME]"
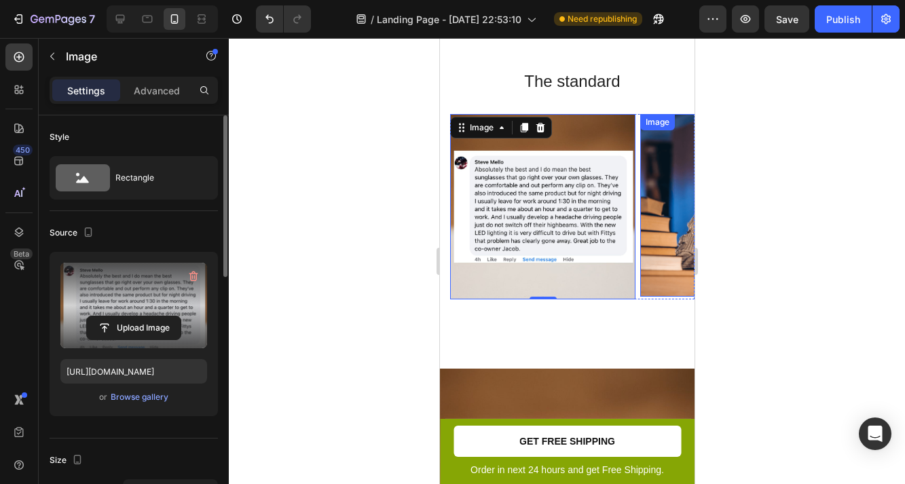
click at [668, 201] on img at bounding box center [732, 205] width 185 height 183
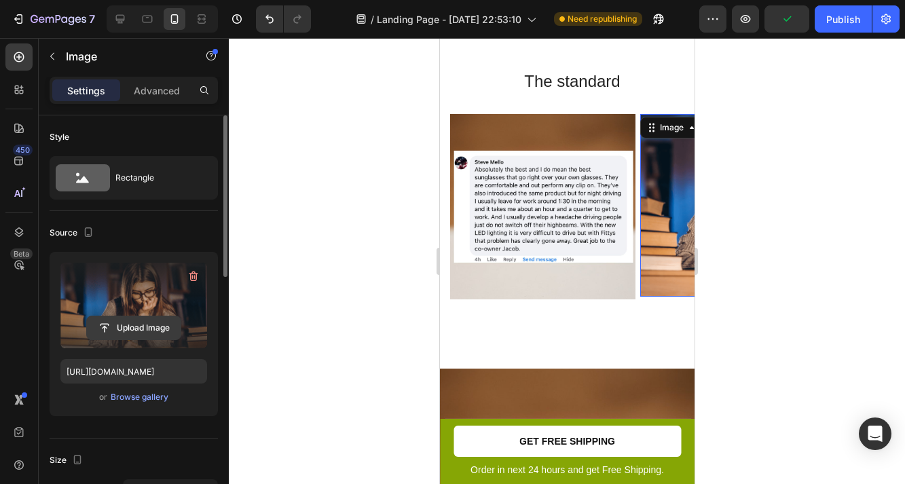
click at [131, 329] on input "file" at bounding box center [134, 327] width 94 height 23
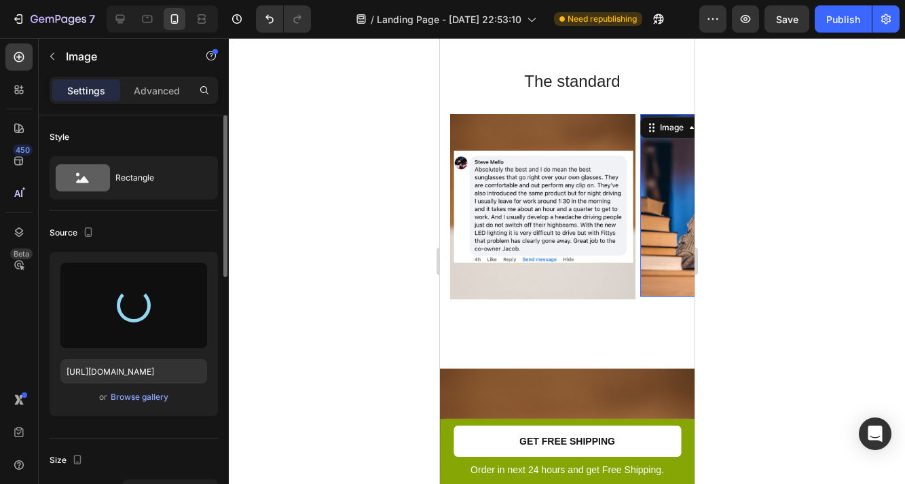
type input "[URL][DOMAIN_NAME]"
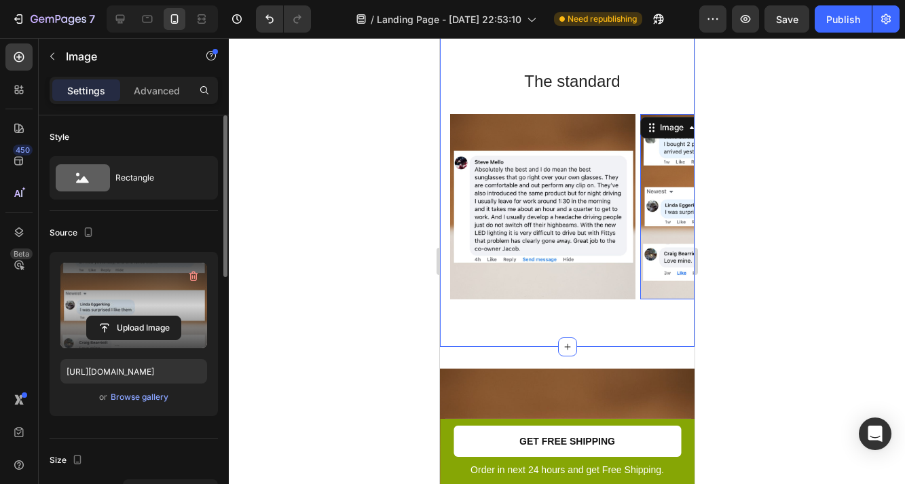
click at [564, 83] on h2 "The standard" at bounding box center [572, 81] width 224 height 24
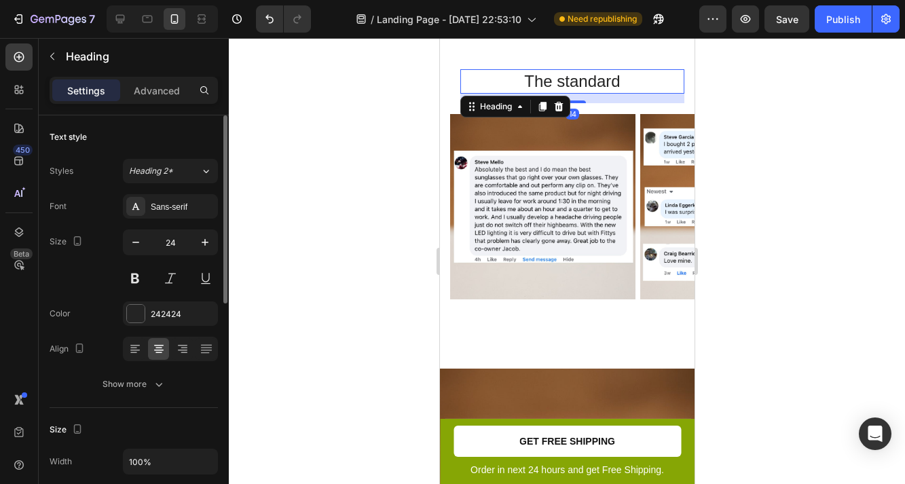
click at [558, 81] on h2 "The standard" at bounding box center [572, 81] width 224 height 24
click at [558, 81] on p "The standard" at bounding box center [571, 81] width 221 height 21
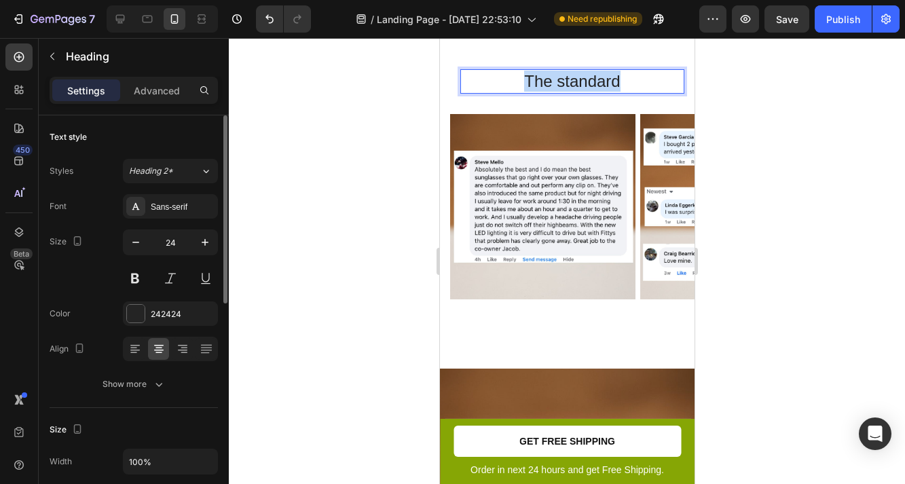
click at [558, 81] on p "The standard" at bounding box center [571, 81] width 221 height 21
click at [759, 164] on div at bounding box center [567, 261] width 676 height 446
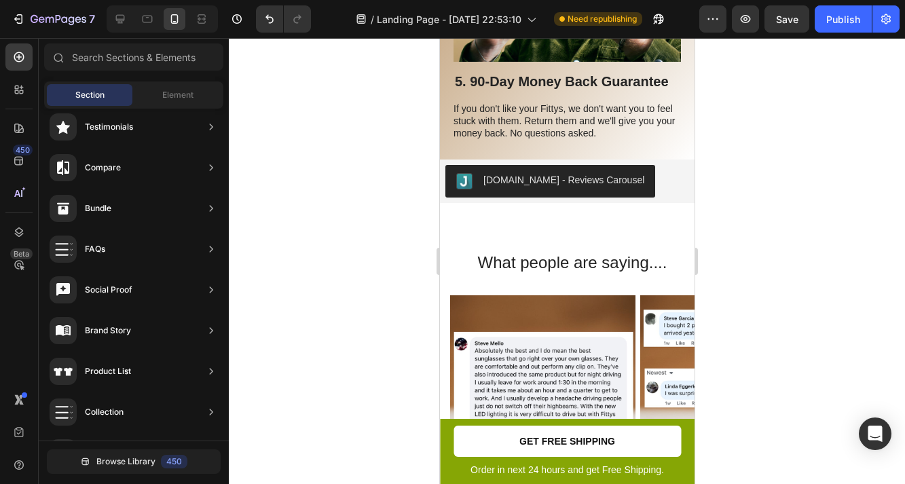
scroll to position [2201, 0]
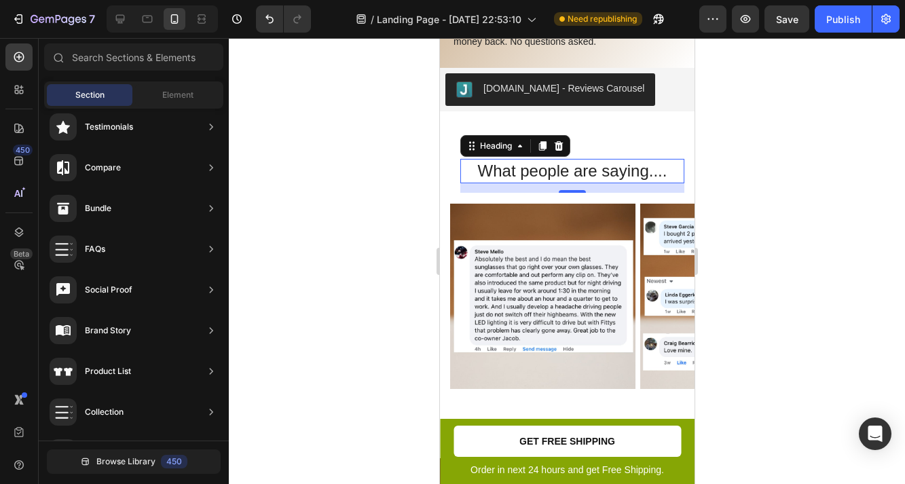
click at [578, 174] on h2 "What people are saying...." at bounding box center [572, 171] width 224 height 24
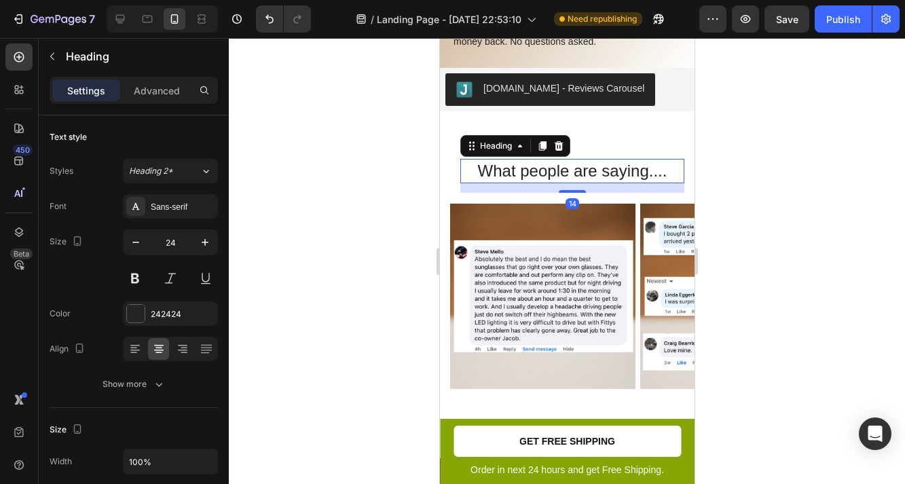
click at [578, 174] on h2 "What people are saying...." at bounding box center [572, 171] width 224 height 24
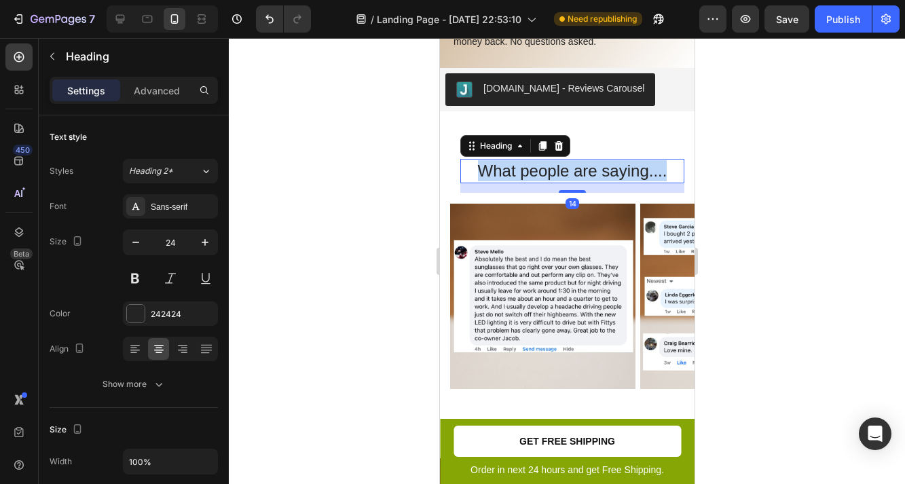
click at [578, 174] on p "What people are saying...." at bounding box center [571, 170] width 221 height 21
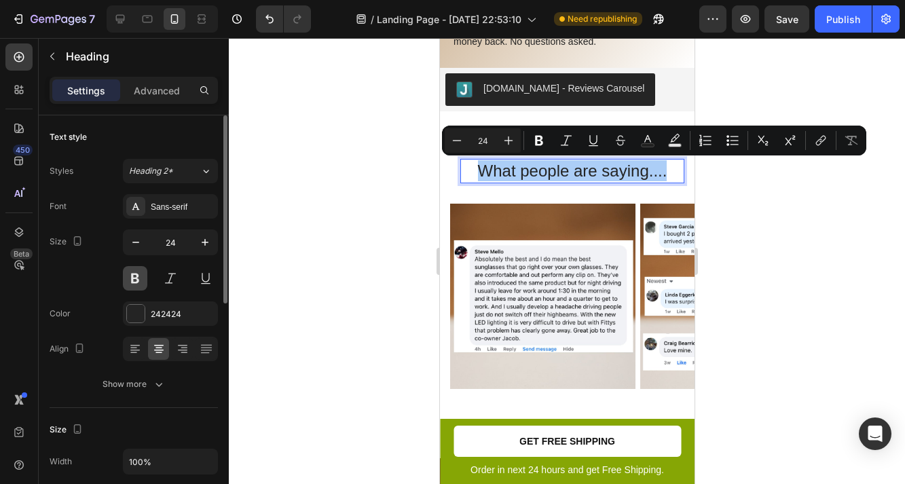
click at [141, 278] on button at bounding box center [135, 278] width 24 height 24
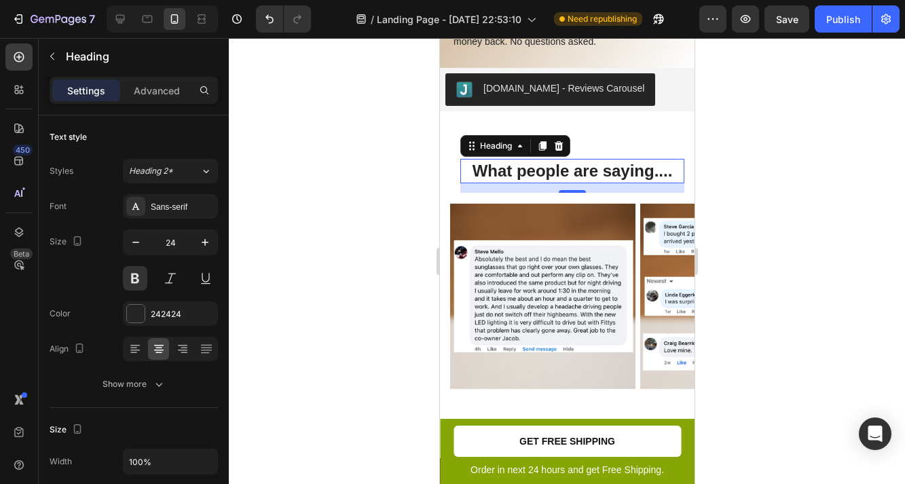
click at [771, 223] on div at bounding box center [567, 261] width 676 height 446
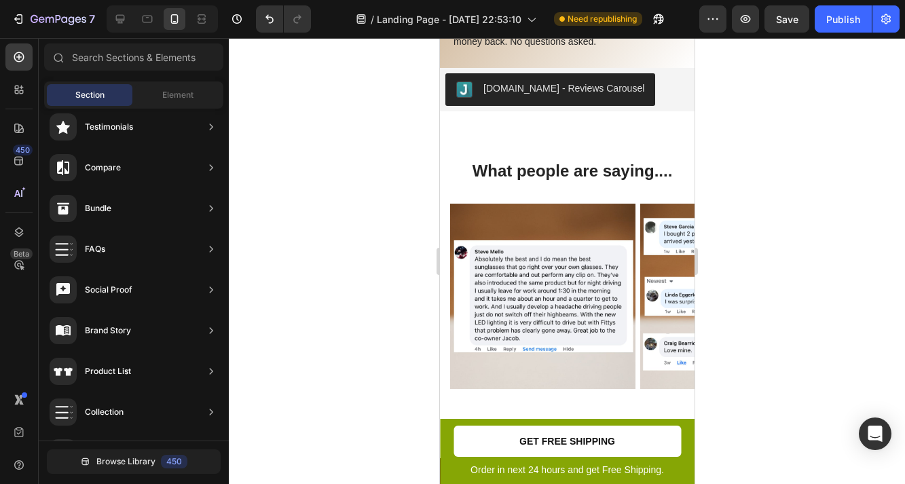
click at [717, 377] on div at bounding box center [567, 261] width 676 height 446
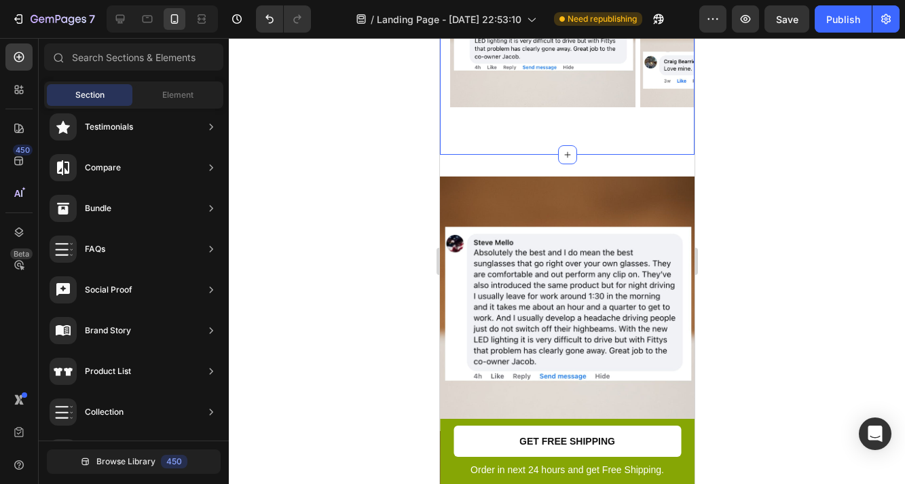
scroll to position [2529, 0]
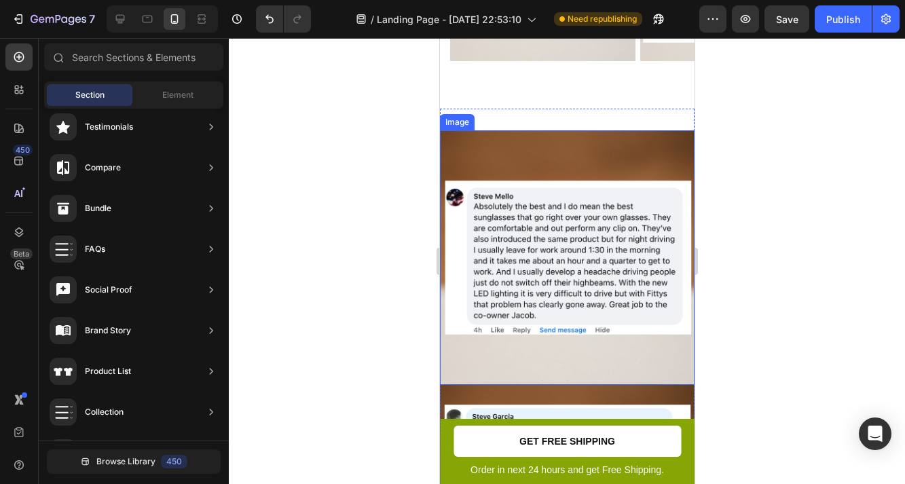
click at [587, 170] on img at bounding box center [566, 257] width 255 height 255
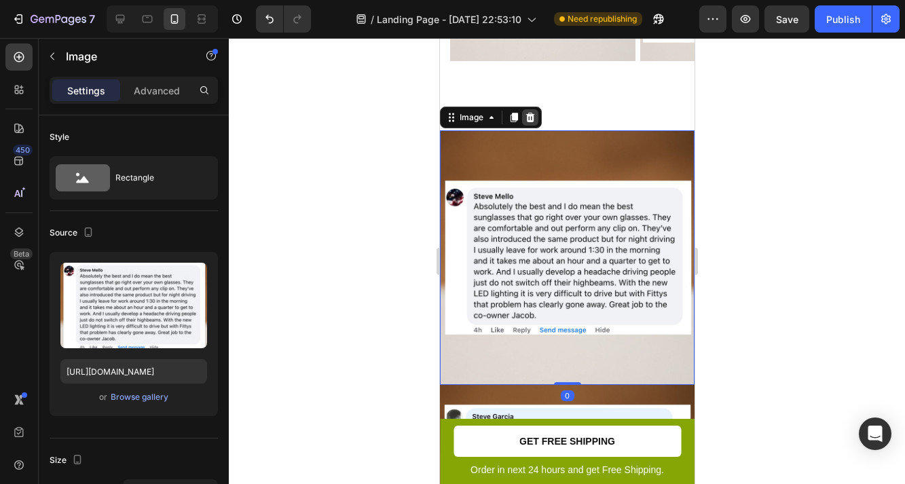
click at [532, 115] on icon at bounding box center [529, 118] width 9 height 10
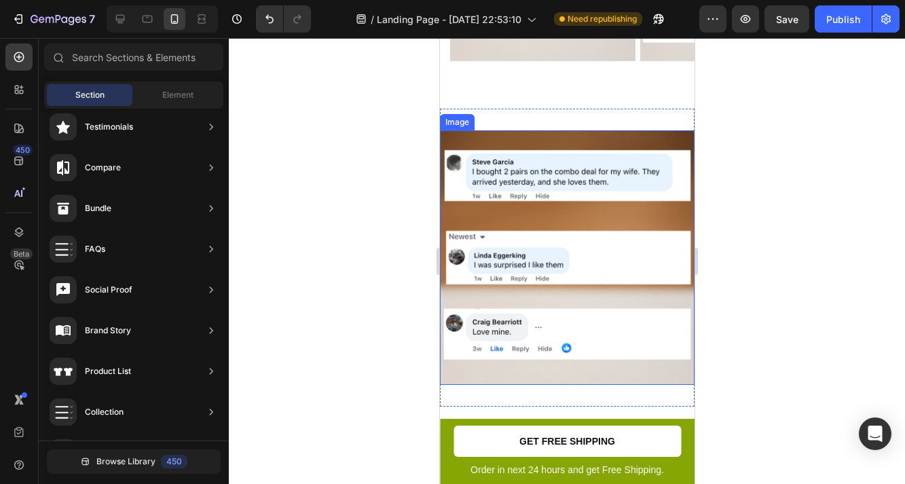
click at [571, 192] on img at bounding box center [566, 257] width 255 height 255
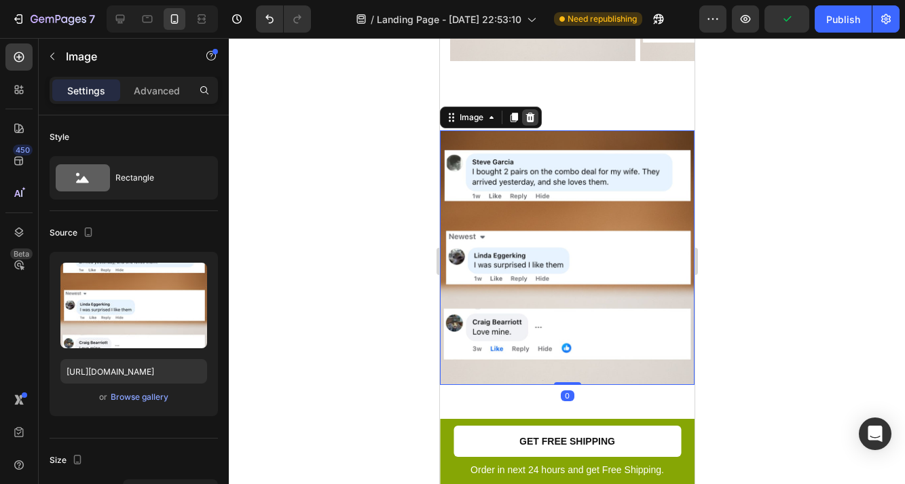
click at [532, 116] on icon at bounding box center [529, 118] width 9 height 10
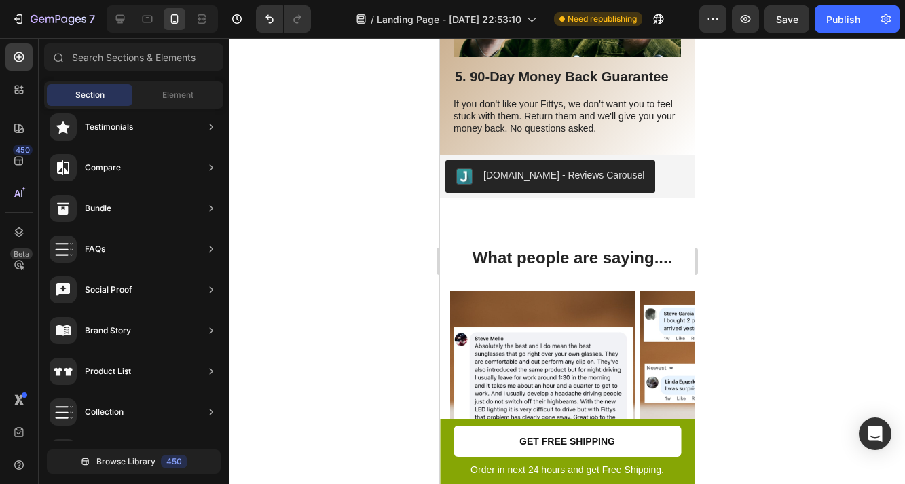
scroll to position [2110, 0]
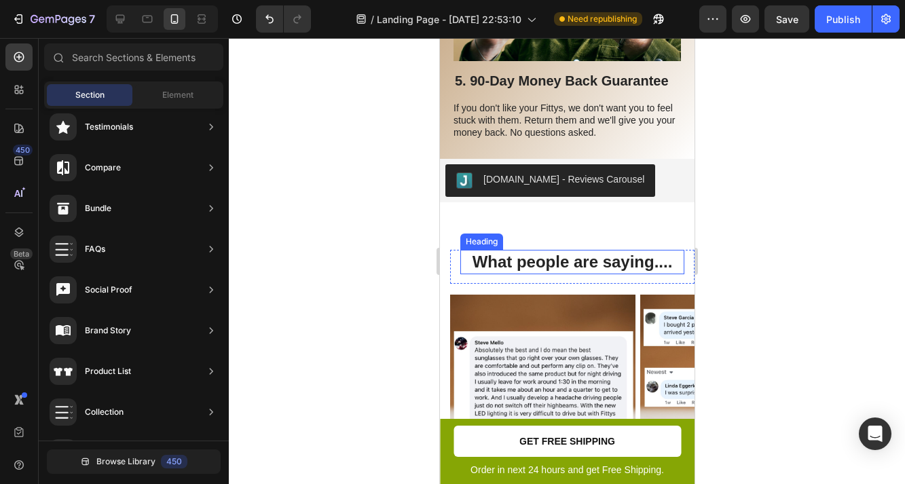
click at [650, 259] on h2 "What people are saying...." at bounding box center [572, 262] width 224 height 24
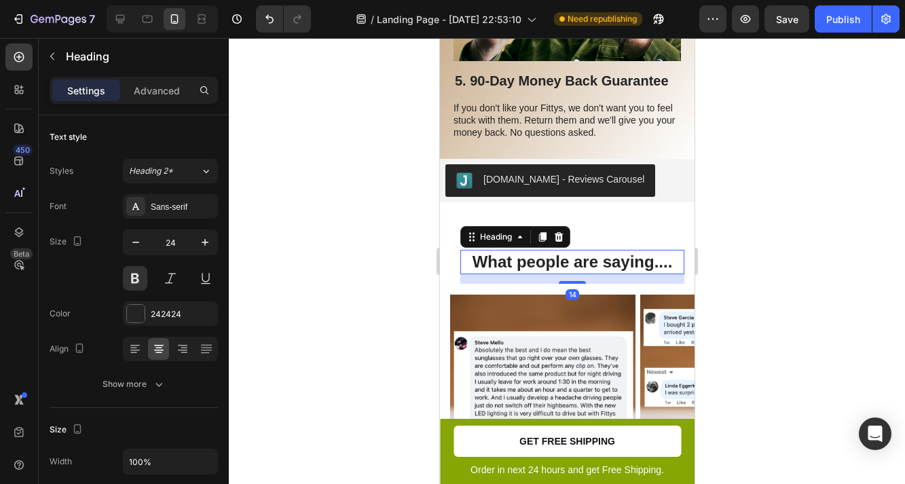
click at [665, 265] on h2 "What people are saying...." at bounding box center [572, 262] width 224 height 24
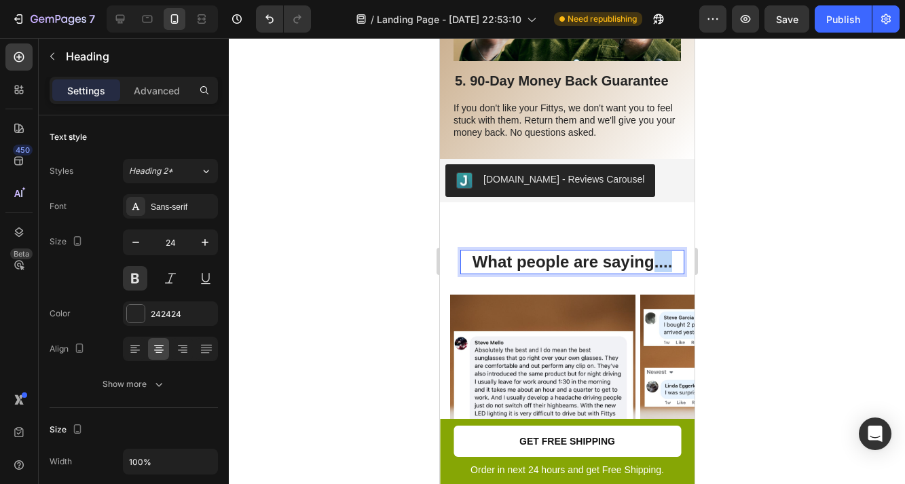
drag, startPoint x: 673, startPoint y: 267, endPoint x: 650, endPoint y: 267, distance: 22.4
click at [650, 267] on p "What people are saying...." at bounding box center [571, 261] width 221 height 21
click at [726, 229] on div at bounding box center [567, 261] width 676 height 446
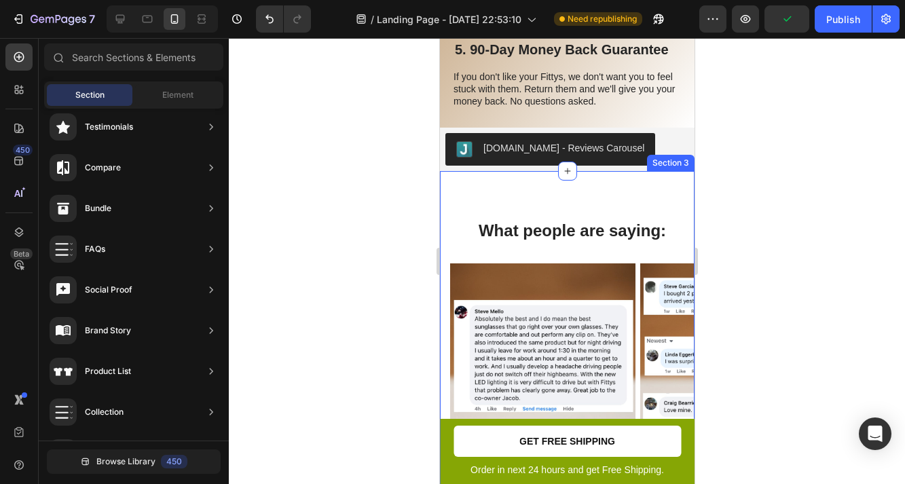
scroll to position [2143, 0]
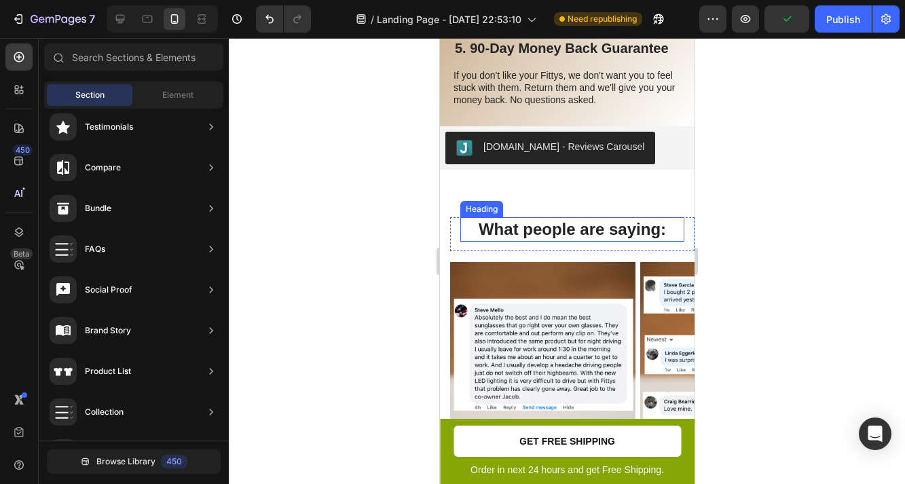
click at [563, 200] on div "What people are saying: Heading Row Image Image Image Image Carousel Section 3" at bounding box center [566, 332] width 255 height 325
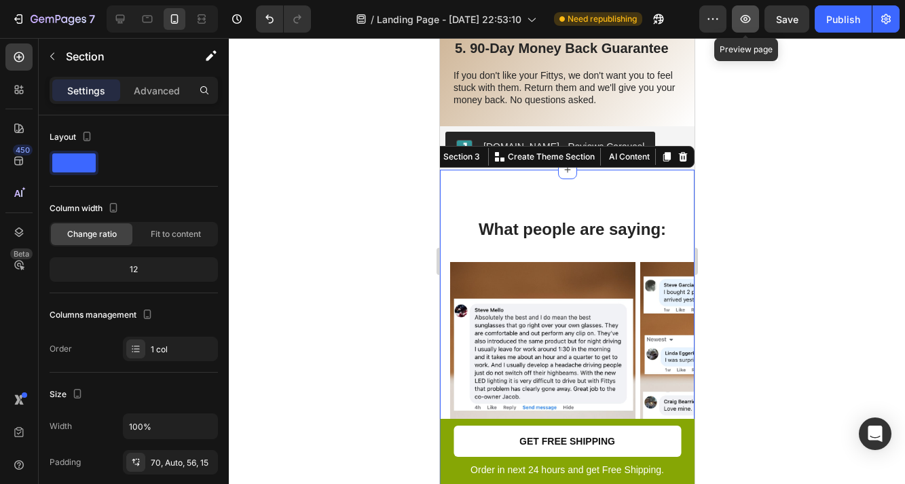
click at [749, 22] on icon "button" at bounding box center [746, 19] width 14 height 14
click at [715, 272] on div at bounding box center [567, 261] width 676 height 446
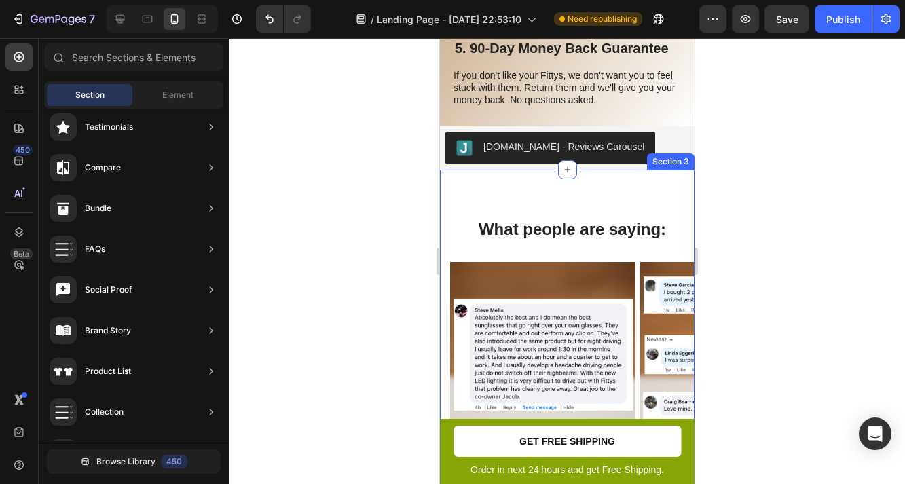
click at [596, 225] on p "What people are saying:" at bounding box center [571, 229] width 221 height 21
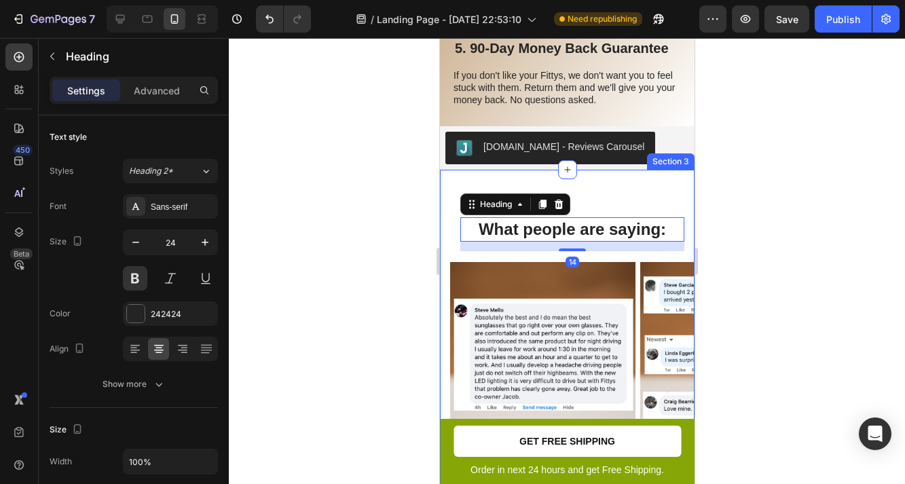
click at [584, 189] on div "What people are saying: Heading 14 Row Image Image Image Image Carousel Section…" at bounding box center [566, 332] width 255 height 325
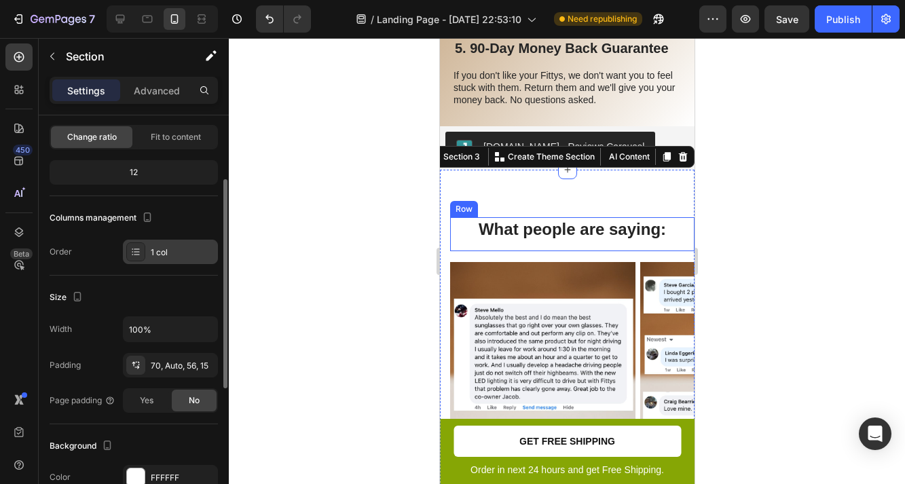
scroll to position [64, 0]
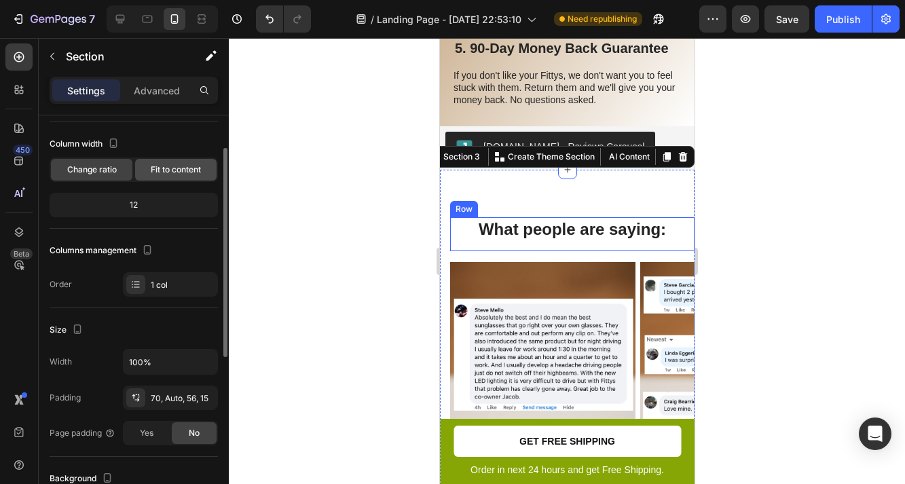
click at [166, 169] on span "Fit to content" at bounding box center [176, 170] width 50 height 12
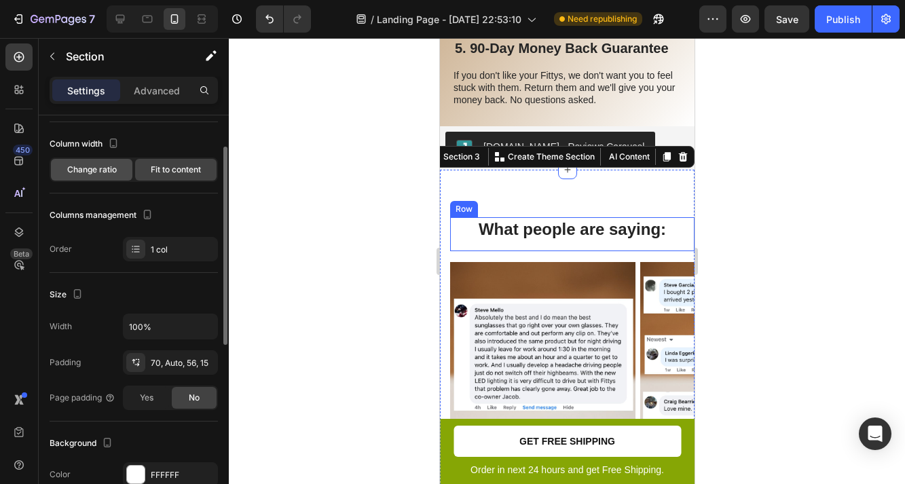
click at [107, 170] on span "Change ratio" at bounding box center [92, 170] width 50 height 12
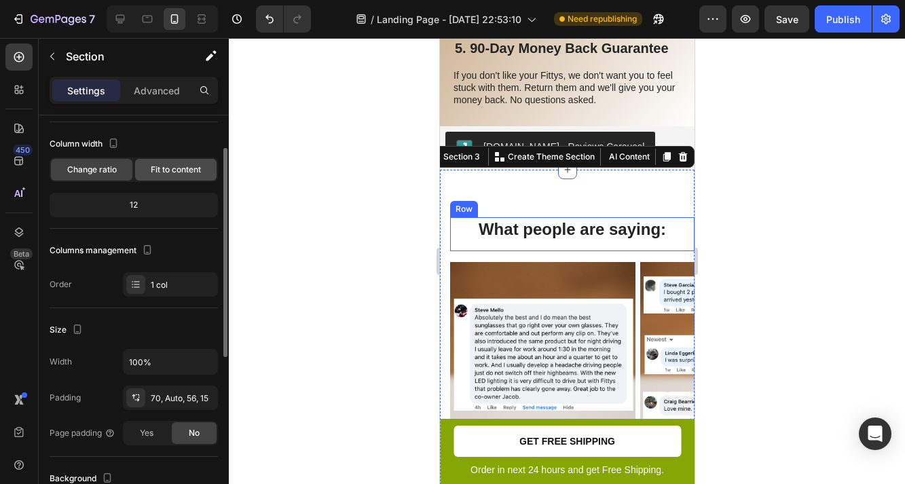
click at [172, 177] on div "Fit to content" at bounding box center [175, 170] width 81 height 22
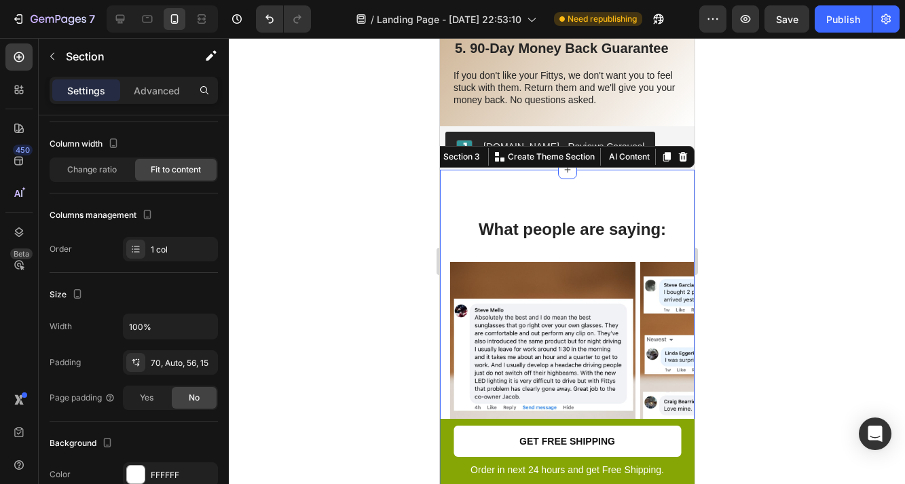
click at [772, 262] on div at bounding box center [567, 261] width 676 height 446
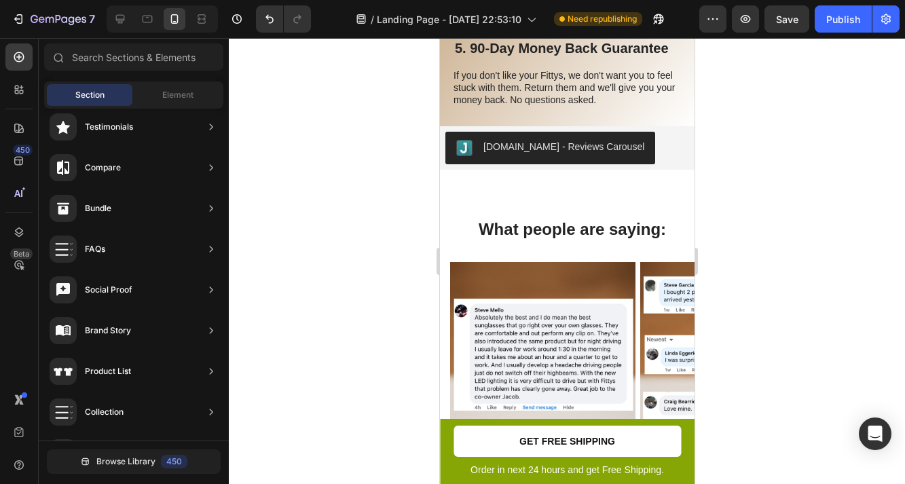
click at [730, 312] on div at bounding box center [567, 261] width 676 height 446
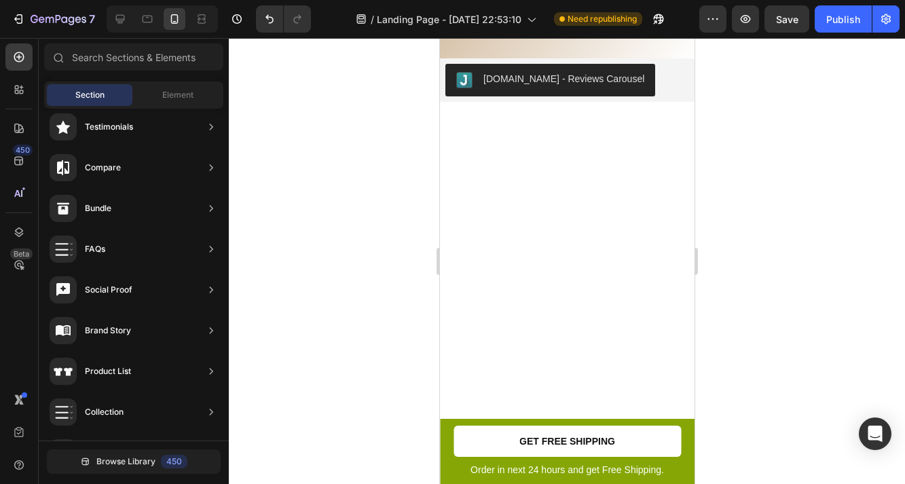
scroll to position [0, 0]
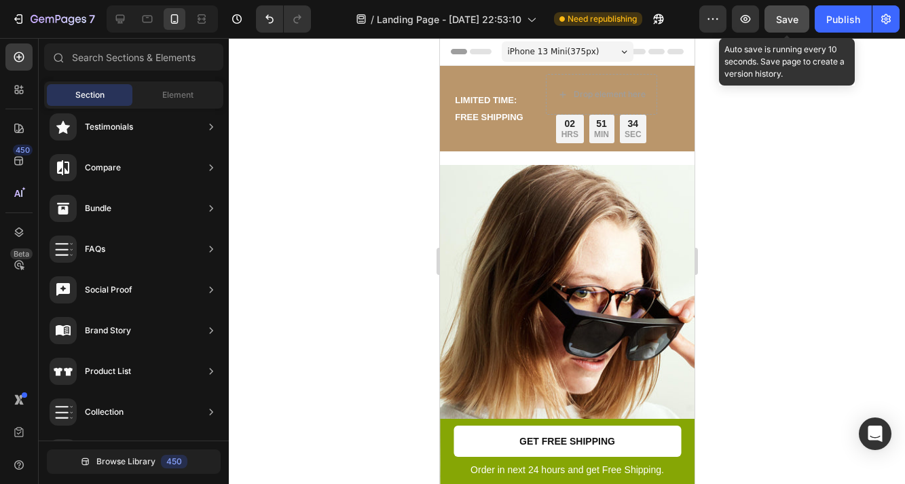
click at [792, 14] on span "Save" at bounding box center [787, 20] width 22 height 12
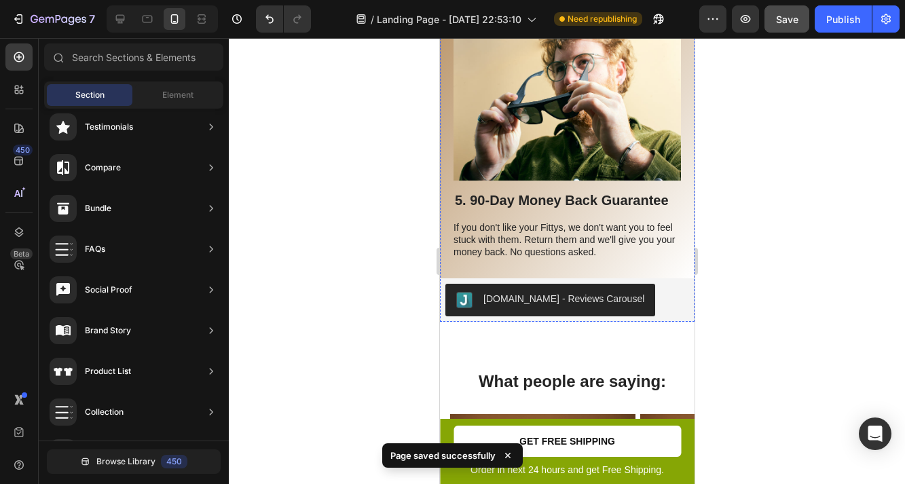
scroll to position [1991, 0]
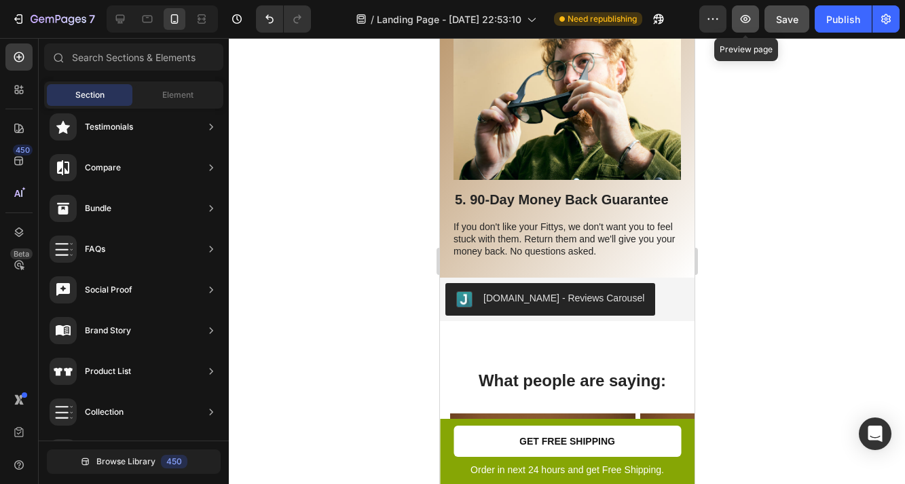
click at [749, 17] on icon "button" at bounding box center [746, 19] width 10 height 8
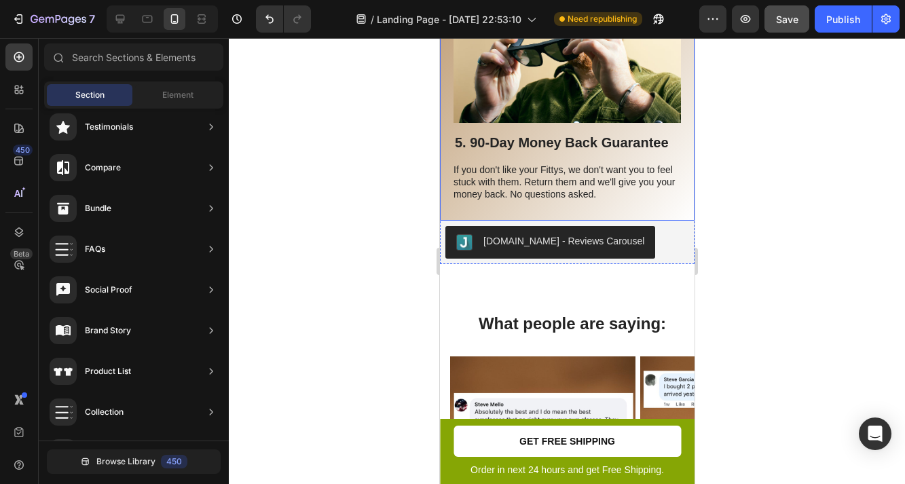
scroll to position [2088, 0]
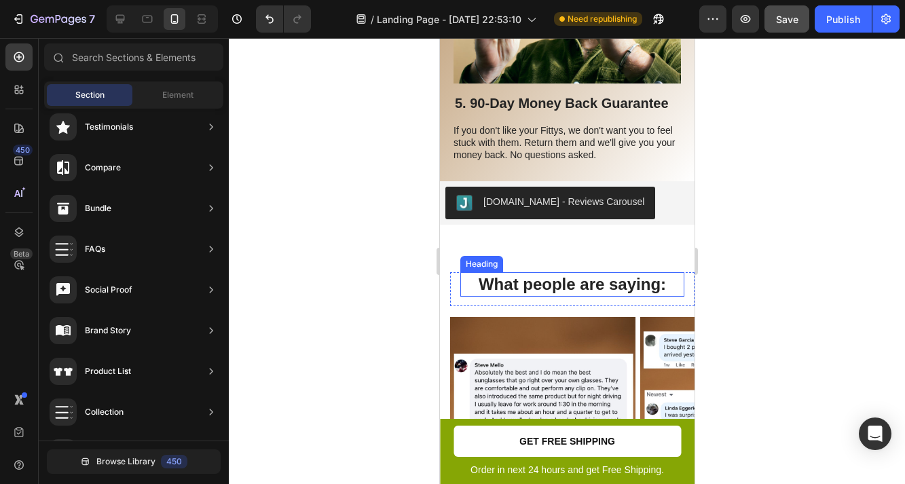
click at [600, 284] on h2 "What people are saying:" at bounding box center [572, 284] width 224 height 24
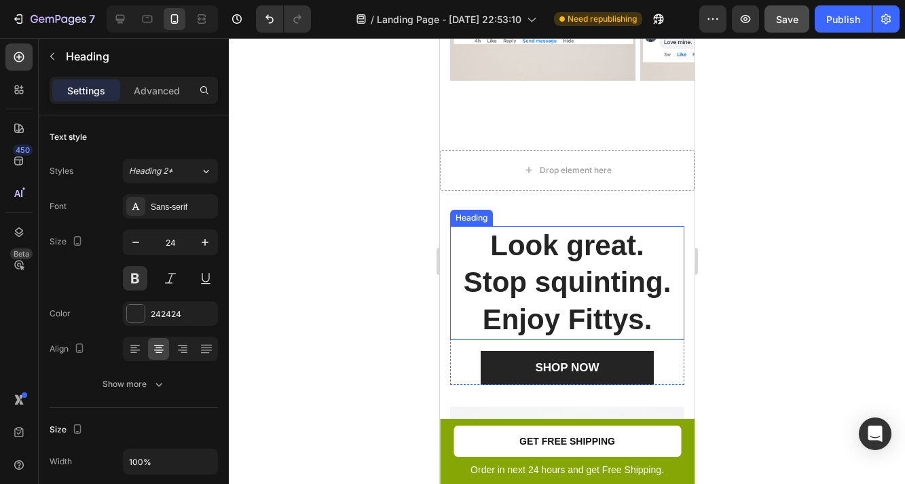
scroll to position [2515, 0]
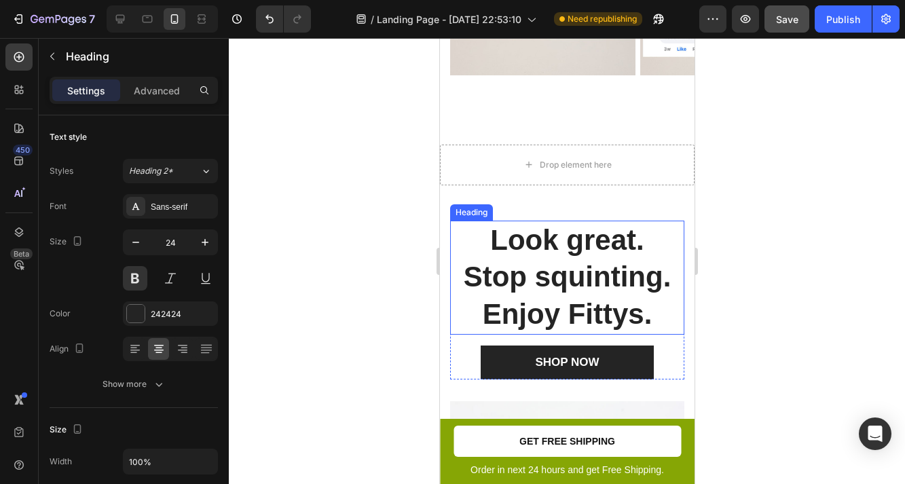
click at [530, 256] on h2 "Look great. Stop squinting. Enjoy Fittys." at bounding box center [566, 278] width 212 height 114
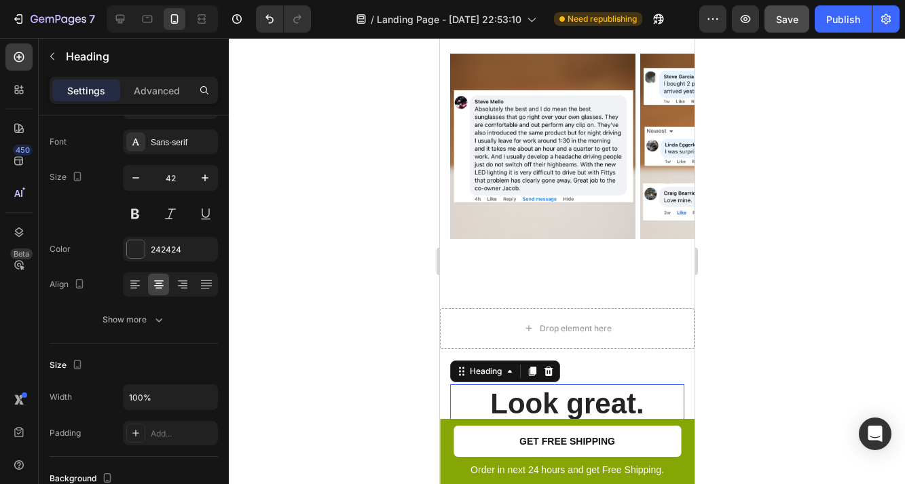
scroll to position [2073, 0]
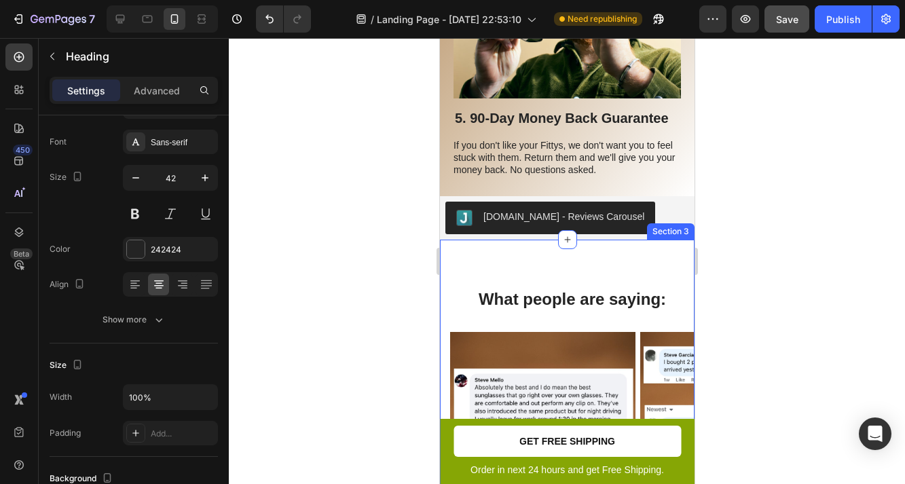
click at [547, 291] on h2 "What people are saying:" at bounding box center [572, 299] width 224 height 24
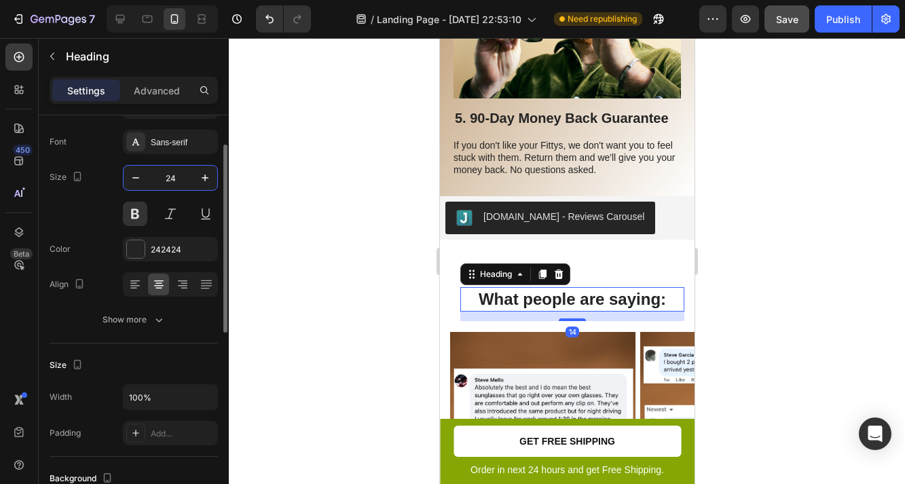
click at [172, 176] on input "24" at bounding box center [170, 178] width 45 height 24
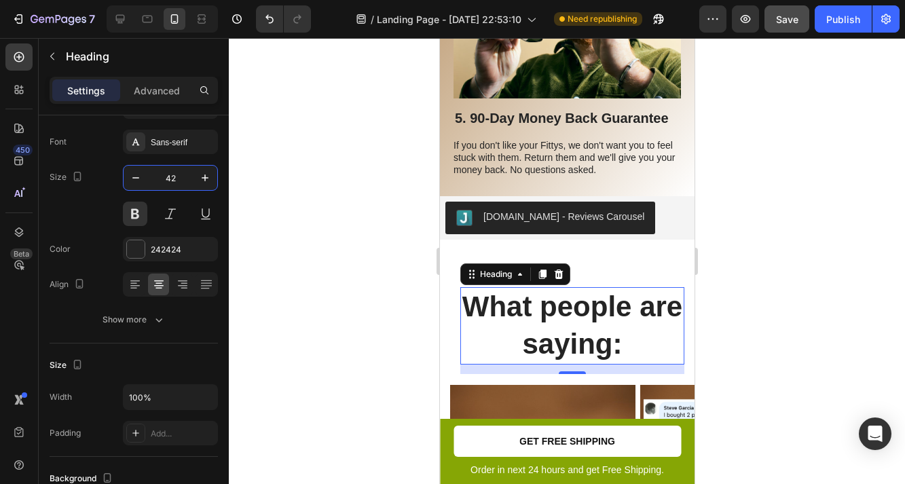
type input "42"
click at [709, 259] on div at bounding box center [567, 261] width 676 height 446
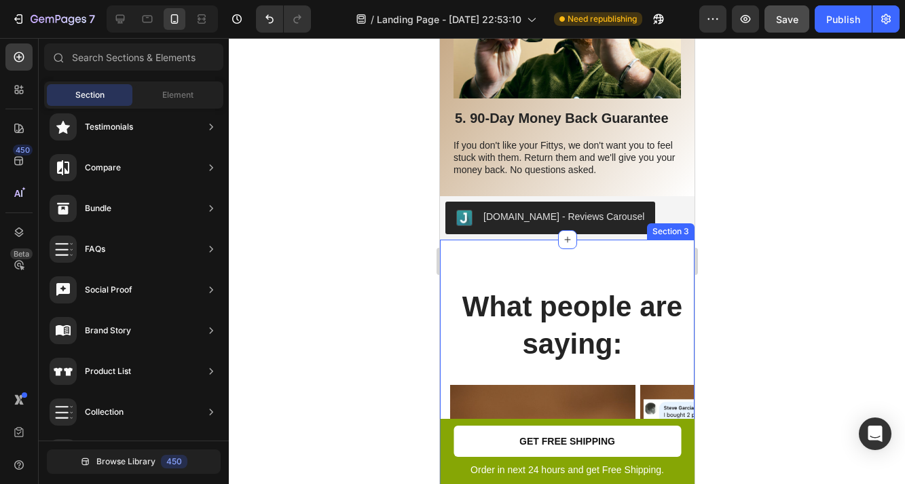
click at [583, 272] on div "What people are saying: Heading Row Image Image Image Image Carousel Section 3" at bounding box center [566, 428] width 255 height 377
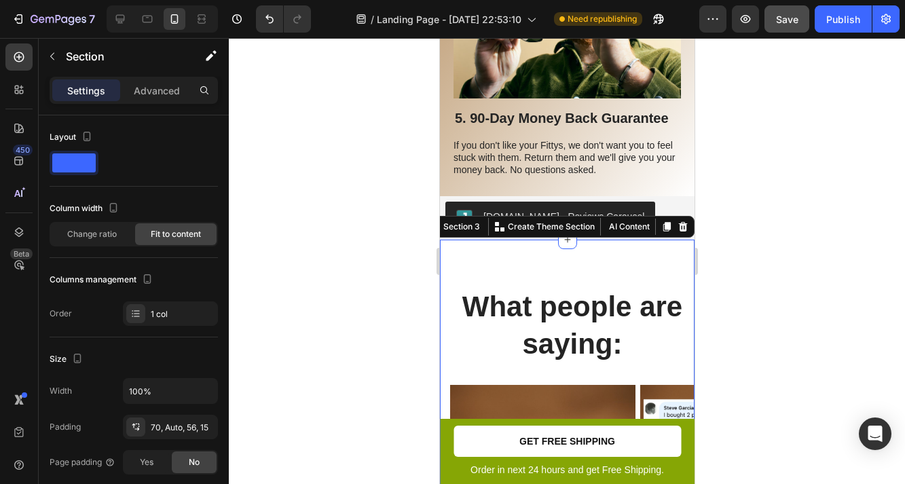
click at [583, 266] on div "What people are saying: Heading Row Image Image Image Image Carousel Section 3 …" at bounding box center [566, 428] width 255 height 377
click at [720, 332] on div at bounding box center [567, 261] width 676 height 446
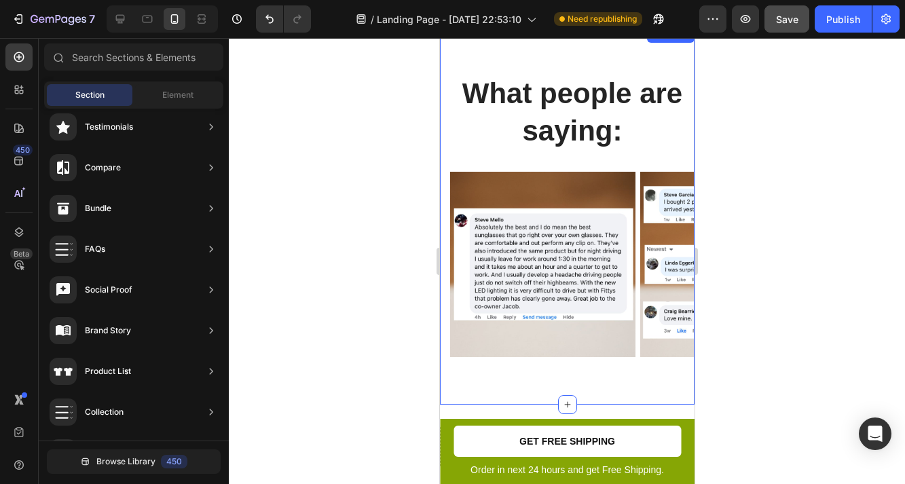
scroll to position [2300, 0]
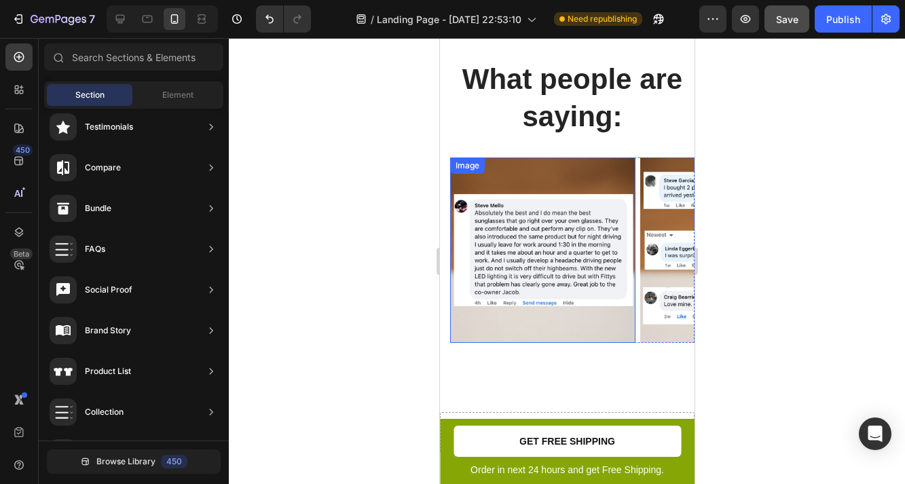
click at [597, 284] on img at bounding box center [541, 250] width 185 height 185
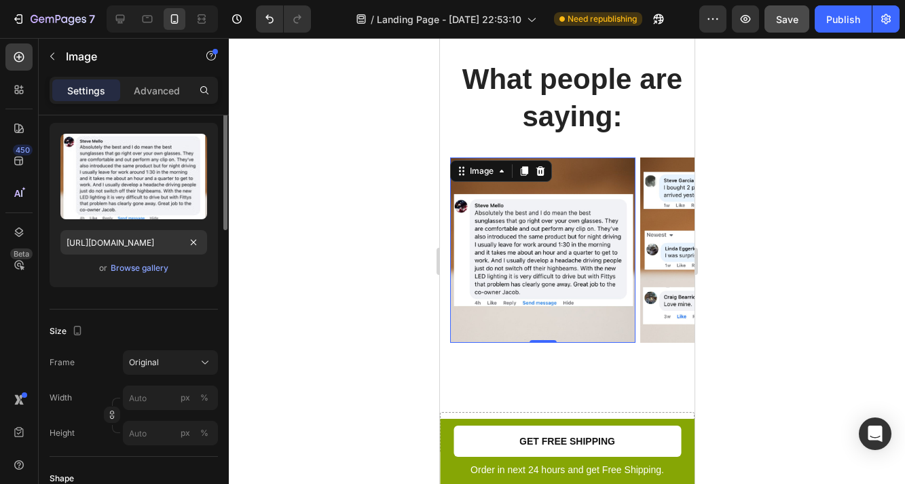
scroll to position [168, 0]
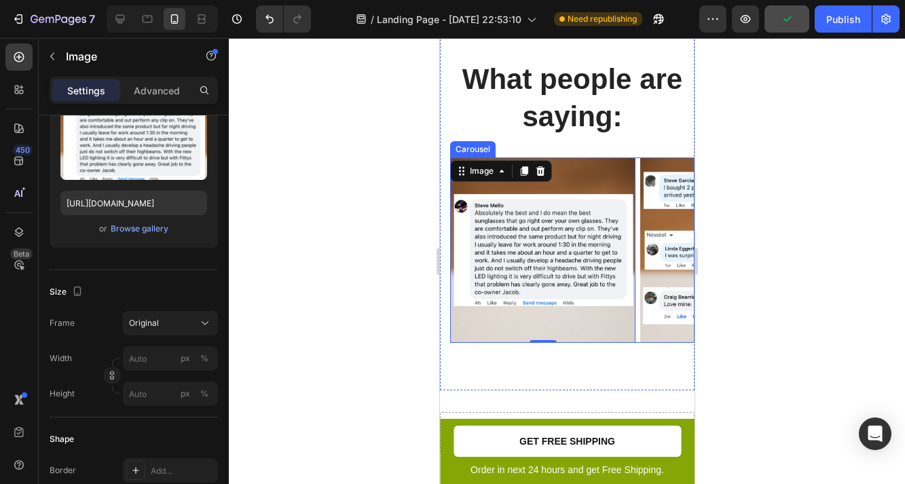
click at [650, 252] on img at bounding box center [732, 250] width 185 height 185
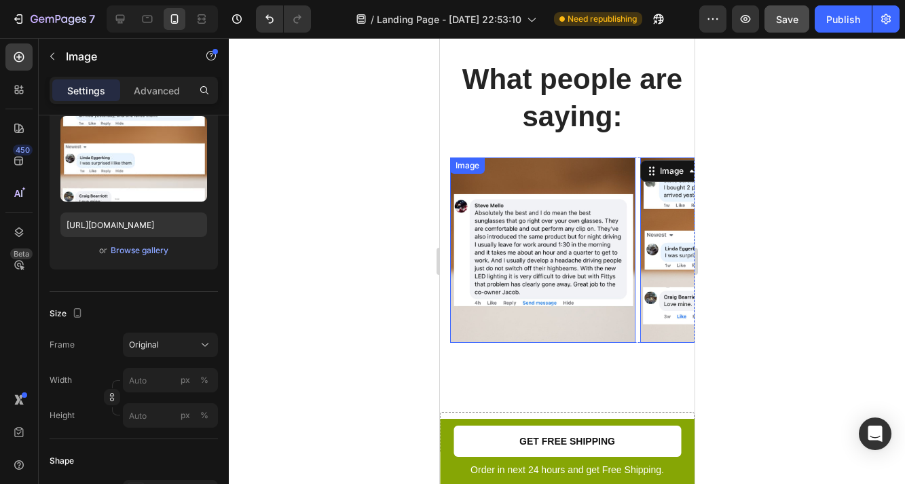
scroll to position [0, 0]
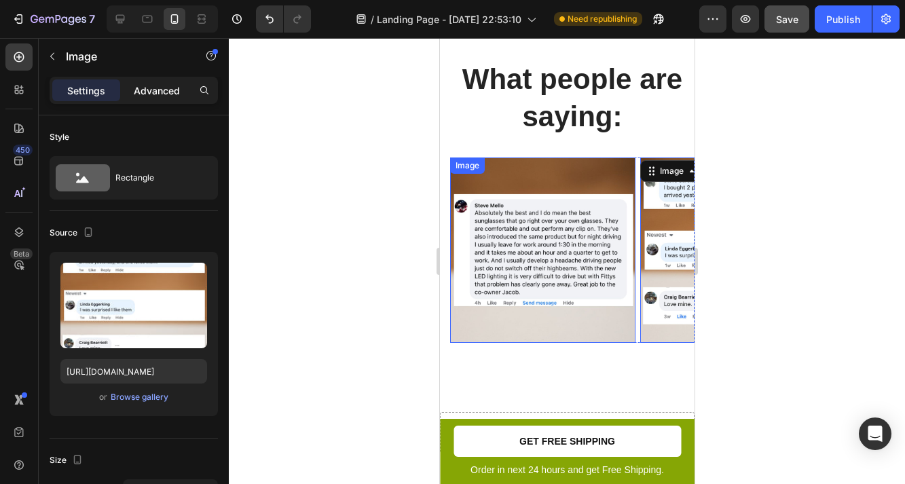
click at [149, 90] on p "Advanced" at bounding box center [157, 91] width 46 height 14
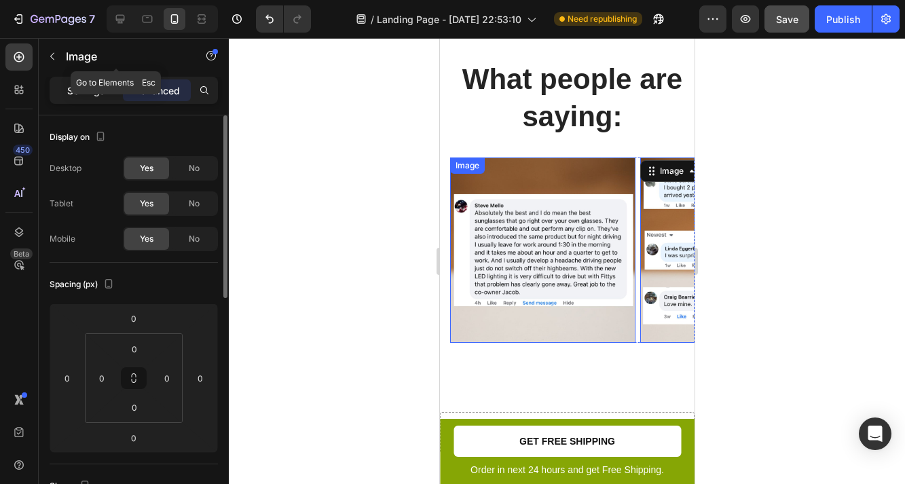
click at [88, 92] on p "Settings" at bounding box center [86, 91] width 38 height 14
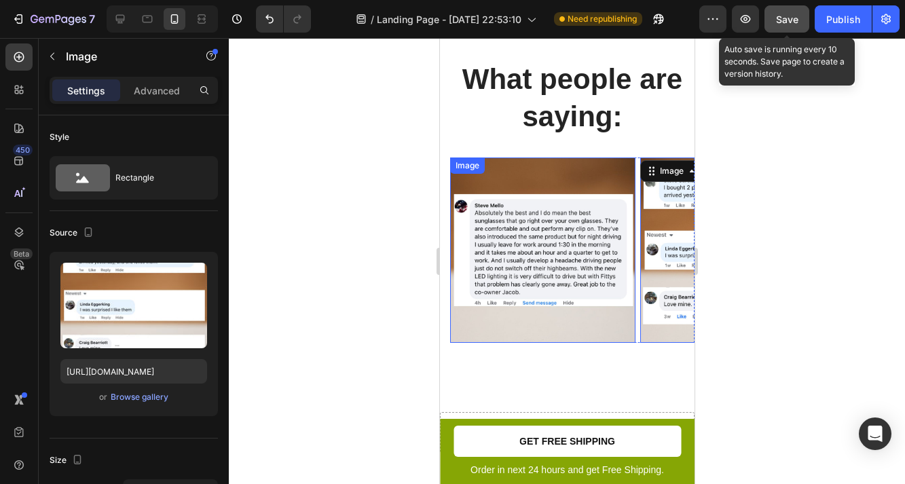
click at [787, 16] on span "Save" at bounding box center [787, 20] width 22 height 12
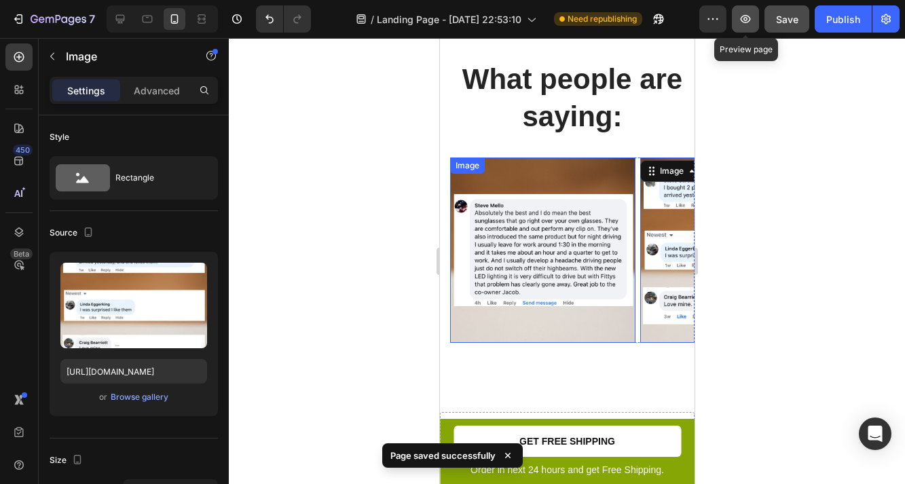
click at [746, 22] on icon "button" at bounding box center [746, 19] width 10 height 8
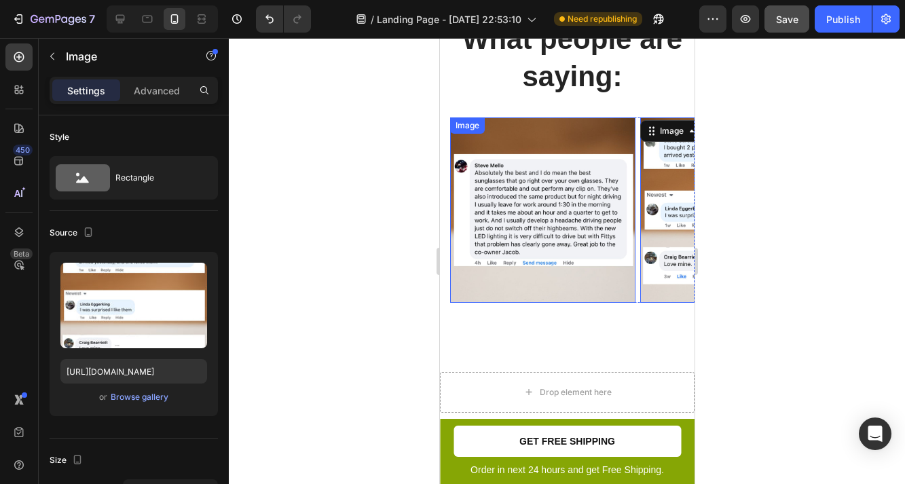
scroll to position [2337, 0]
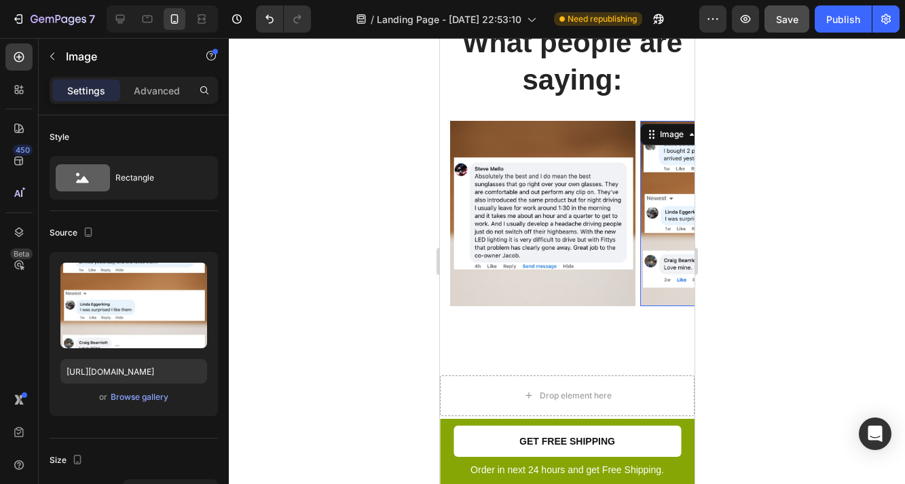
click at [742, 217] on div at bounding box center [567, 261] width 676 height 446
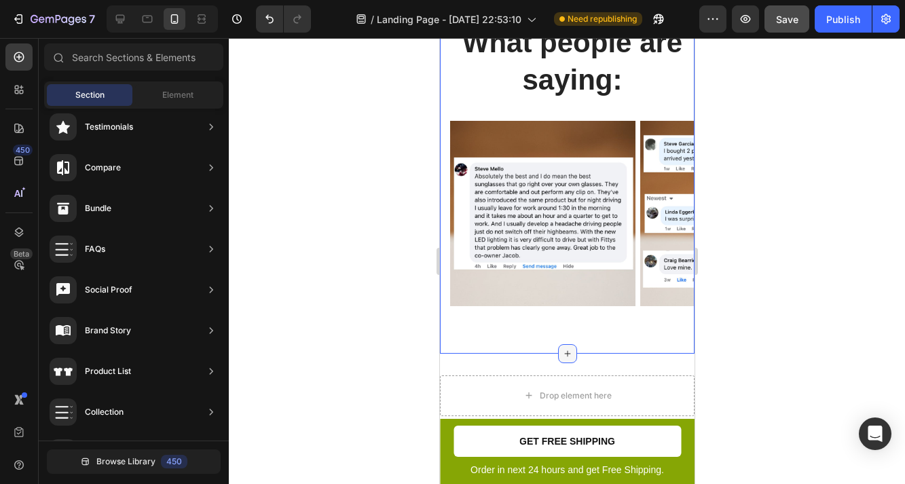
click at [574, 346] on div at bounding box center [566, 353] width 19 height 19
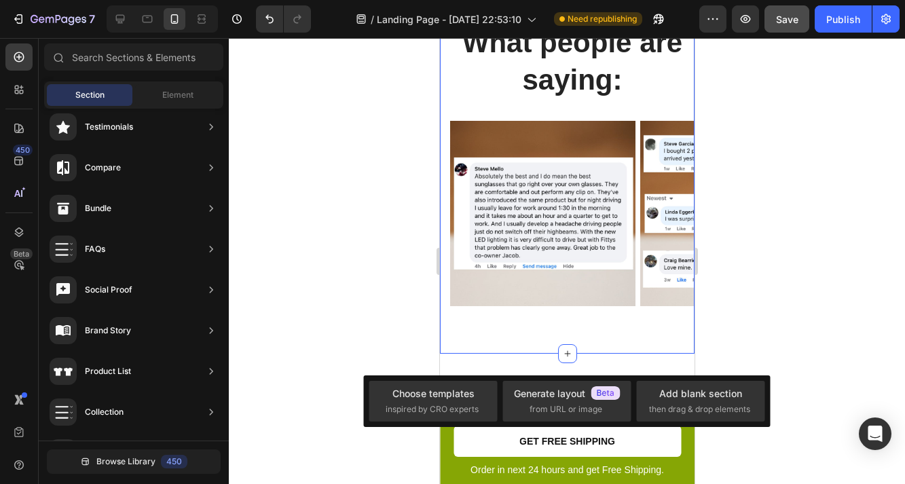
click at [802, 327] on div at bounding box center [567, 261] width 676 height 446
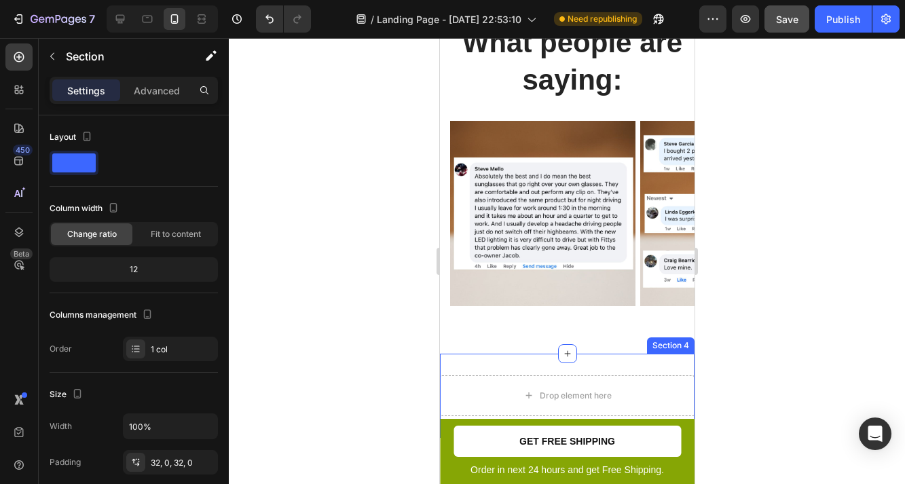
click at [625, 364] on div "Drop element here Section 4" at bounding box center [566, 396] width 255 height 84
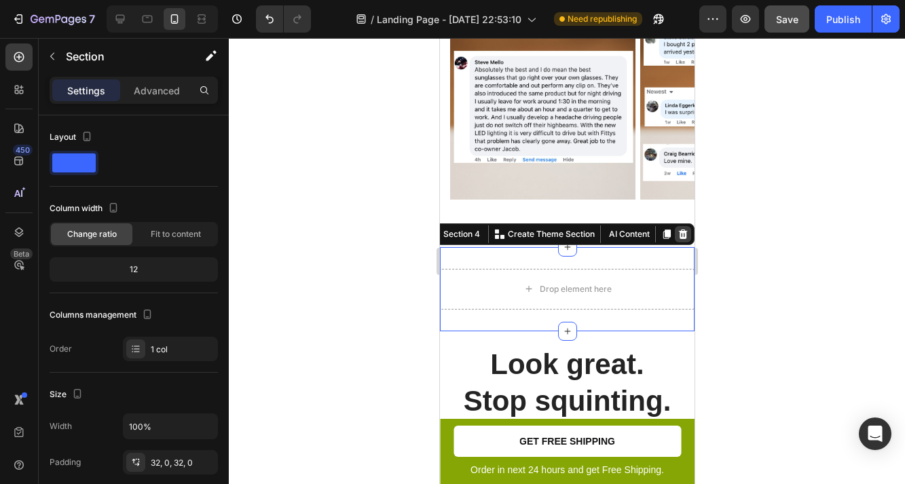
scroll to position [2509, 0]
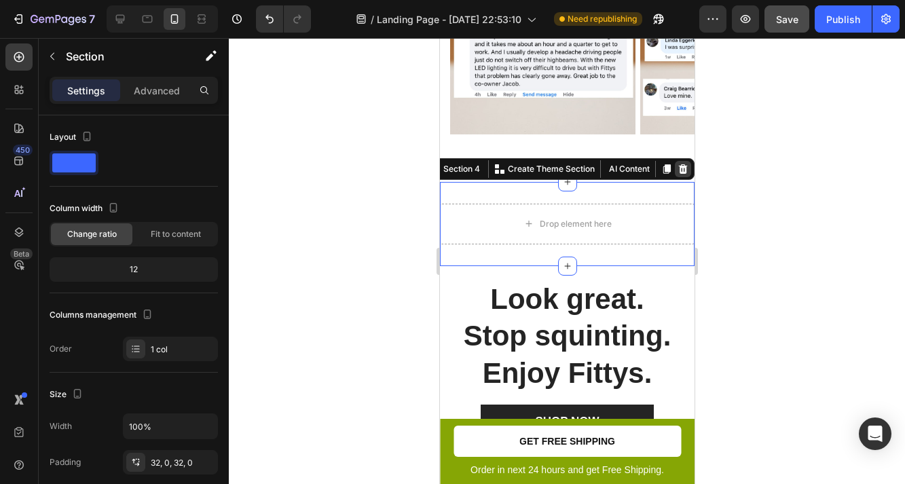
click at [677, 172] on icon at bounding box center [682, 169] width 11 height 11
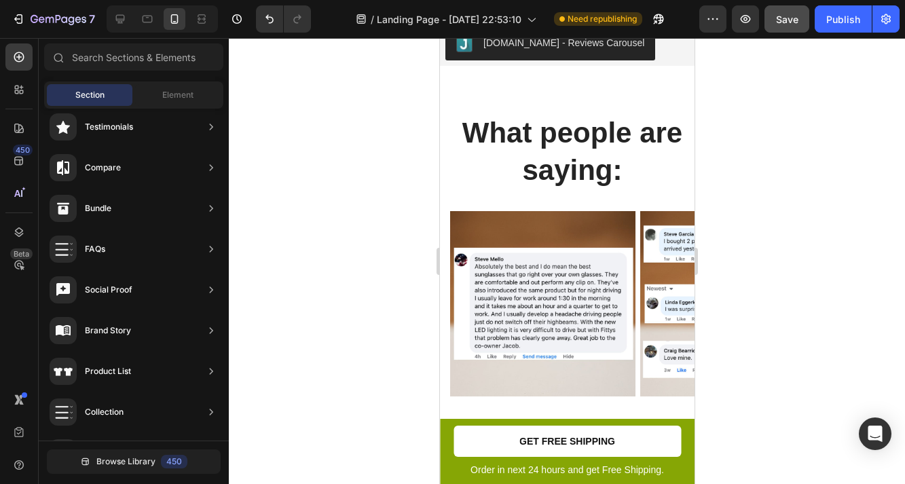
scroll to position [2251, 0]
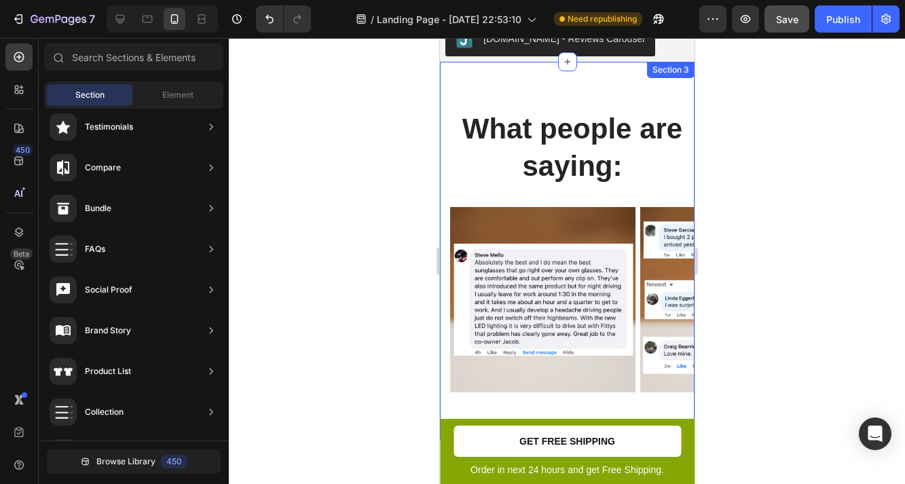
click at [538, 81] on div "What people are saying: Heading Row Image Image Image Image Carousel Section 3" at bounding box center [566, 250] width 255 height 377
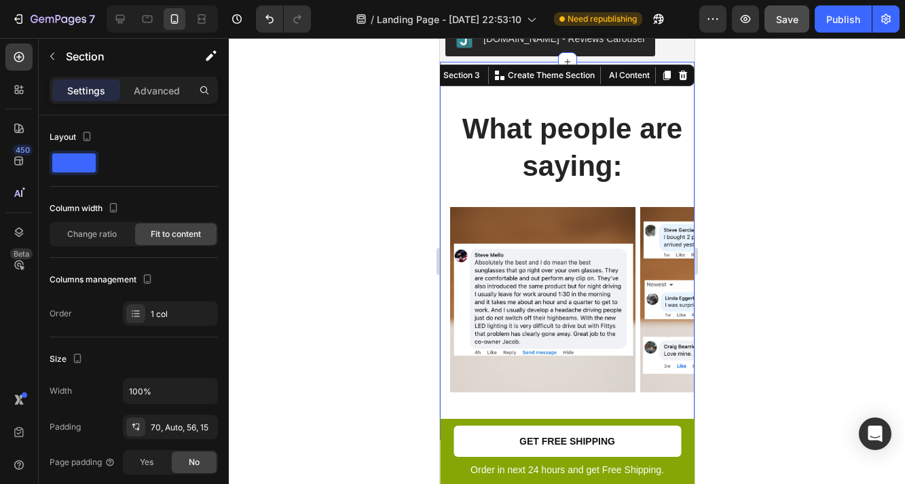
click at [771, 127] on div at bounding box center [567, 261] width 676 height 446
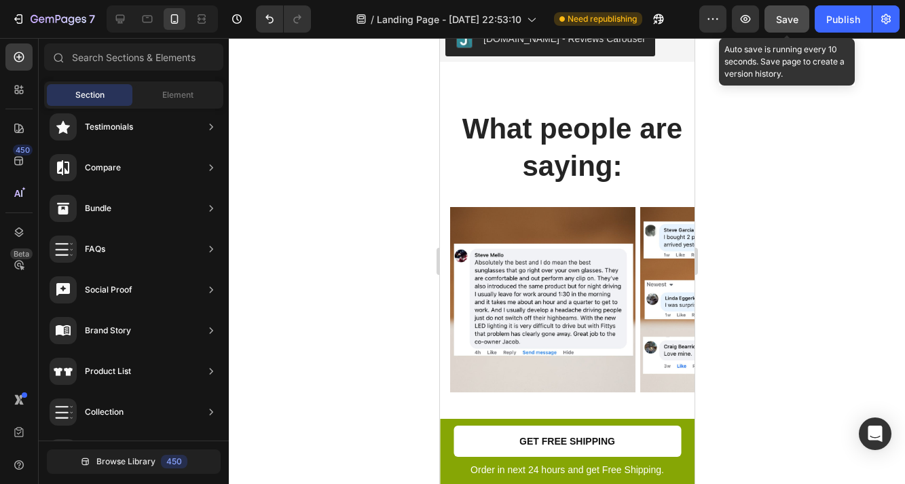
click at [783, 15] on span "Save" at bounding box center [787, 20] width 22 height 12
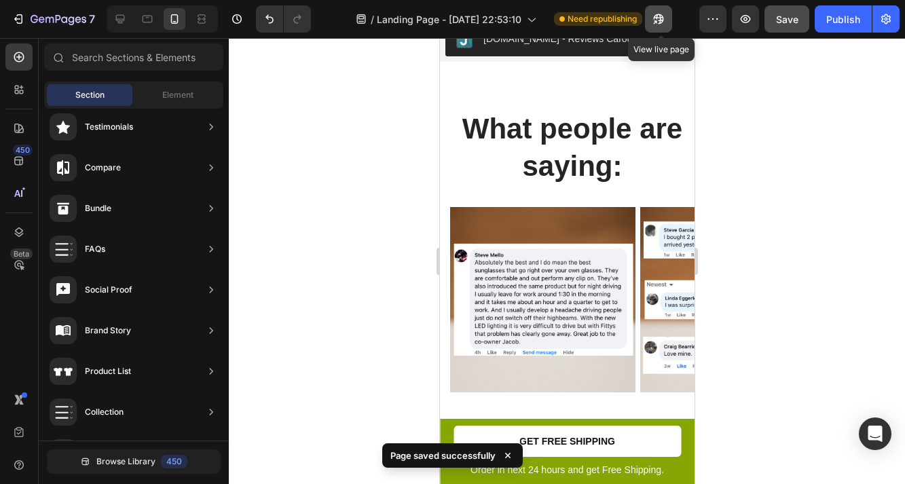
click at [657, 20] on icon "button" at bounding box center [655, 21] width 3 height 3
